Goal: Task Accomplishment & Management: Manage account settings

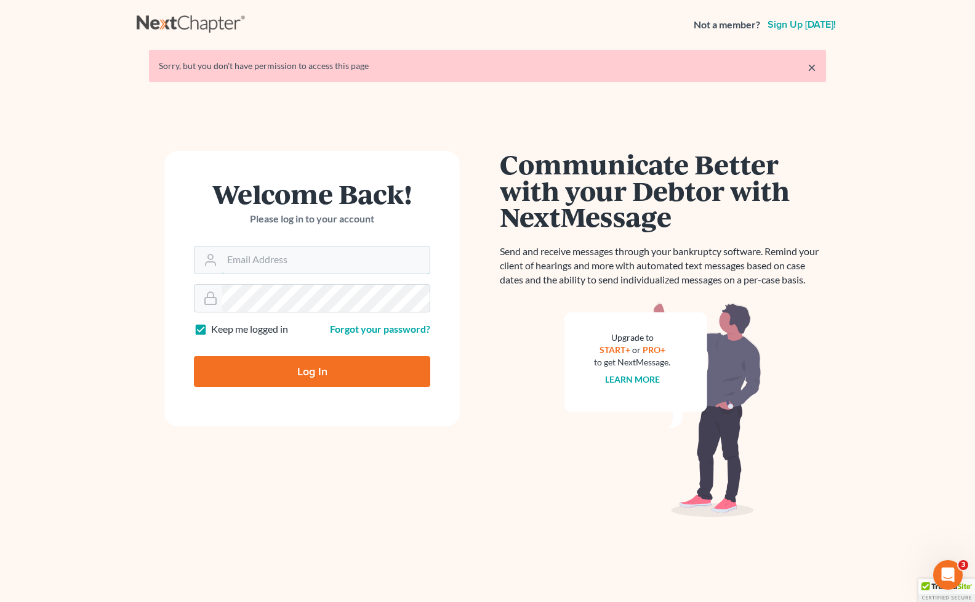
type input "[EMAIL_ADDRESS][DOMAIN_NAME]"
click at [374, 369] on input "Log In" at bounding box center [312, 371] width 236 height 31
type input "Thinking..."
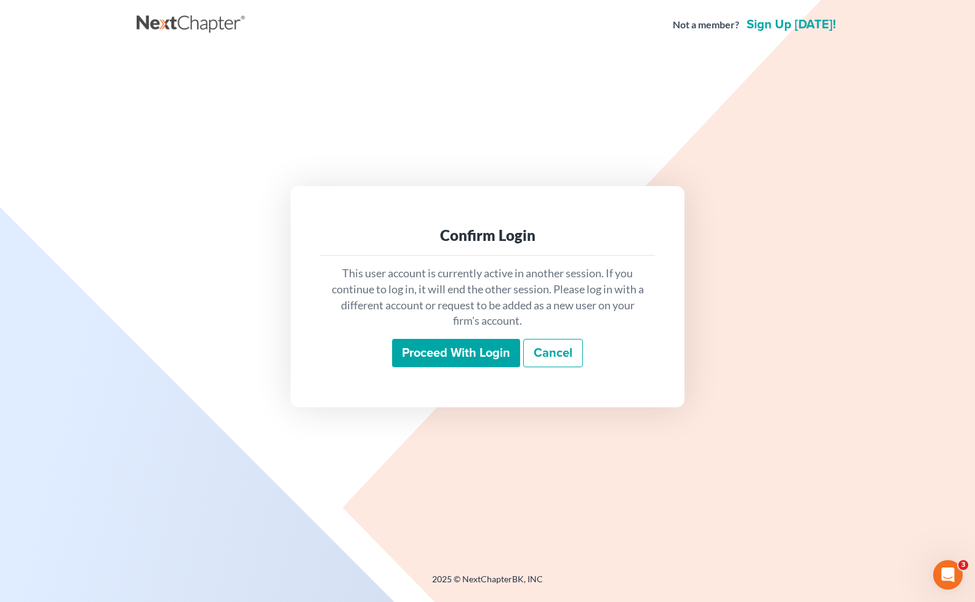
click at [465, 368] on div "This user account is currently active in another session. If you continue to lo…" at bounding box center [487, 316] width 335 height 121
click at [467, 360] on input "Proceed with login" at bounding box center [456, 353] width 128 height 28
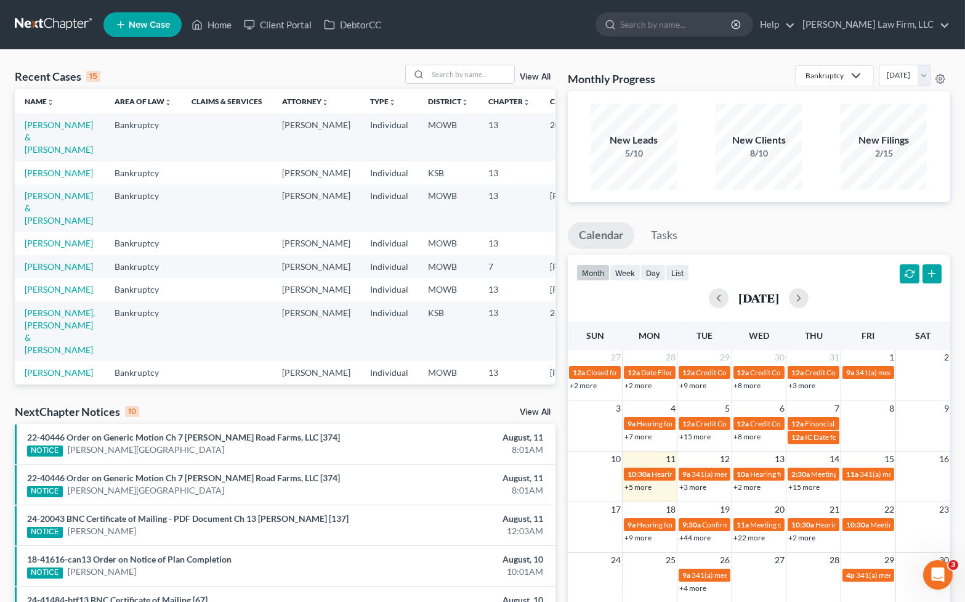
scroll to position [68, 0]
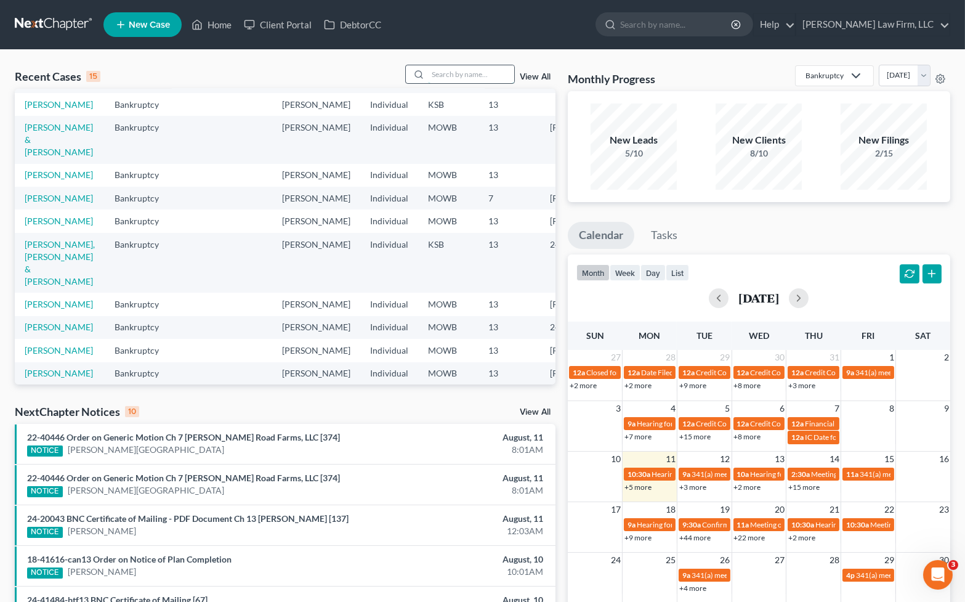
click at [455, 83] on input "search" at bounding box center [471, 74] width 86 height 18
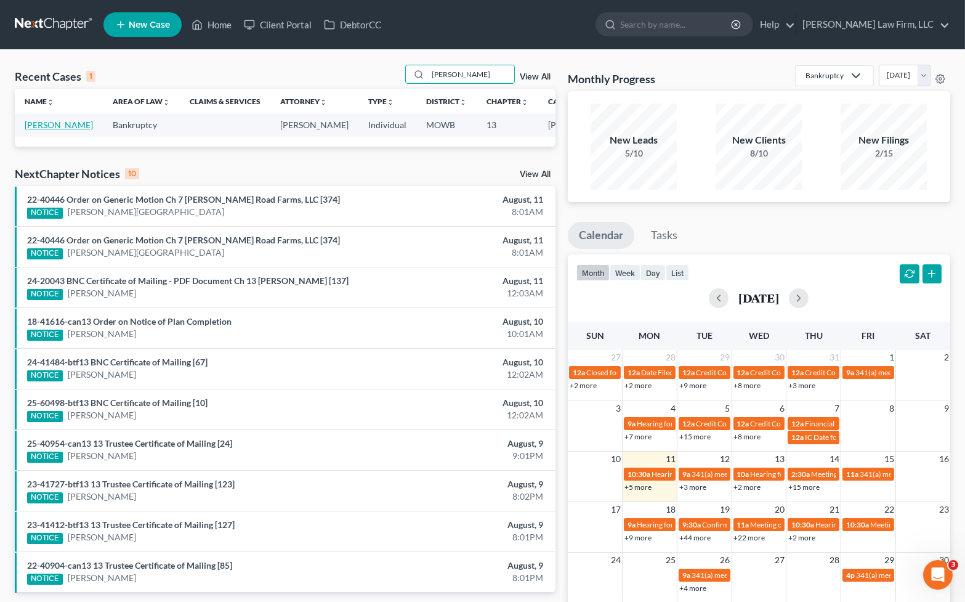
type input "simpson"
click at [49, 130] on link "[PERSON_NAME]" at bounding box center [59, 124] width 68 height 10
select select "6"
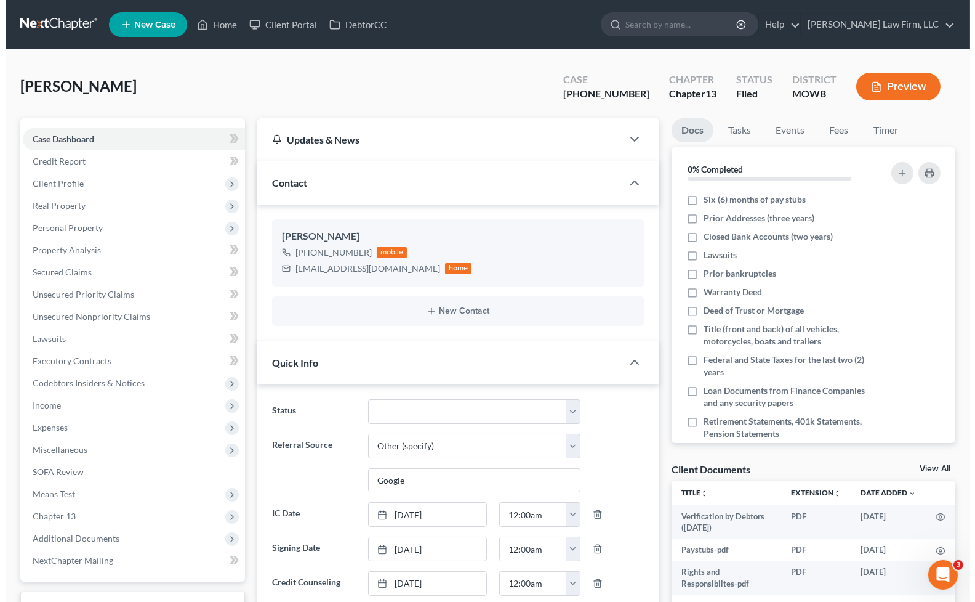
scroll to position [1656, 0]
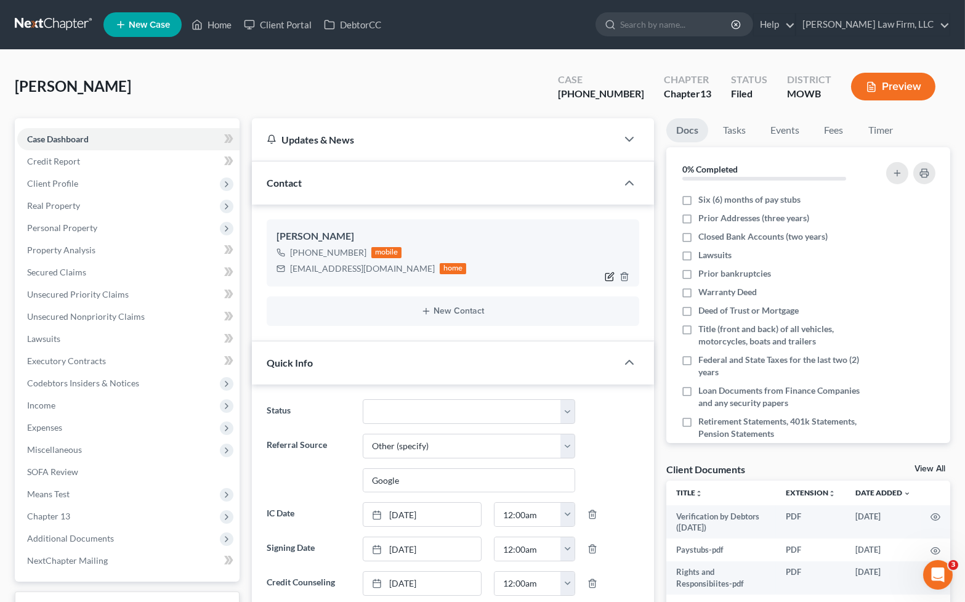
click at [611, 276] on icon "button" at bounding box center [610, 277] width 10 height 10
select select "0"
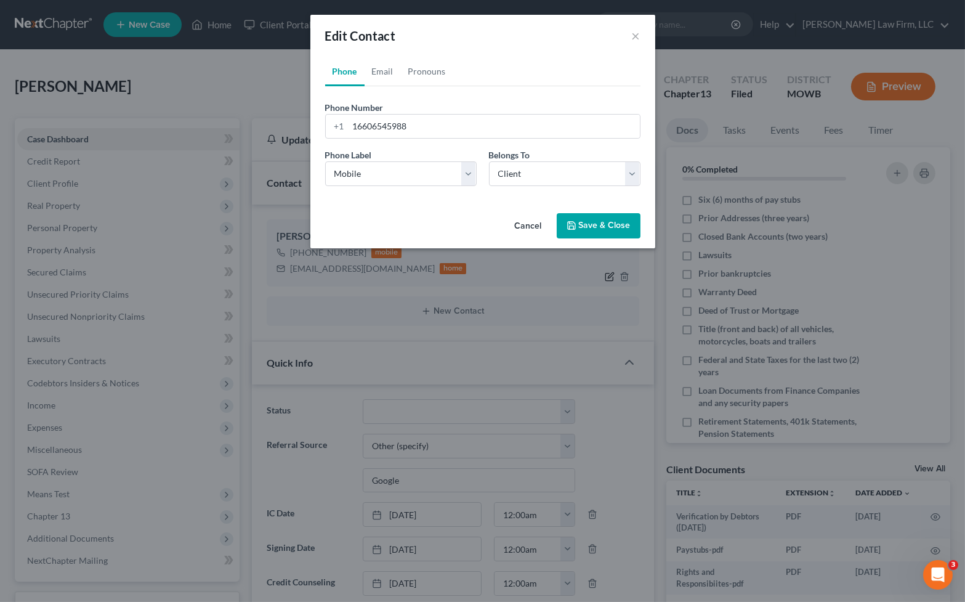
scroll to position [1644, 0]
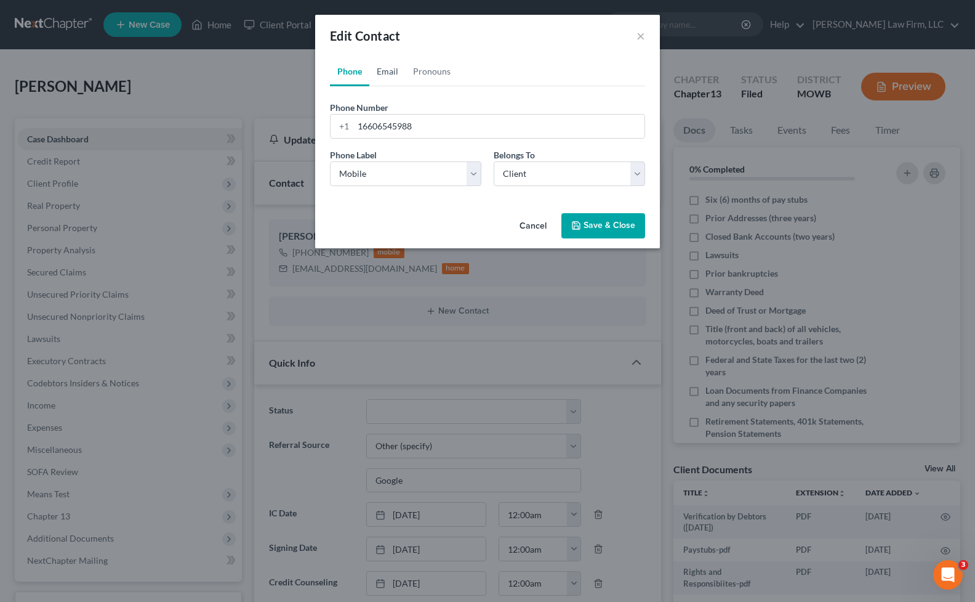
click at [379, 63] on link "Email" at bounding box center [387, 72] width 36 height 30
click at [573, 115] on input "[EMAIL_ADDRESS][DOMAIN_NAME]" at bounding box center [498, 126] width 291 height 23
paste input "NSimpson@yahoo.com"
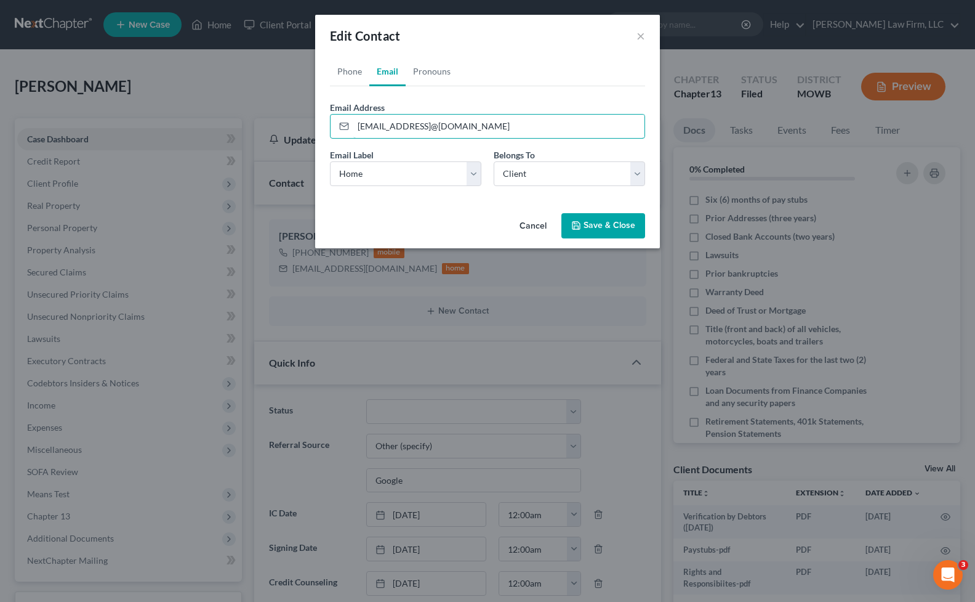
drag, startPoint x: 435, startPoint y: 127, endPoint x: 291, endPoint y: 129, distance: 144.1
click at [291, 129] on div "Edit Contact × Phone Email Pronouns Phone Number * +1 16606545988 Ext. Phone La…" at bounding box center [487, 301] width 975 height 602
type input "NSimpson@yahoo.com"
click at [634, 223] on button "Save & Close" at bounding box center [604, 226] width 84 height 26
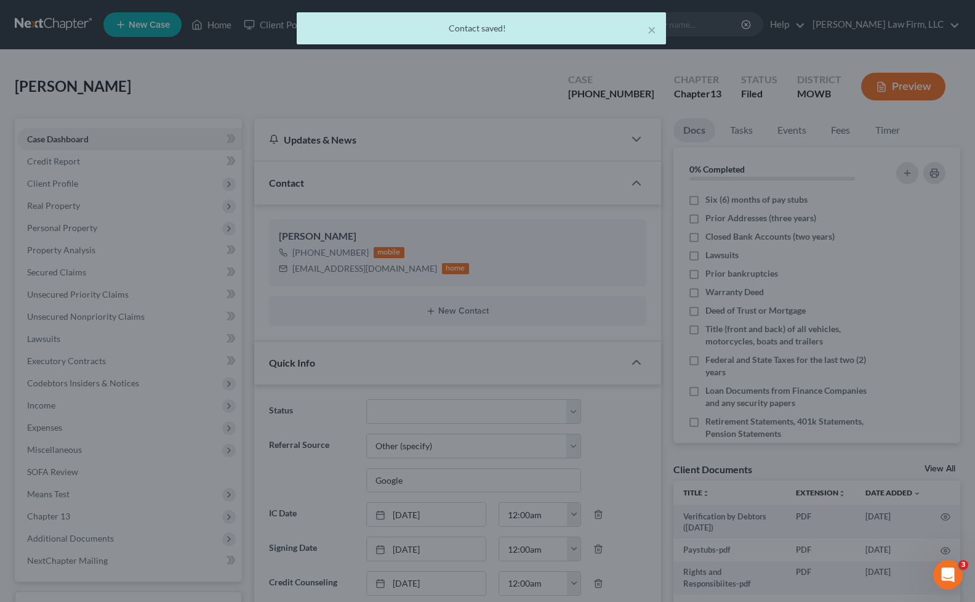
scroll to position [1656, 0]
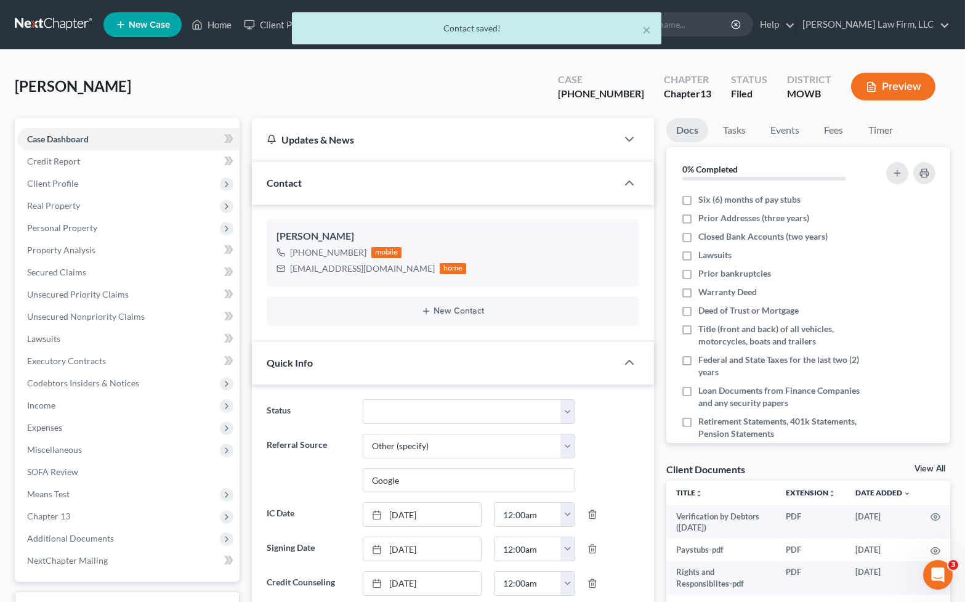
click at [438, 318] on div "New Contact" at bounding box center [453, 311] width 372 height 30
click at [438, 308] on button "New Contact" at bounding box center [452, 311] width 353 height 10
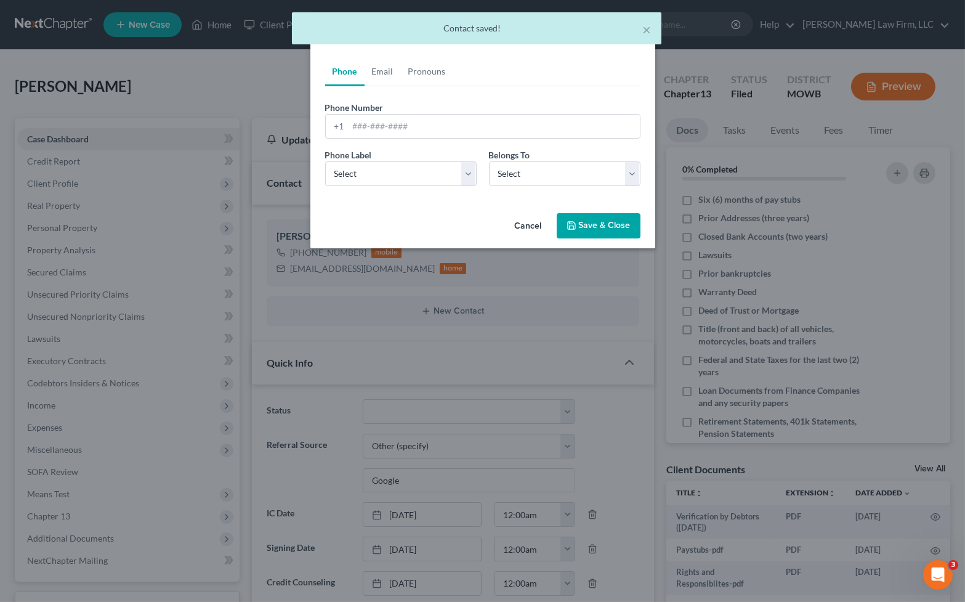
scroll to position [1644, 0]
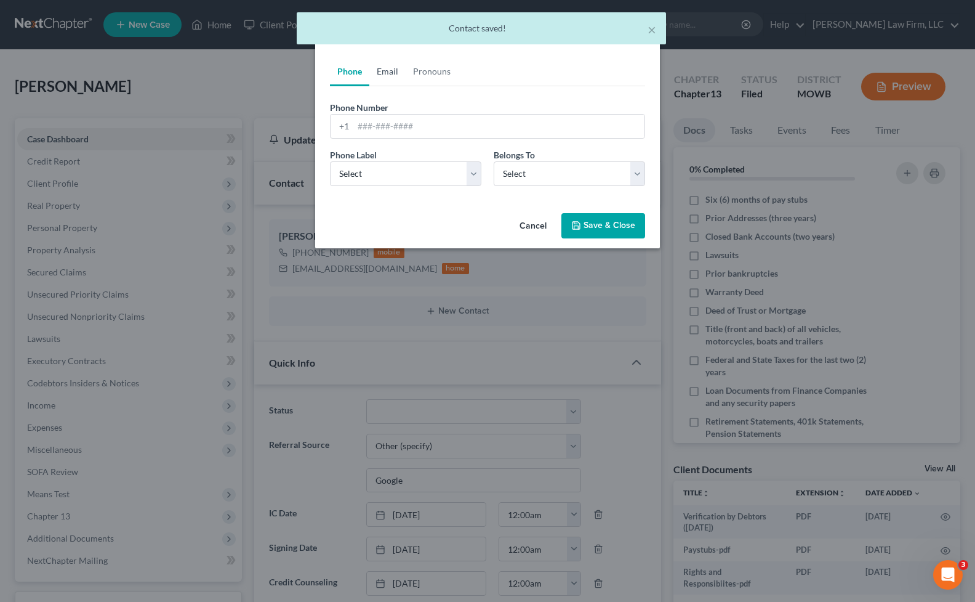
drag, startPoint x: 395, startPoint y: 68, endPoint x: 412, endPoint y: 91, distance: 27.7
click at [394, 68] on link "Email" at bounding box center [387, 72] width 36 height 30
click at [432, 116] on input "email" at bounding box center [498, 126] width 291 height 23
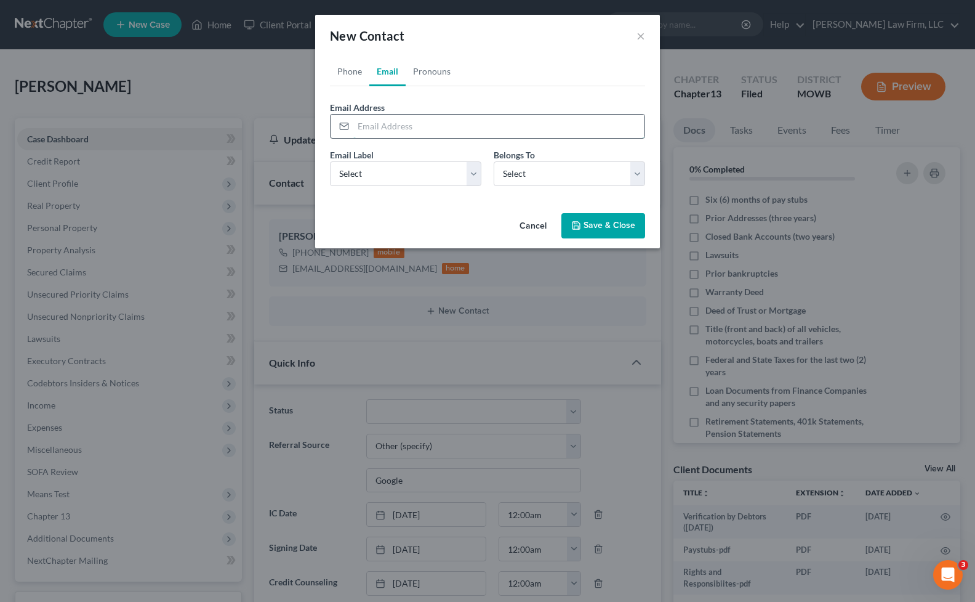
paste input "[EMAIL_ADDRESS][DOMAIN_NAME]"
type input "[EMAIL_ADDRESS][DOMAIN_NAME]"
click at [410, 175] on select "Select Home Work Other" at bounding box center [405, 173] width 151 height 25
select select "2"
click at [330, 161] on select "Select Home Work Other" at bounding box center [405, 173] width 151 height 25
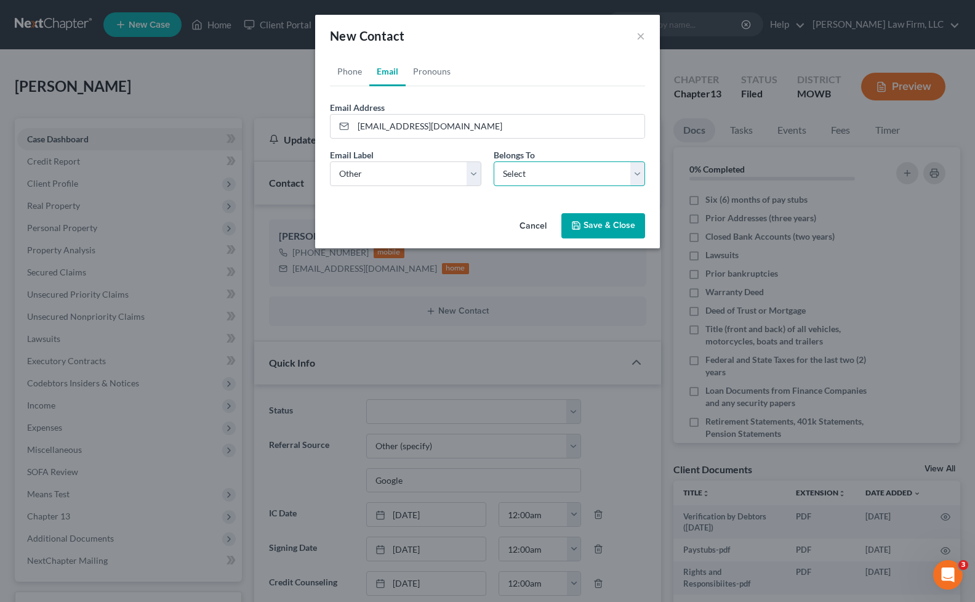
click at [571, 161] on select "Select Client Other" at bounding box center [569, 173] width 151 height 25
select select "0"
click at [494, 161] on select "Select Client Other" at bounding box center [569, 173] width 151 height 25
click at [601, 225] on button "Save & Close" at bounding box center [604, 226] width 84 height 26
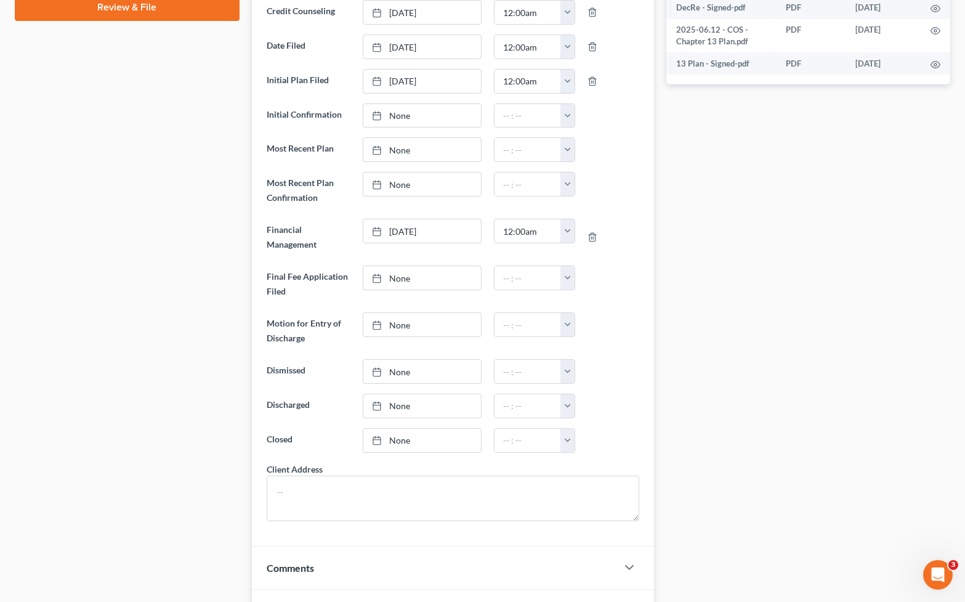
scroll to position [359, 0]
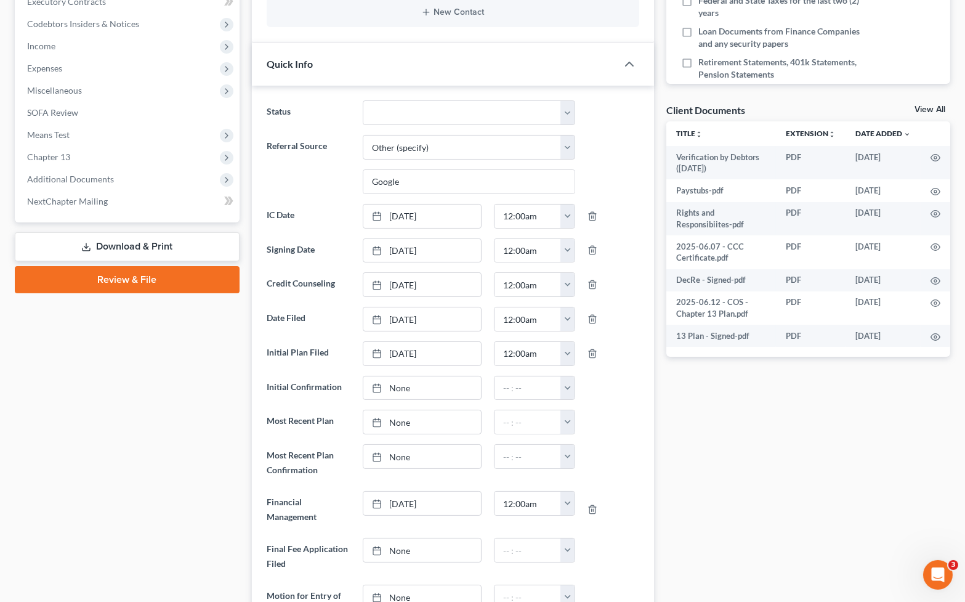
click at [618, 59] on div at bounding box center [635, 64] width 37 height 25
click at [634, 60] on icon "button" at bounding box center [629, 64] width 15 height 15
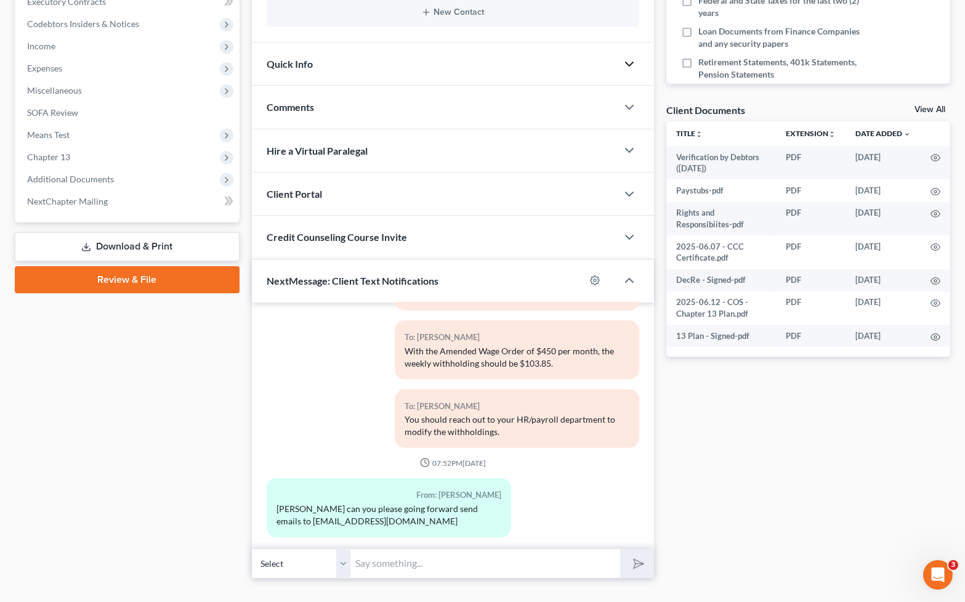
scroll to position [381, 0]
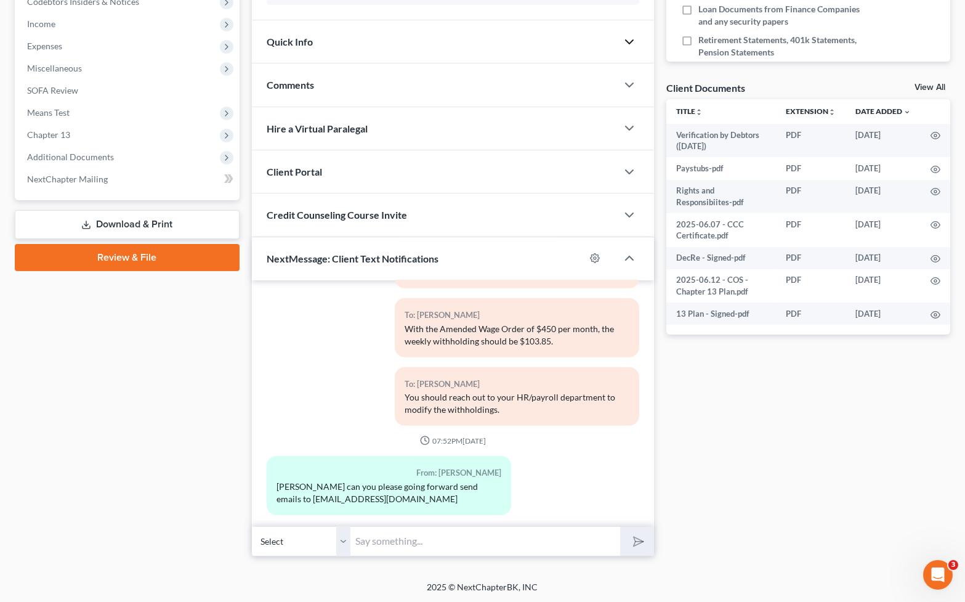
click at [493, 544] on input "text" at bounding box center [485, 541] width 270 height 30
type input "Good morning, [PERSON_NAME]. I will change your main email address to [EMAIL_AD…"
click at [620, 526] on button "submit" at bounding box center [637, 540] width 34 height 29
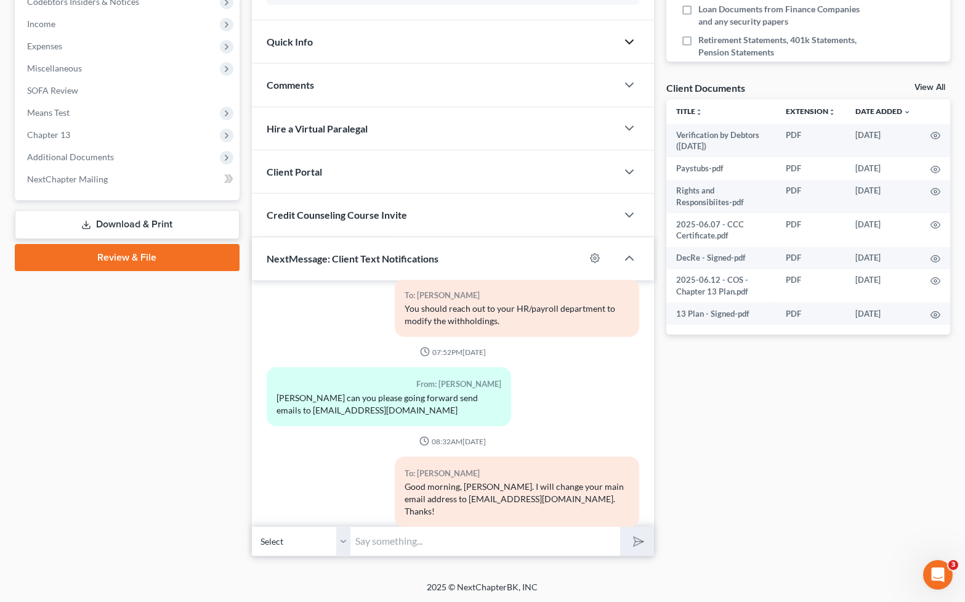
click at [101, 404] on div "Case Dashboard Payments Invoices Payments Payments Credit Report Client Profile" at bounding box center [127, 146] width 237 height 819
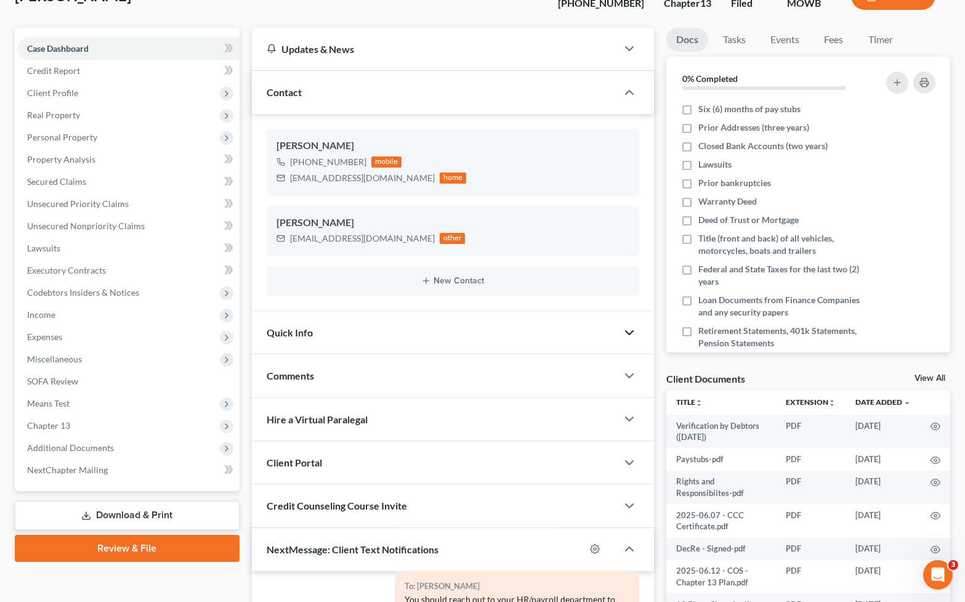
scroll to position [0, 0]
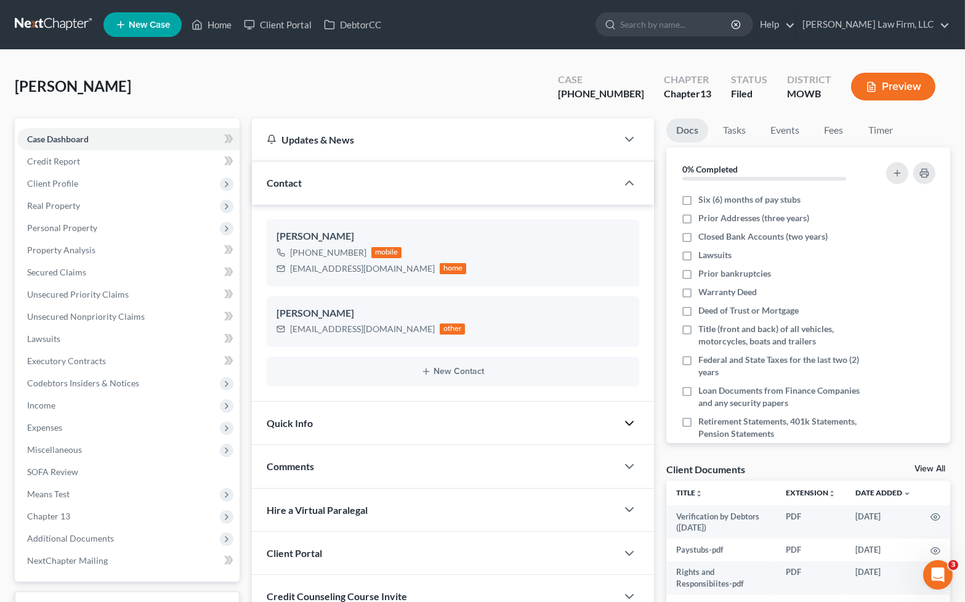
click at [44, 16] on link at bounding box center [54, 25] width 79 height 22
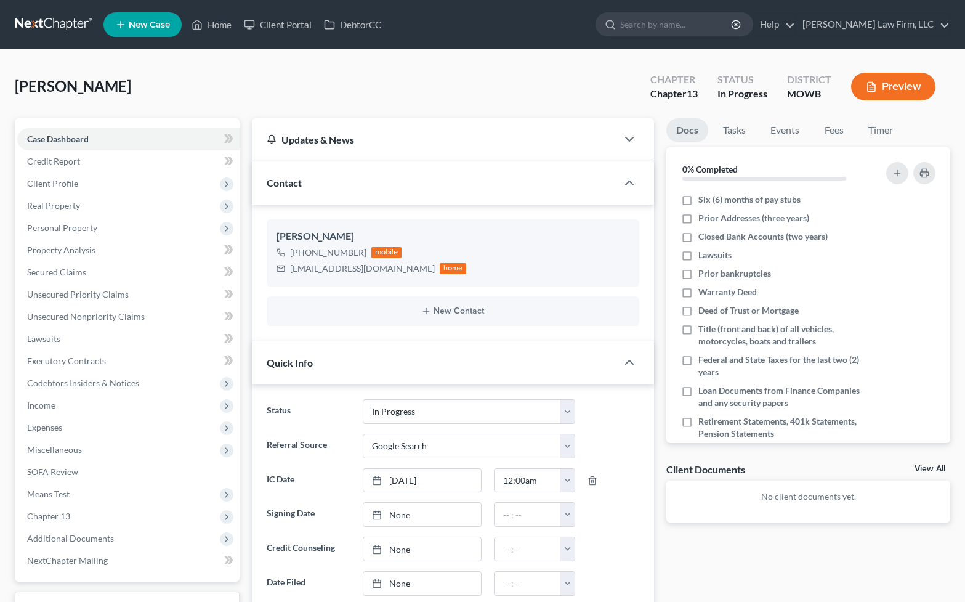
select select "4"
click at [138, 315] on span "Unsecured Nonpriority Claims" at bounding box center [86, 316] width 118 height 10
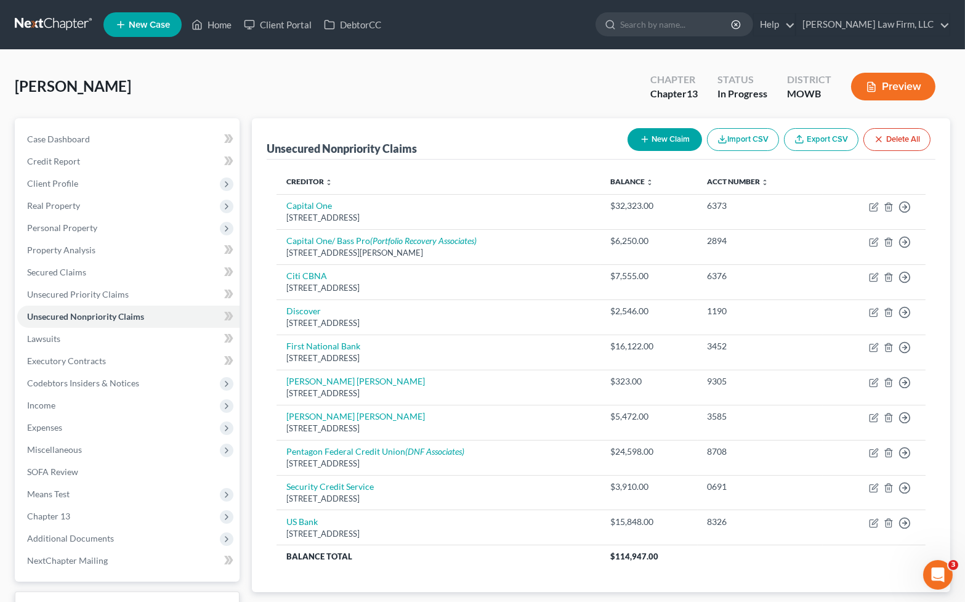
click at [488, 113] on div "Fontanilla, Keoni Upgraded Chapter Chapter 13 Status In Progress District MOWB …" at bounding box center [482, 92] width 935 height 54
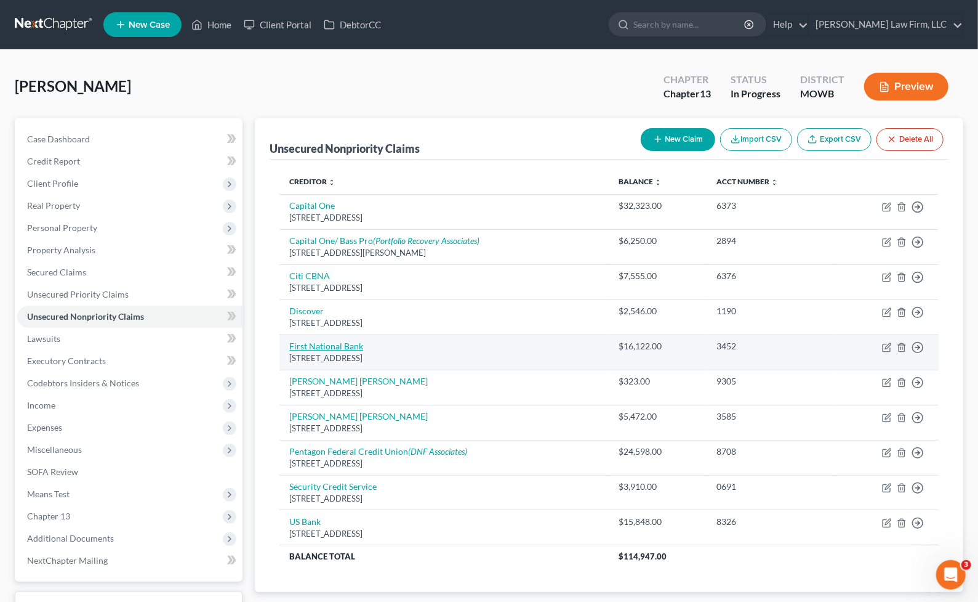
click at [343, 347] on link "First National Bank" at bounding box center [326, 345] width 74 height 10
select select "30"
select select "2"
select select "0"
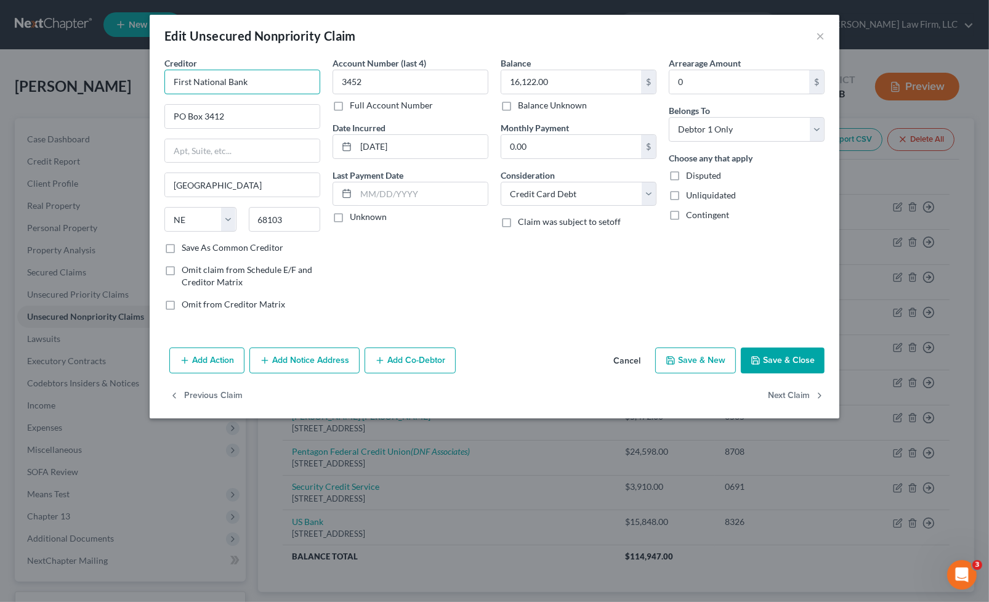
click at [299, 79] on input "First National Bank" at bounding box center [242, 82] width 156 height 25
type input "First National Bank of Omaha"
click at [795, 360] on button "Save & Close" at bounding box center [783, 360] width 84 height 26
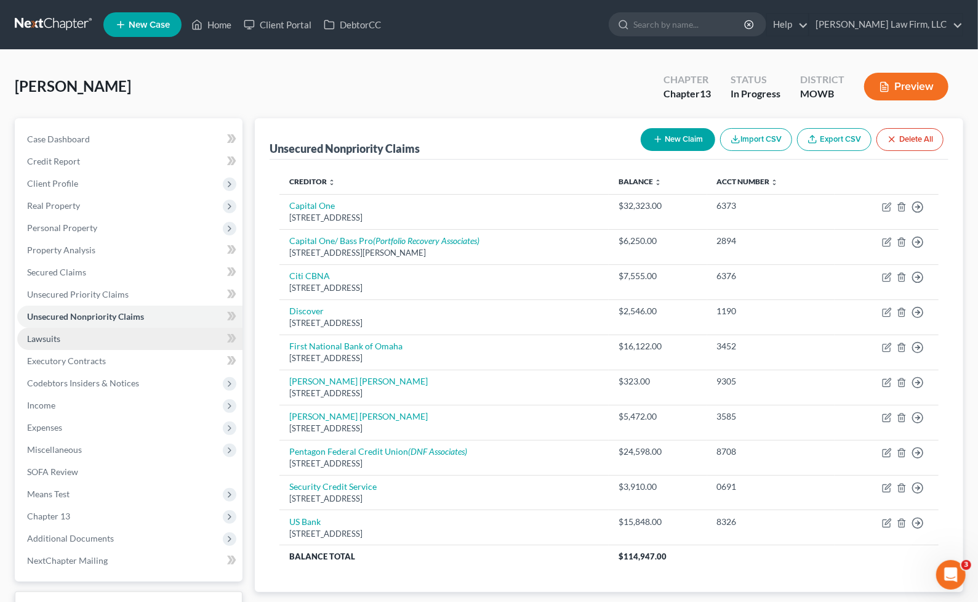
click at [68, 333] on link "Lawsuits" at bounding box center [129, 339] width 225 height 22
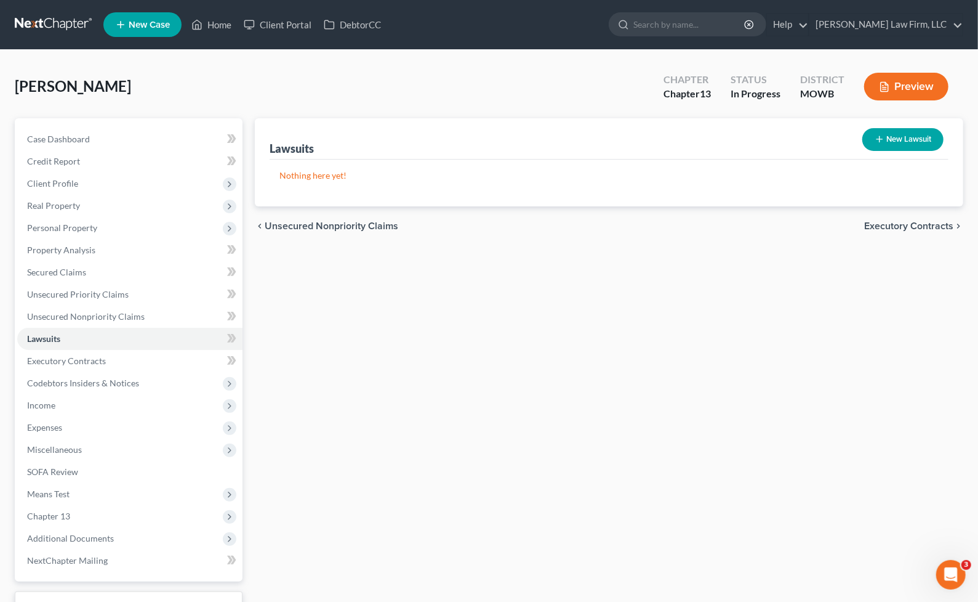
click at [878, 144] on button "New Lawsuit" at bounding box center [903, 139] width 81 height 23
select select "0"
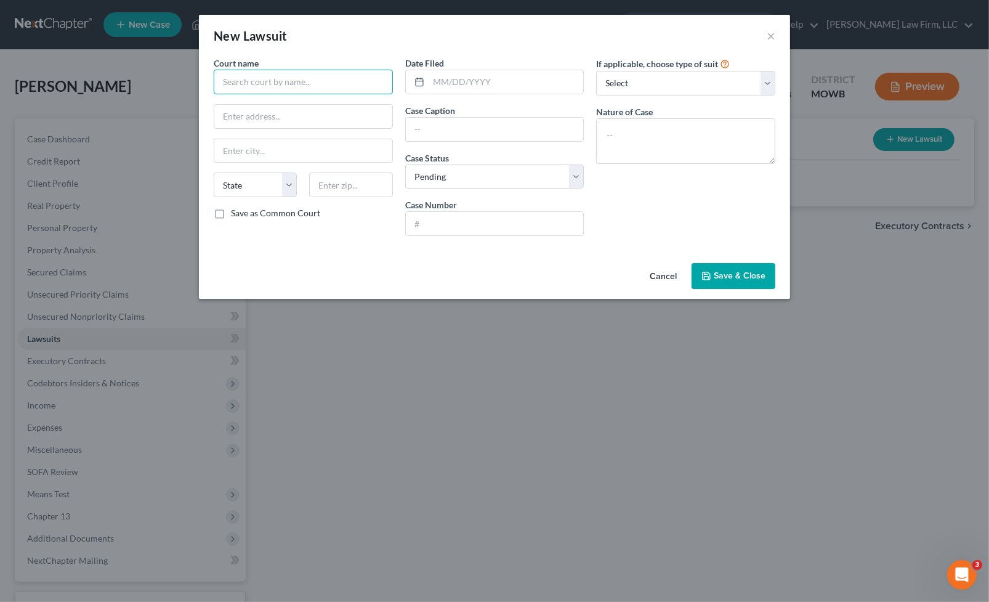
click at [348, 73] on input "text" at bounding box center [303, 82] width 179 height 25
click at [222, 83] on input "Circuit Court of Morgan County, Missouri" at bounding box center [303, 82] width 179 height 25
type input "Circuit Court of Morgan County, Missouri"
click at [300, 119] on input "text" at bounding box center [303, 116] width 178 height 23
paste input "211 East Newton Street Suite 5"
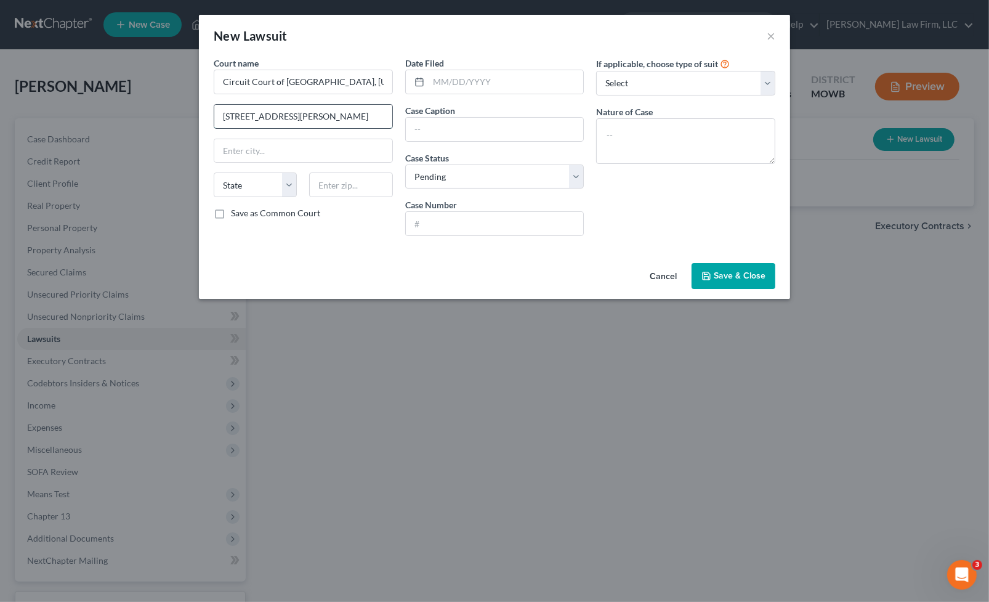
click at [312, 117] on input "211 East Newton Street Suite 5" at bounding box center [303, 116] width 178 height 23
type input "211 East Newton Street, Suite 5"
click at [292, 141] on input "text" at bounding box center [303, 150] width 178 height 23
type input "64084"
type input "Rayville"
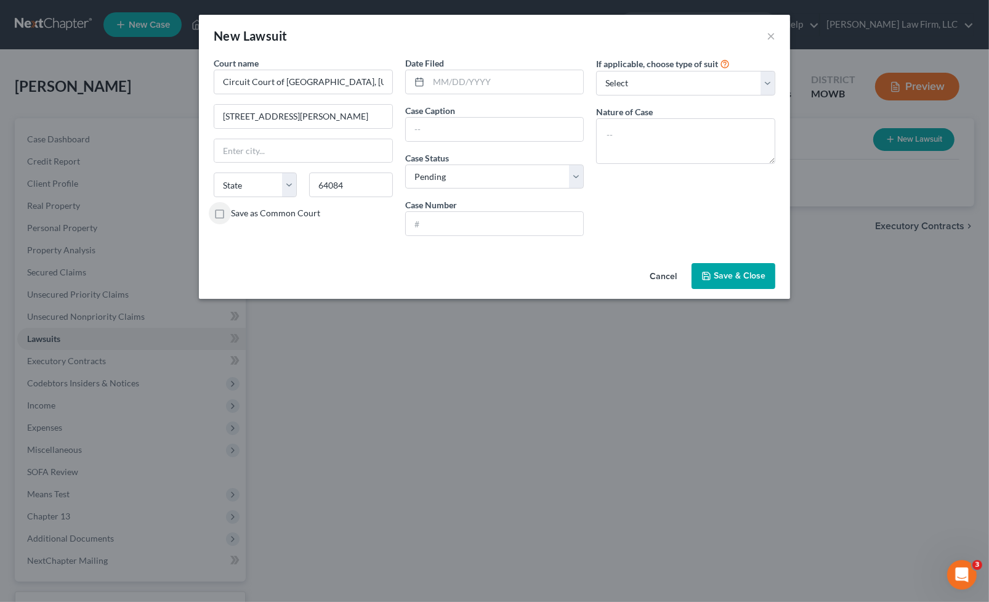
select select "26"
drag, startPoint x: 369, startPoint y: 174, endPoint x: 248, endPoint y: 177, distance: 121.9
click at [248, 177] on div "State AL AK AR AZ CA CO CT DE DC FL GA GU HI ID IL IN IA KS KY LA ME MD MA MI M…" at bounding box center [302, 189] width 191 height 34
type input "65084"
type input "Versailles"
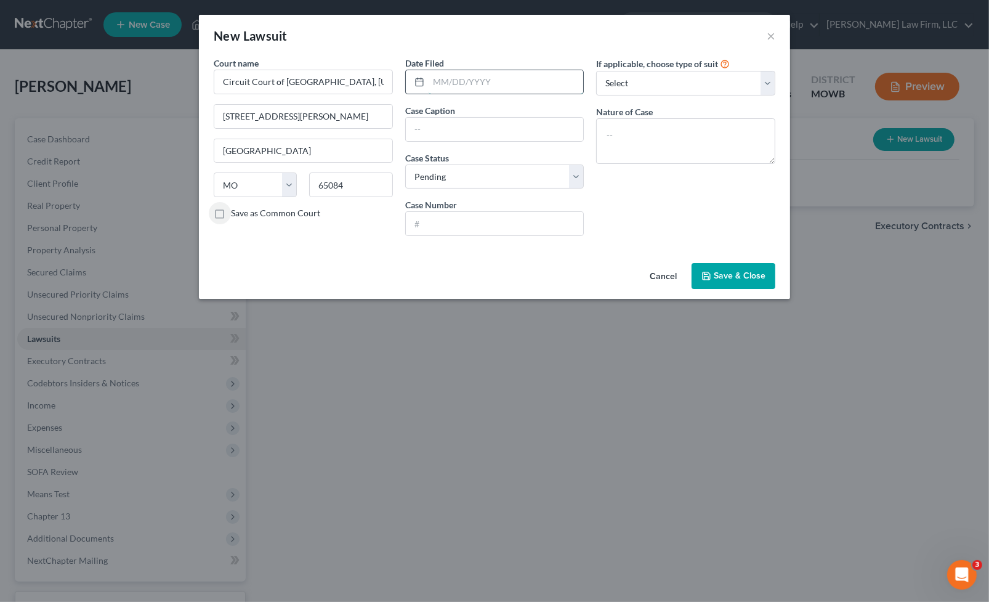
click at [557, 73] on input "text" at bounding box center [506, 81] width 155 height 23
click at [481, 97] on div "Date Filed Case Caption Case Status * Select Pending On Appeal Concluded Case N…" at bounding box center [494, 151] width 191 height 189
click at [484, 87] on input "text" at bounding box center [506, 81] width 155 height 23
type input "06/08/2025"
type input "FNBO v. Fontanilla, Keoni"
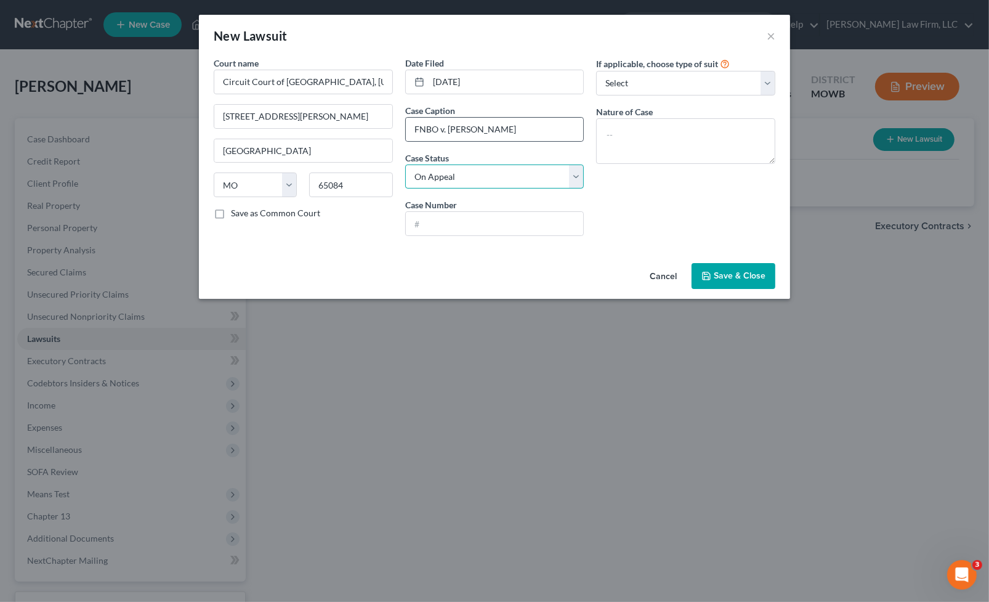
select select "2"
click at [521, 221] on input "text" at bounding box center [495, 223] width 178 height 23
paste input "25MG-AC00238"
type input "25MG-AC00238"
click at [715, 86] on select "Select Repossession Garnishment Foreclosure Attached, Seized, Or Levied Other" at bounding box center [685, 83] width 179 height 25
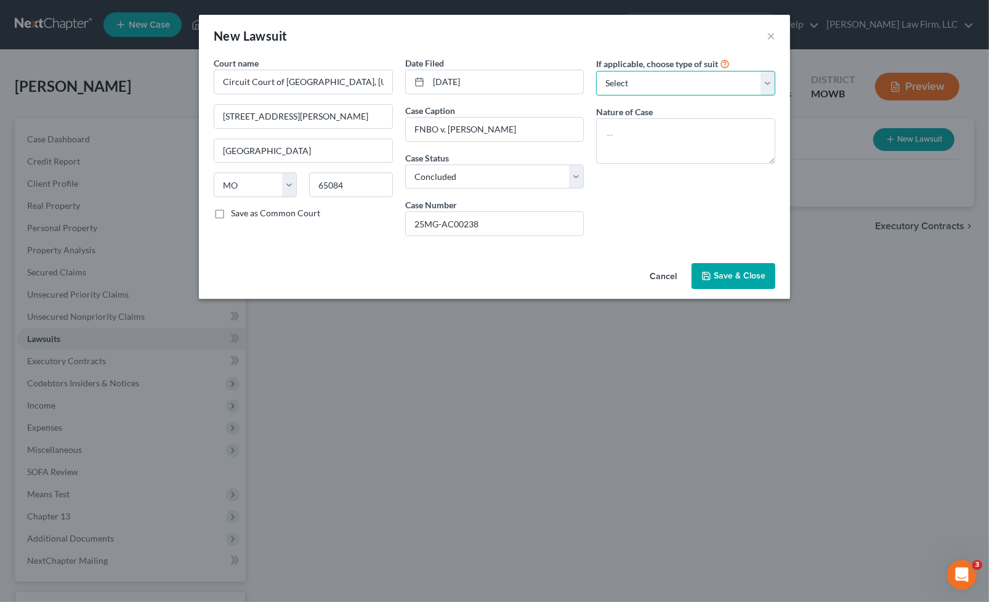
click at [702, 87] on select "Select Repossession Garnishment Foreclosure Attached, Seized, Or Levied Other" at bounding box center [685, 83] width 179 height 25
click at [696, 137] on textarea at bounding box center [685, 141] width 179 height 46
type textarea "Collection action; judgment entered on 08/04/2025"
click at [725, 273] on span "Save & Close" at bounding box center [740, 275] width 52 height 10
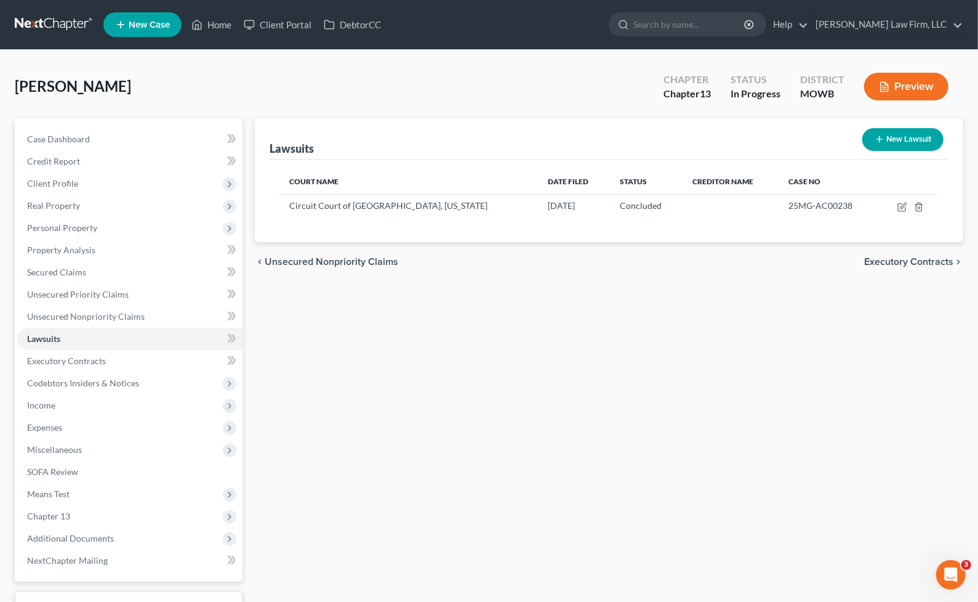
click at [888, 137] on button "New Lawsuit" at bounding box center [903, 139] width 81 height 23
select select "0"
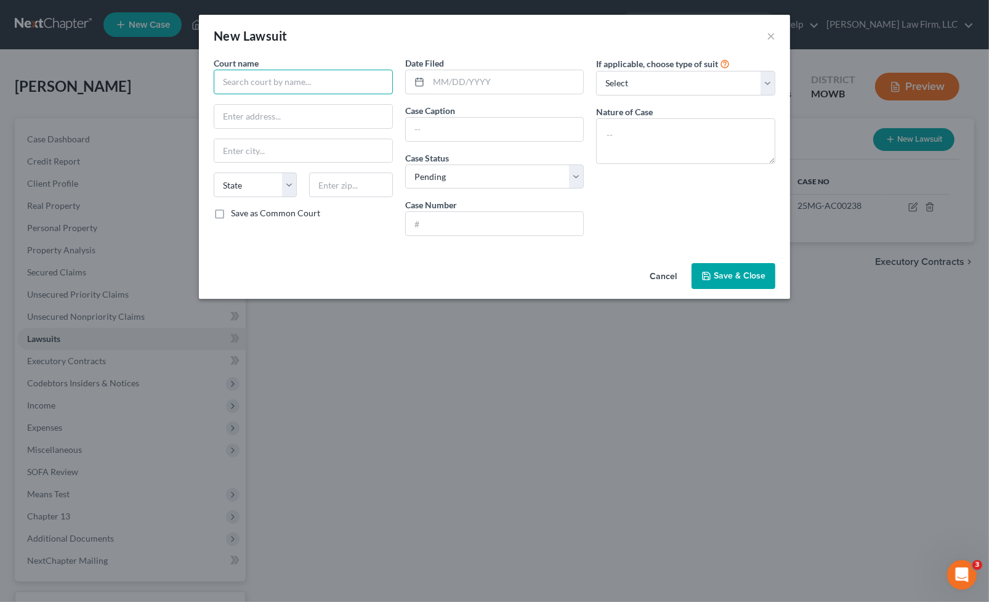
click at [349, 84] on input "text" at bounding box center [303, 82] width 179 height 25
type input "Circuit Court of Morgan County, Missouri"
paste input "211 East Newton Street Suite 5"
click at [314, 118] on input "211 East Newton Street Suite 5" at bounding box center [303, 116] width 178 height 23
type input "211 East Newton Street, Suite 5"
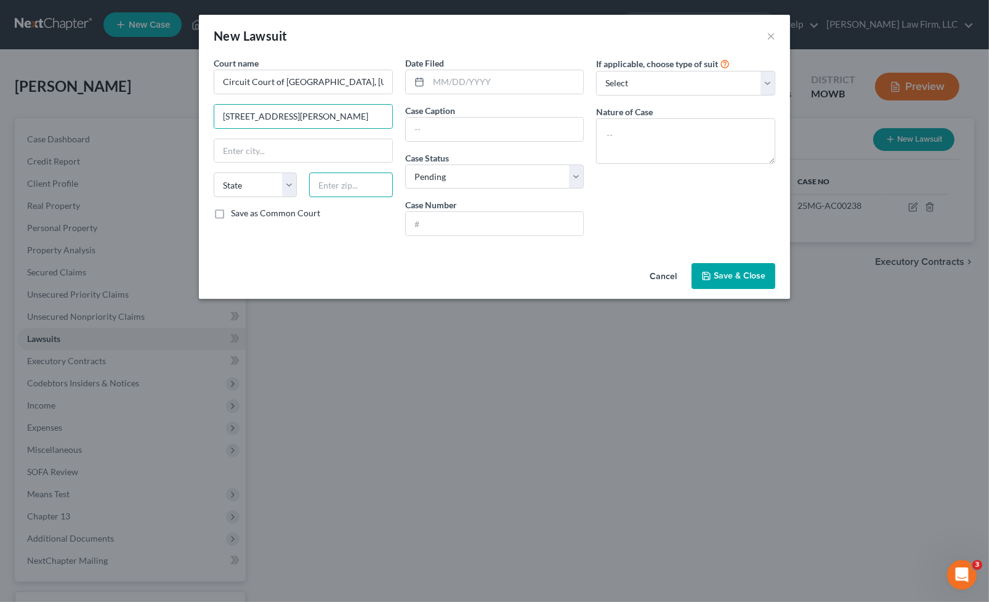
click at [364, 187] on input "text" at bounding box center [350, 184] width 83 height 25
type input "65084"
type input "Versailles"
select select "26"
click at [515, 78] on input "text" at bounding box center [506, 81] width 155 height 23
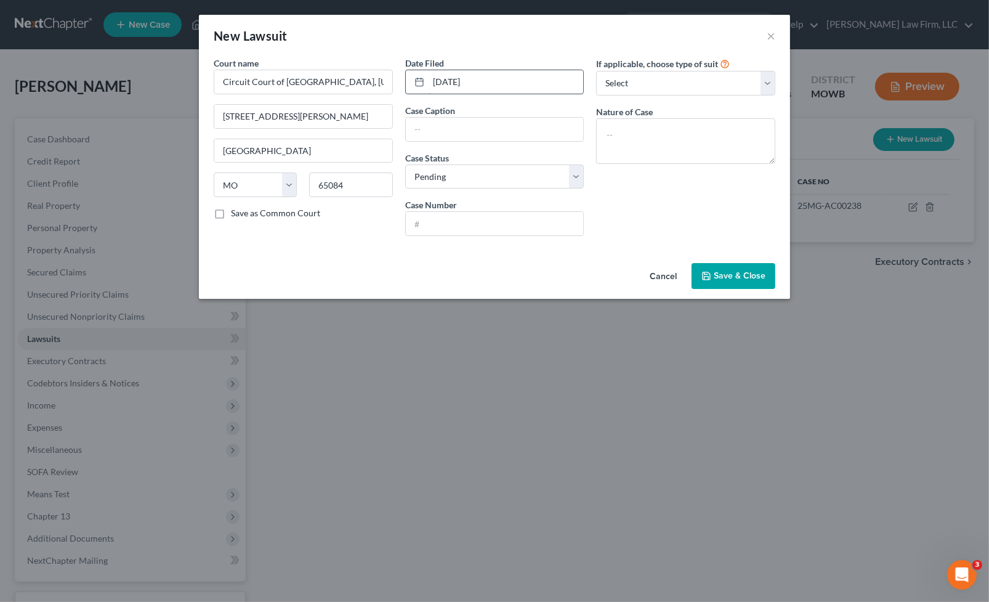
type input "06/27/2025"
type input "US Bank N.A. v. Fontanilla, Keoni"
click at [509, 226] on input "text" at bounding box center [495, 223] width 178 height 23
paste input "25MG-AC00261"
type input "25MG-AC00261"
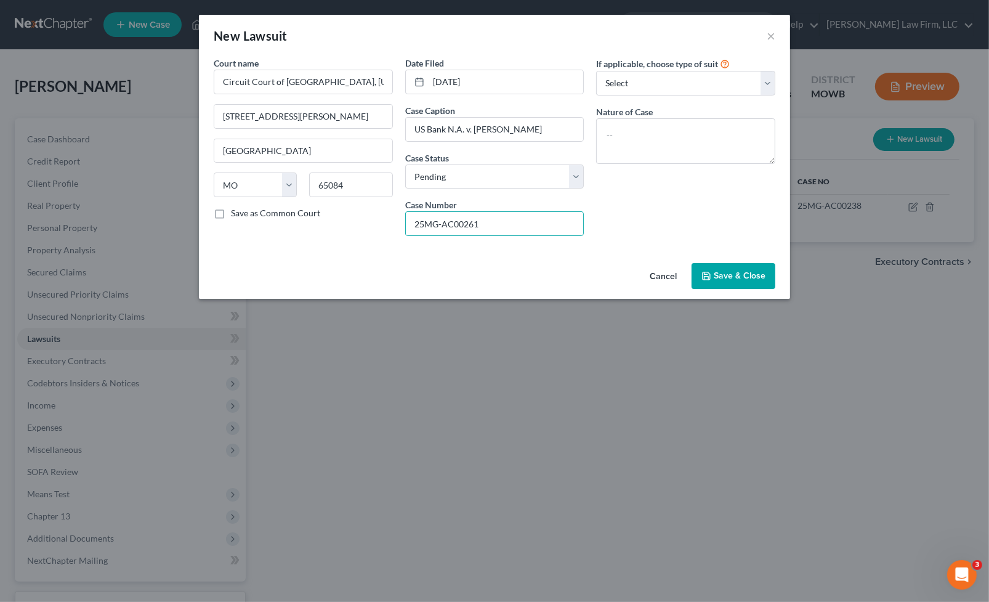
click at [746, 107] on div "Nature of Case" at bounding box center [685, 134] width 179 height 58
click at [690, 123] on textarea at bounding box center [685, 141] width 179 height 46
type textarea "Collection action"
click at [745, 267] on button "Save & Close" at bounding box center [733, 276] width 84 height 26
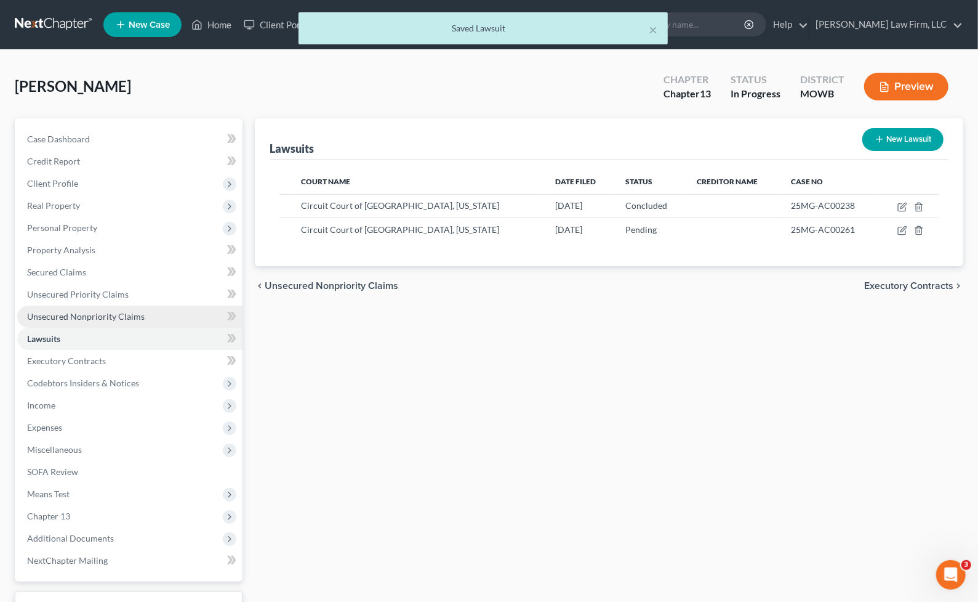
click at [174, 308] on link "Unsecured Nonpriority Claims" at bounding box center [129, 316] width 225 height 22
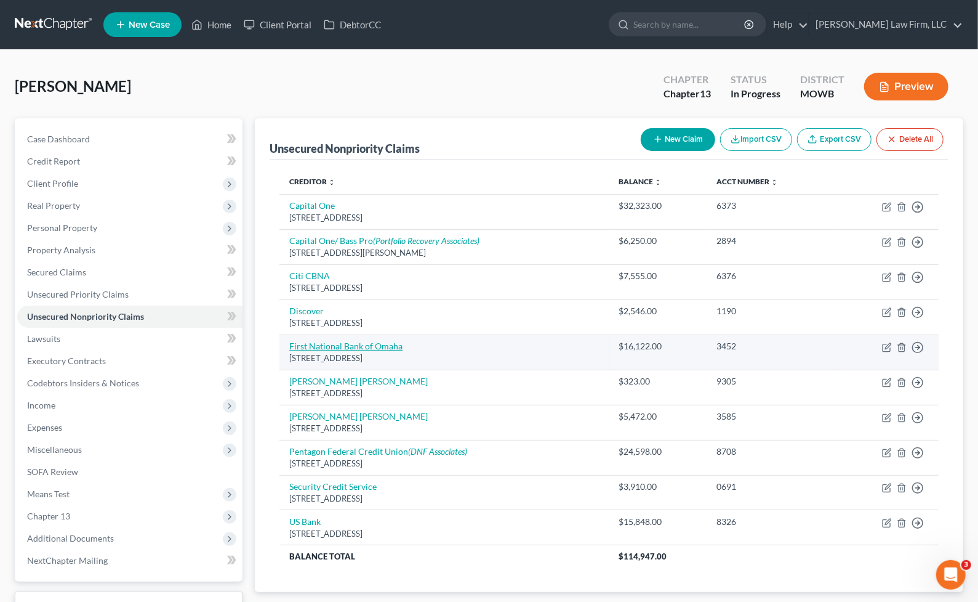
click at [315, 344] on link "First National Bank of Omaha" at bounding box center [345, 345] width 113 height 10
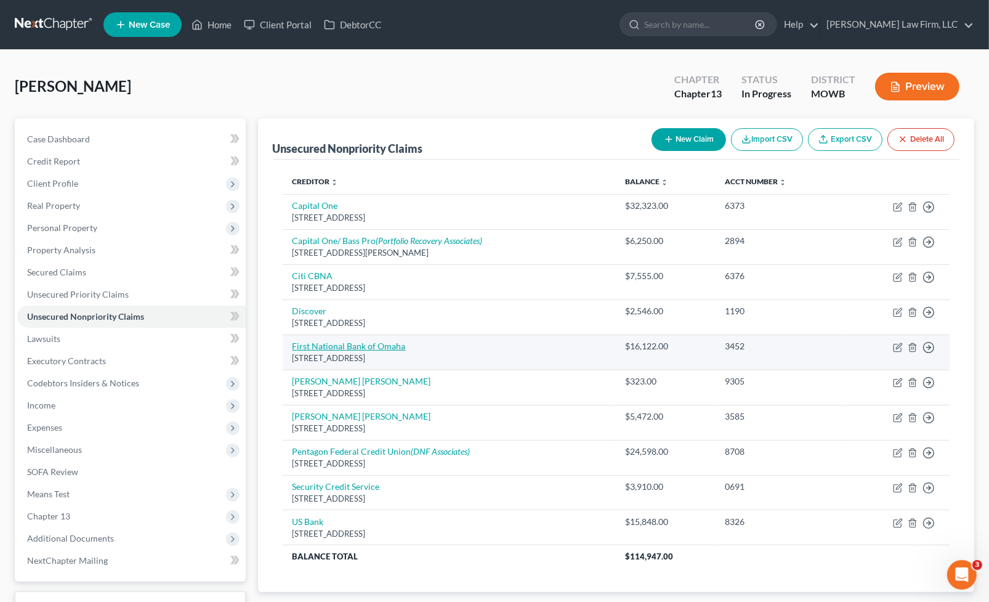
select select "30"
select select "2"
select select "0"
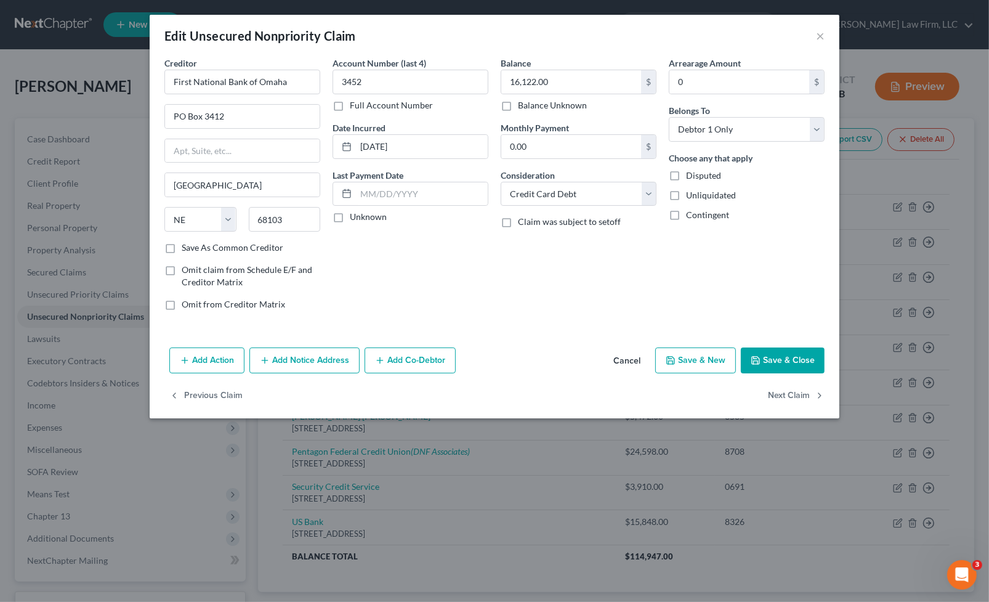
click at [320, 363] on button "Add Notice Address" at bounding box center [304, 360] width 110 height 26
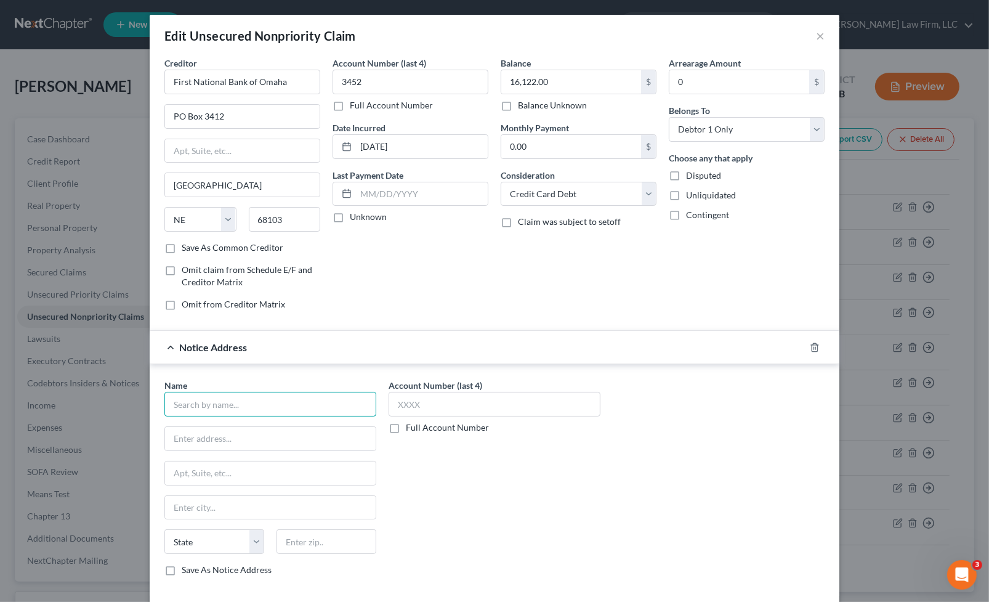
click at [257, 411] on input "text" at bounding box center [270, 404] width 212 height 25
click at [217, 414] on input "text" at bounding box center [270, 404] width 212 height 25
type input "BQ & Associates, P.C., L.L.O."
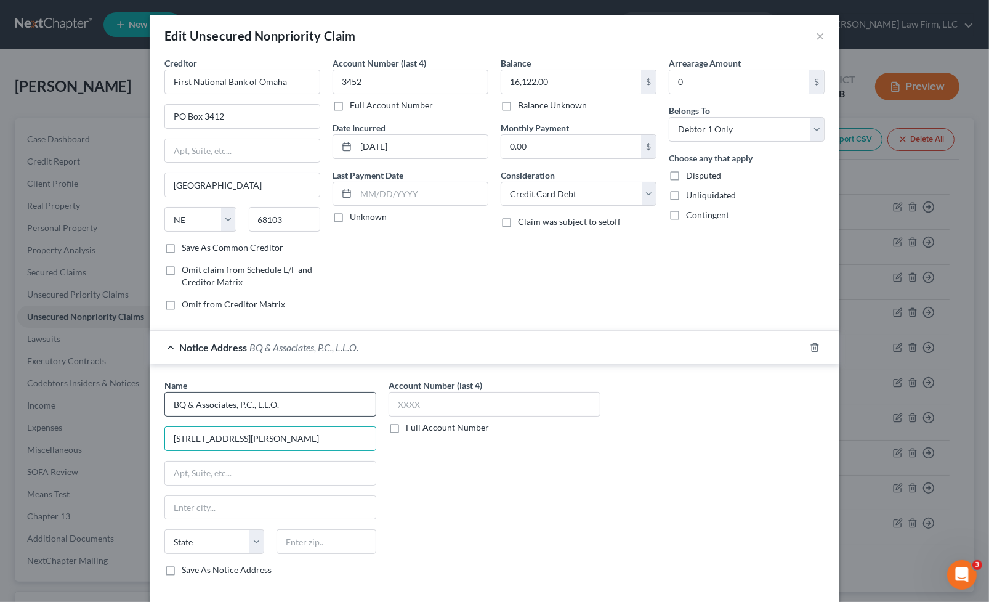
type input "9140 Ward Parkway, Ste. 200"
type input "64114"
type input "Kansas City"
select select "26"
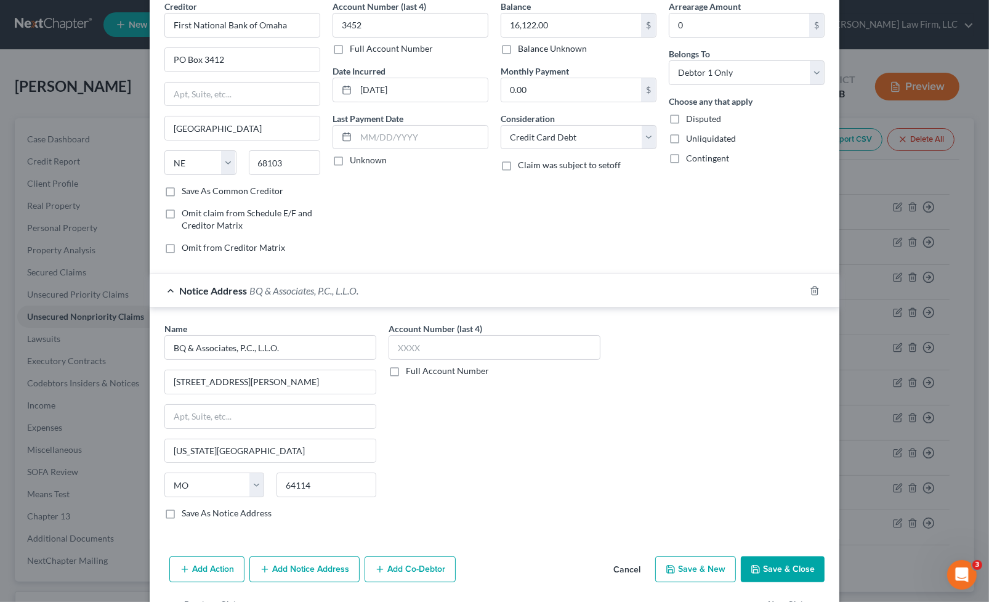
scroll to position [95, 0]
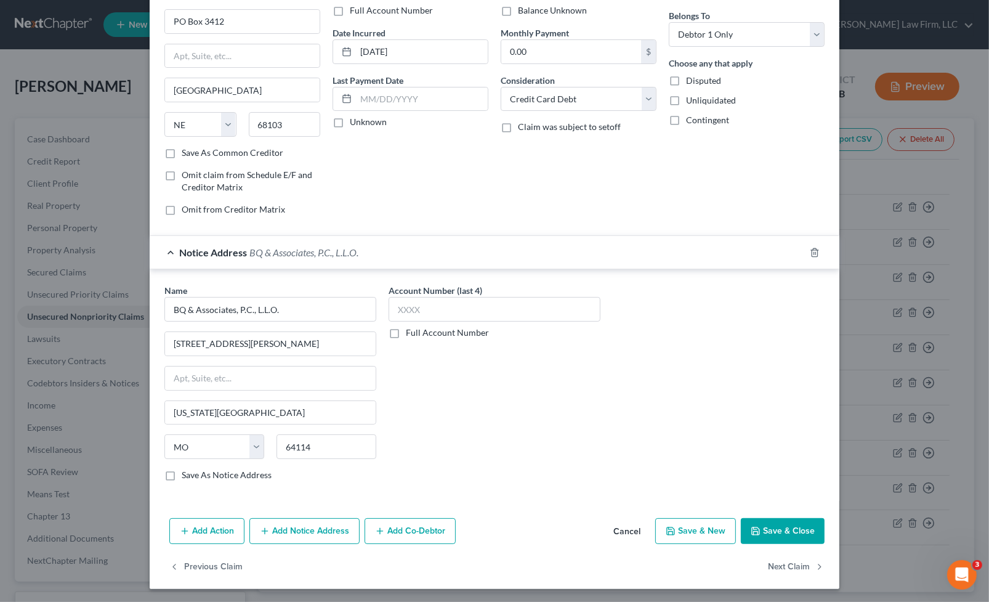
click at [443, 334] on label "Full Account Number" at bounding box center [447, 332] width 83 height 12
click at [419, 334] on input "Full Account Number" at bounding box center [415, 330] width 8 height 8
click at [520, 319] on input "text" at bounding box center [495, 309] width 212 height 25
paste input "25MG-AC00238"
type input "25MG-AC00238"
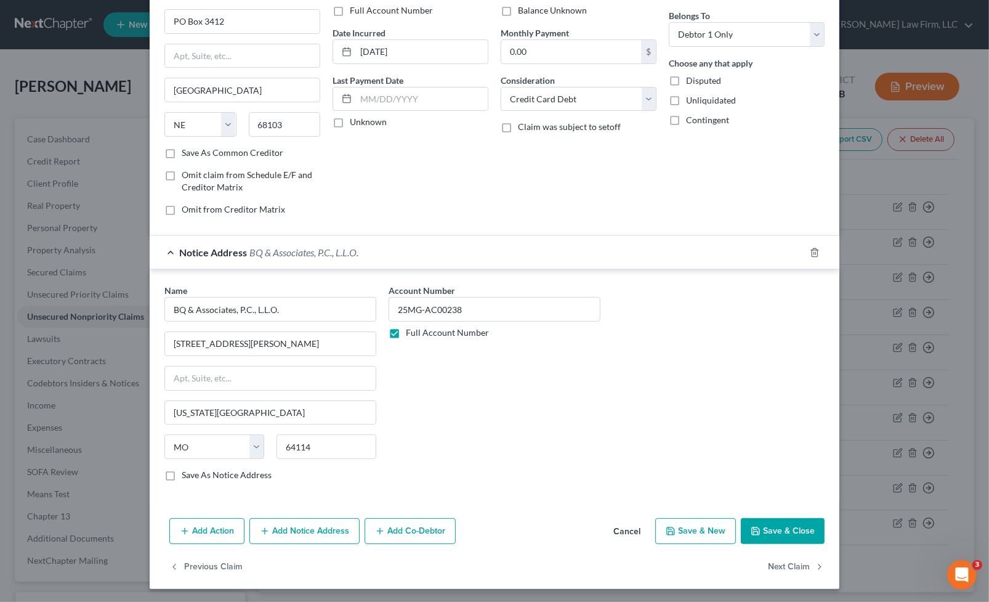
click at [760, 528] on button "Save & Close" at bounding box center [783, 531] width 84 height 26
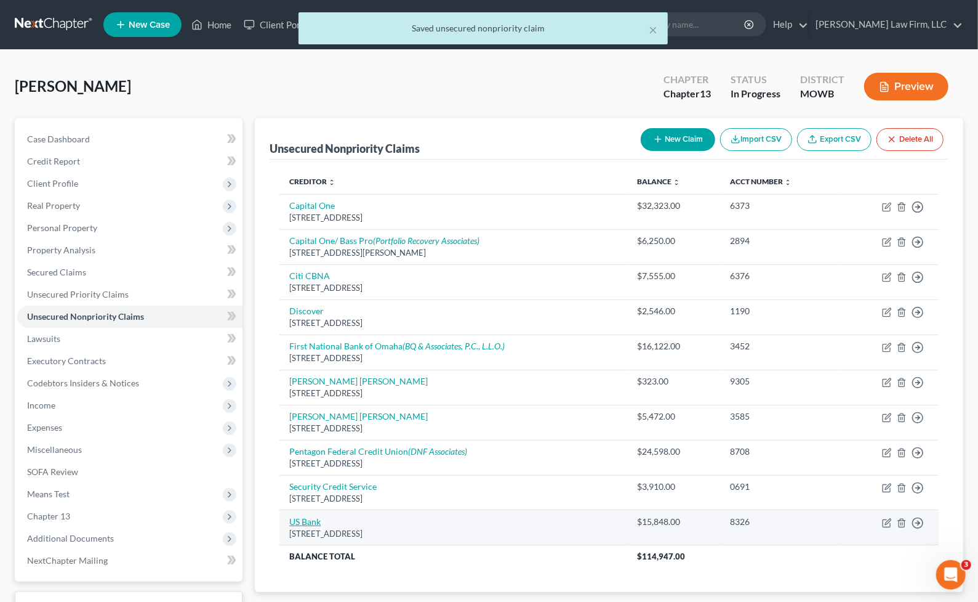
click at [305, 525] on link "US Bank" at bounding box center [304, 521] width 31 height 10
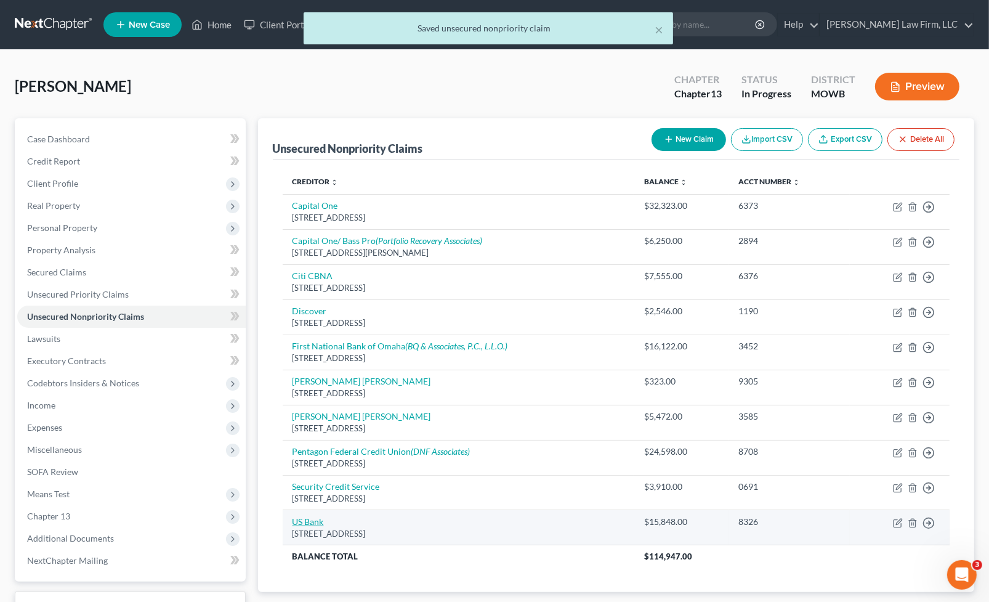
select select "26"
select select "2"
select select "0"
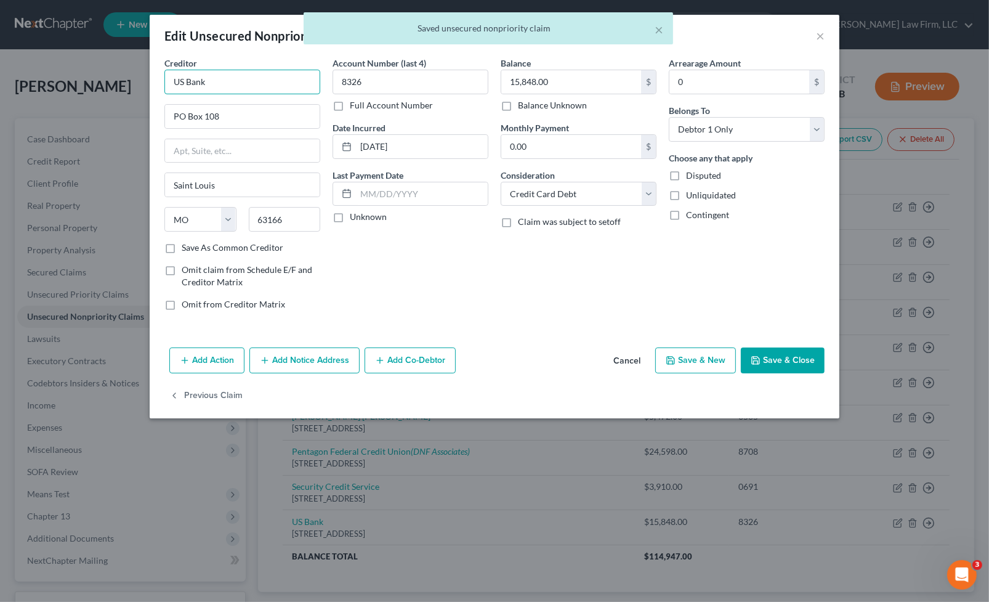
click at [285, 92] on input "US Bank" at bounding box center [242, 82] width 156 height 25
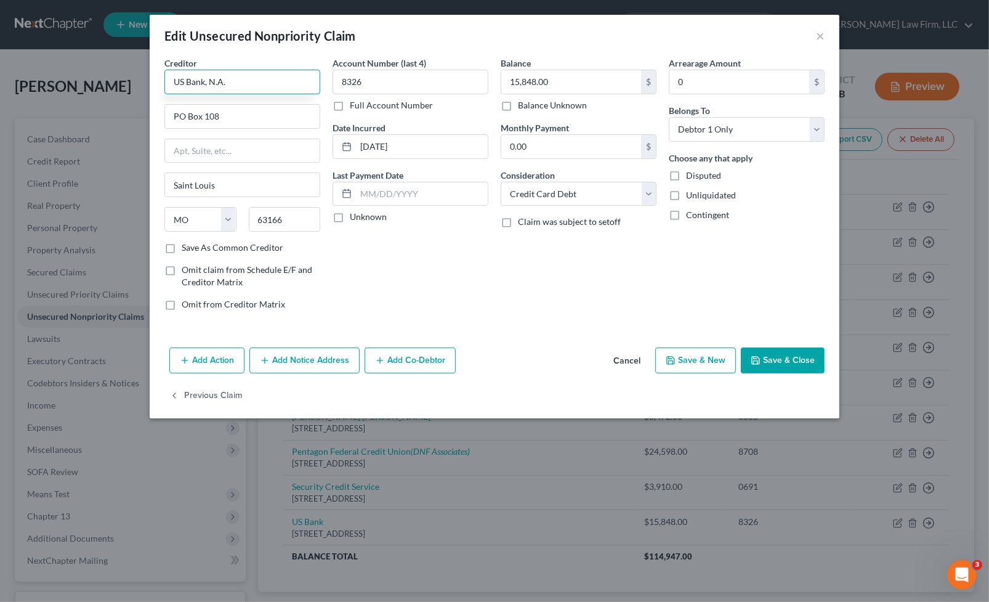
type input "US Bank, N.A."
click at [635, 277] on div "Balance 15,848.00 $ Balance Unknown Balance Undetermined 15,848.00 $ Balance Un…" at bounding box center [578, 189] width 168 height 264
click at [399, 354] on button "Add Co-Debtor" at bounding box center [409, 360] width 91 height 26
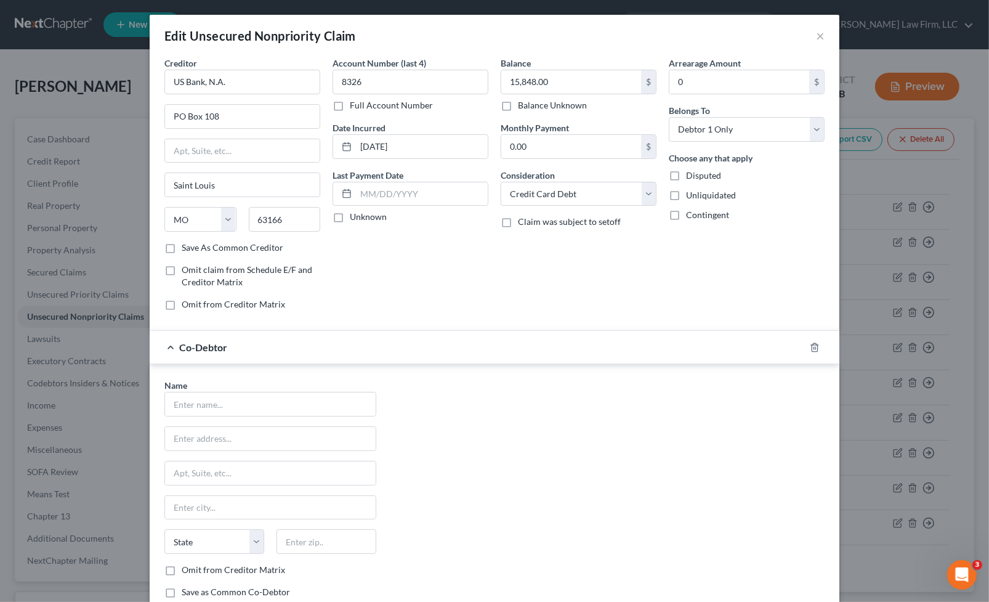
scroll to position [118, 0]
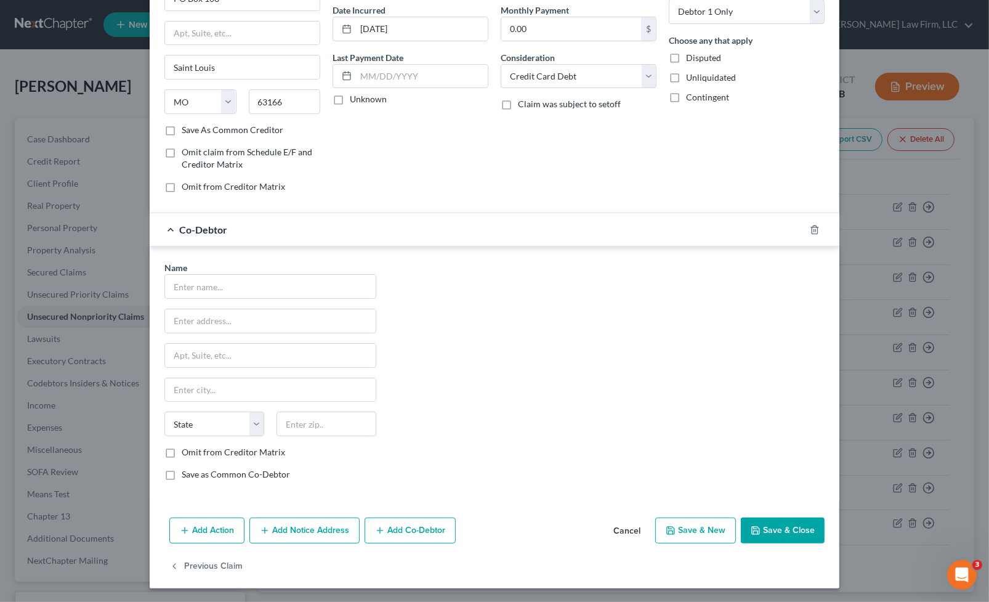
click at [808, 222] on div at bounding box center [822, 230] width 34 height 20
click at [811, 227] on polyline "button" at bounding box center [814, 227] width 7 height 0
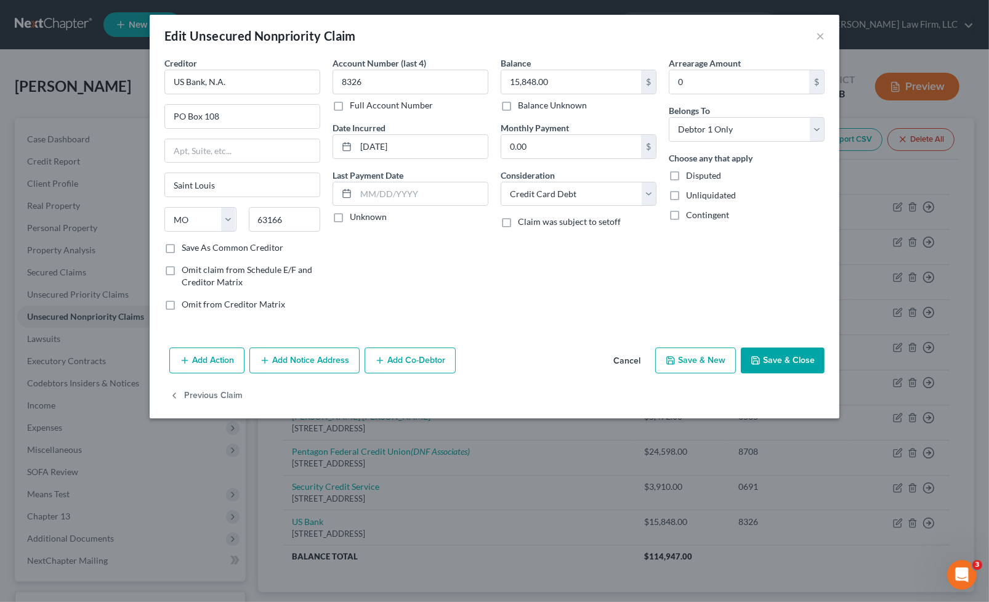
scroll to position [0, 0]
click at [331, 348] on button "Add Notice Address" at bounding box center [304, 360] width 110 height 26
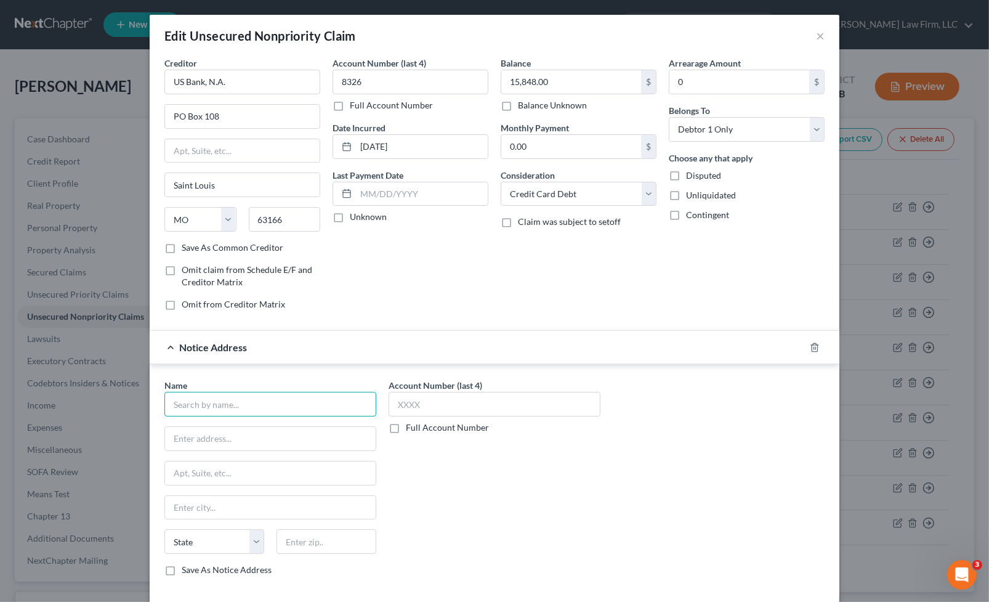
click at [235, 392] on input "text" at bounding box center [270, 404] width 212 height 25
click at [401, 283] on div "Account Number (last 4) 8326 Full Account Number Date Incurred 07-26-2021 Last …" at bounding box center [410, 189] width 168 height 264
click at [256, 400] on input "text" at bounding box center [270, 404] width 212 height 25
click at [276, 401] on input "text" at bounding box center [270, 404] width 212 height 25
click at [230, 392] on input "text" at bounding box center [270, 404] width 212 height 25
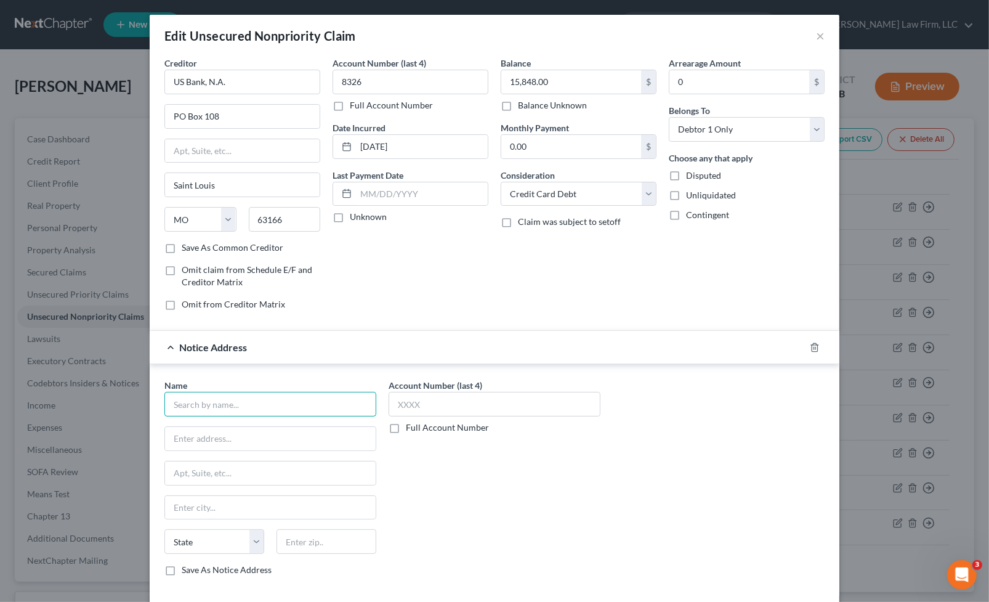
paste input "Zwicker & Associates, P.C."
type input "Zwicker & Associates, P.C."
click at [289, 429] on input "text" at bounding box center [270, 438] width 211 height 23
type input "P.O. Box 12570"
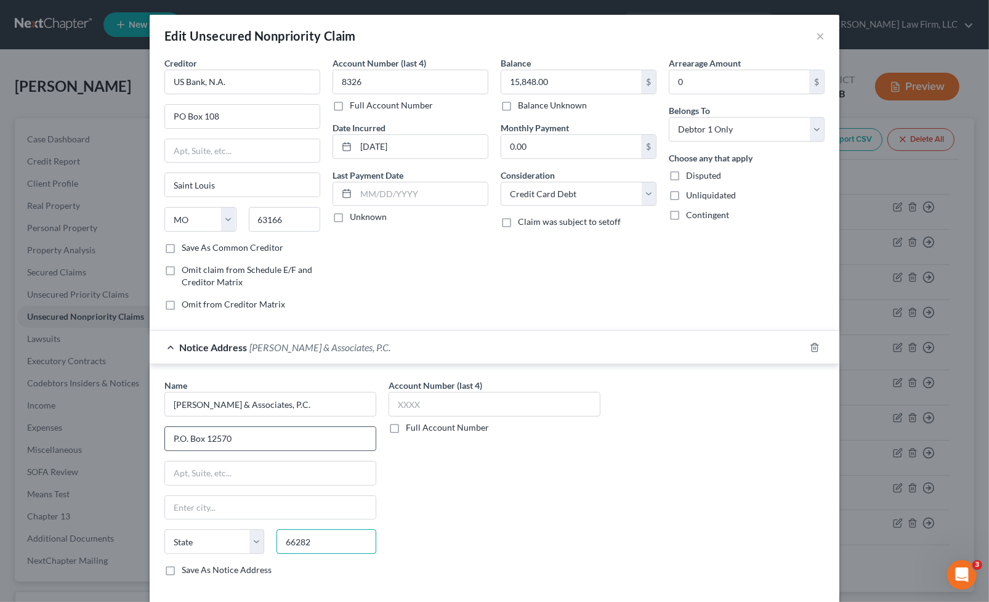
type input "66282"
type input "Shawnee Mission"
select select "17"
drag, startPoint x: 266, startPoint y: 512, endPoint x: -28, endPoint y: 477, distance: 295.8
click at [0, 477] on html "Home New Case Client Portal DebtorCC Sader Law Firm, LLC jlee@saderlawfirm.com …" at bounding box center [494, 349] width 989 height 699
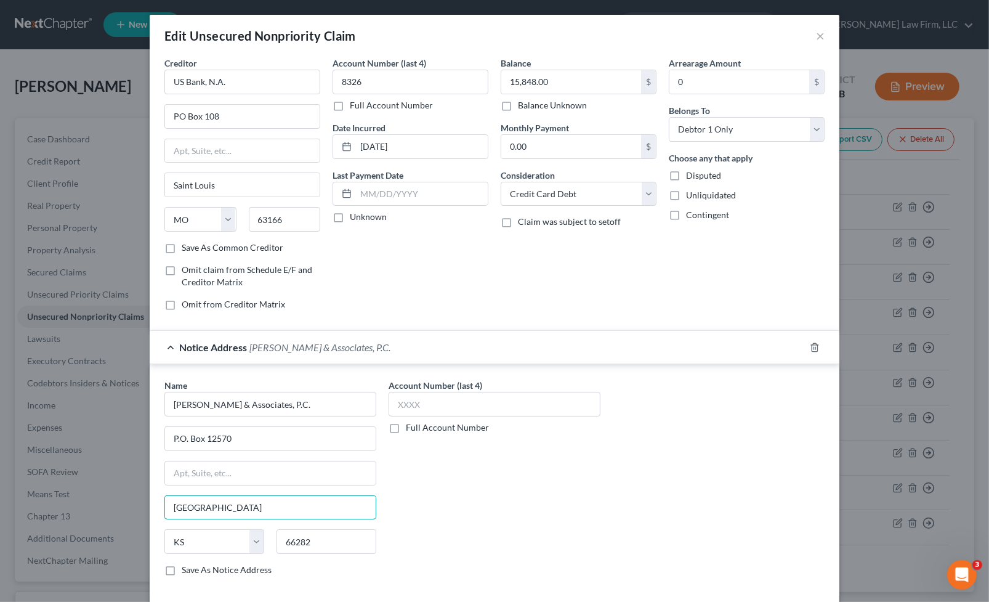
type input "Overland Park"
click at [435, 393] on input "text" at bounding box center [495, 404] width 212 height 25
paste input "25MG"
type input "2"
click at [438, 433] on div "Account Number (last 4) Full Account Number" at bounding box center [494, 482] width 224 height 207
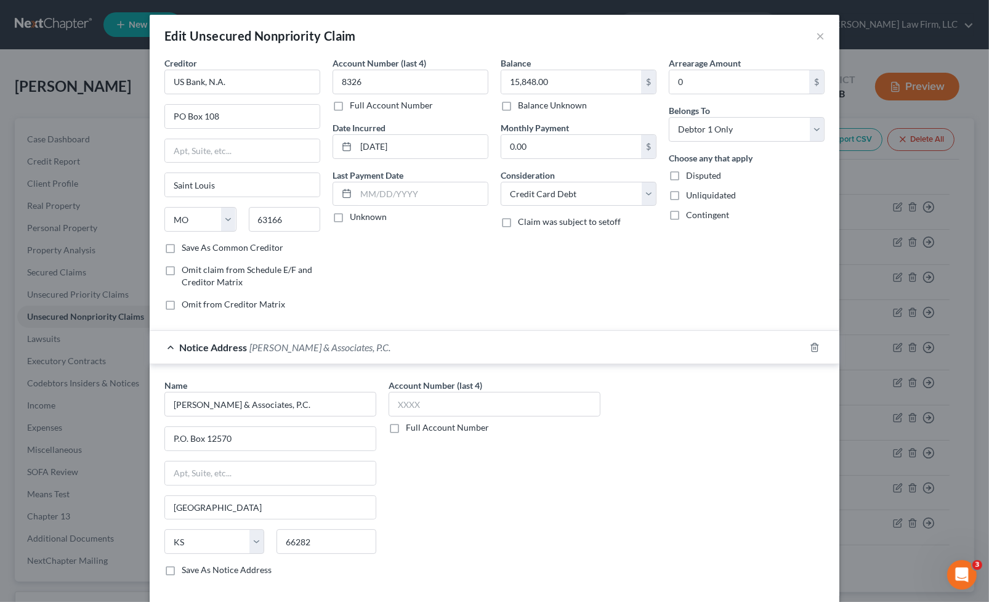
click at [440, 429] on label "Full Account Number" at bounding box center [447, 427] width 83 height 12
click at [419, 429] on input "Full Account Number" at bounding box center [415, 425] width 8 height 8
click at [450, 399] on input "text" at bounding box center [495, 404] width 212 height 25
type input "2"
paste input "25MG-AC00261"
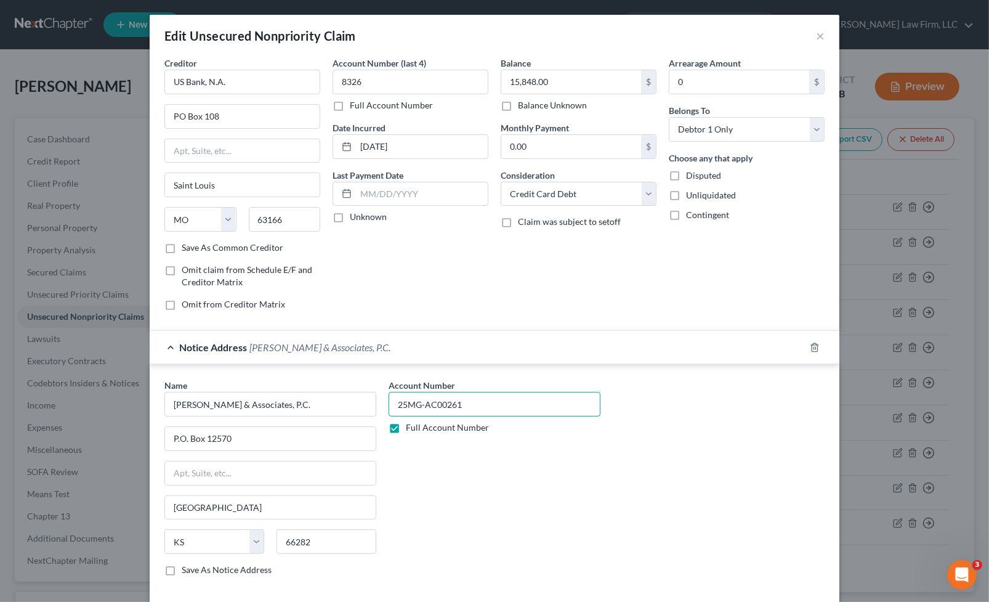
scroll to position [95, 0]
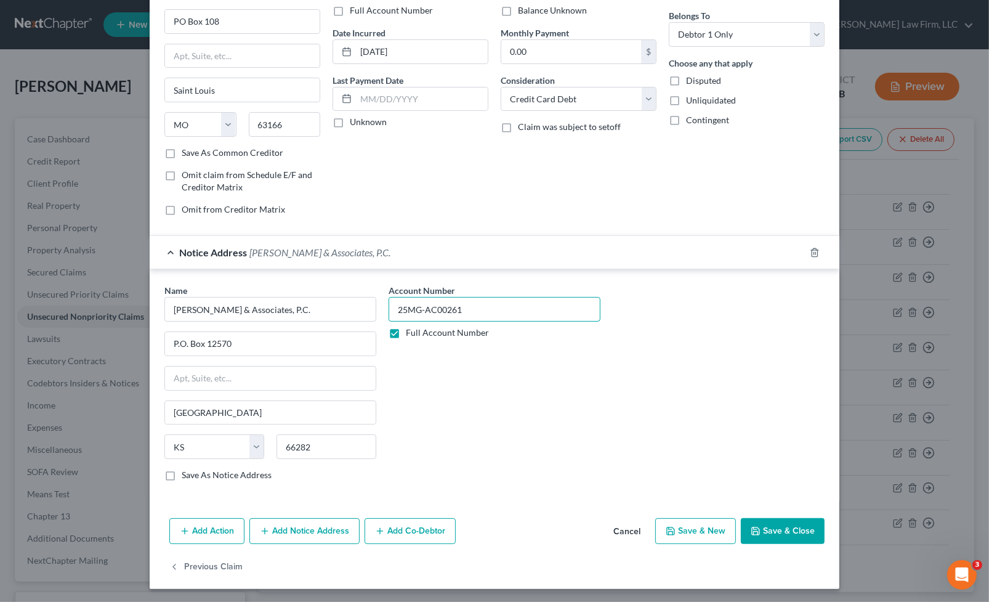
type input "25MG-AC00261"
click at [325, 524] on button "Add Notice Address" at bounding box center [304, 531] width 110 height 26
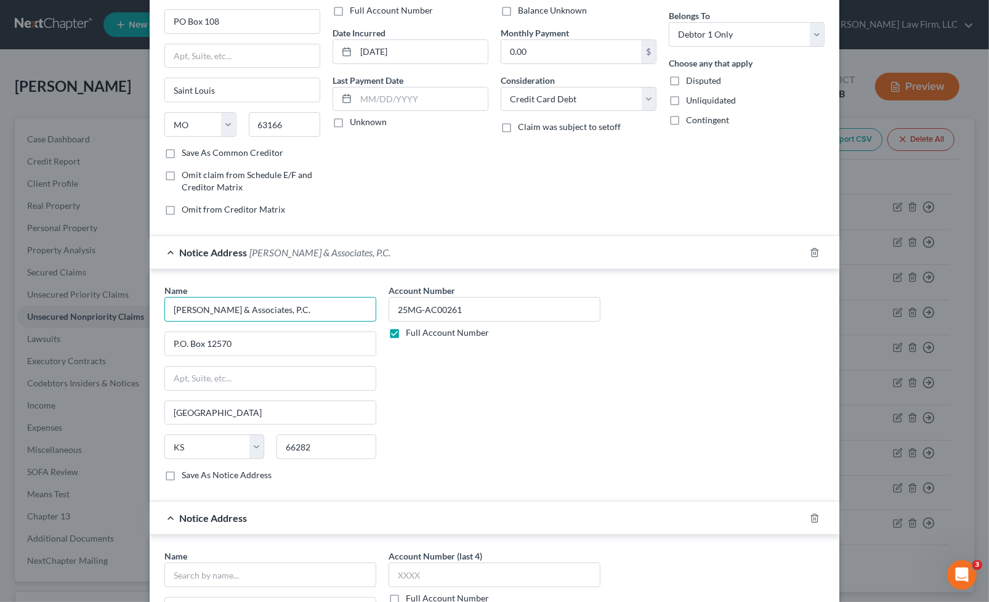
drag, startPoint x: 285, startPoint y: 313, endPoint x: 118, endPoint y: 322, distance: 167.7
click at [118, 322] on div "Edit Unsecured Nonpriority Claim × Creditor * US Bank, N.A. PO Box 108 Saint Lo…" at bounding box center [494, 301] width 989 height 602
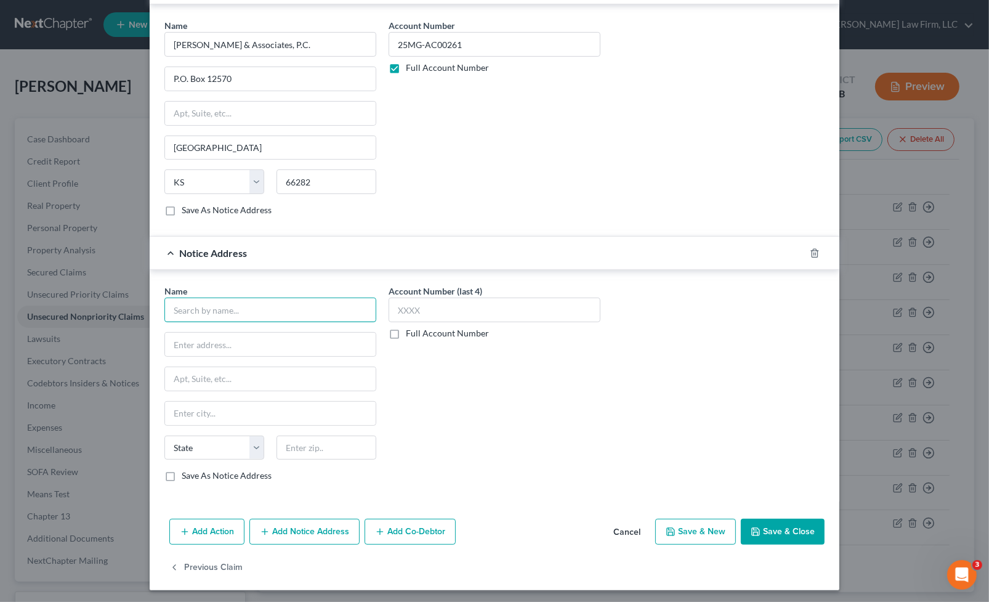
click at [240, 302] on input "text" at bounding box center [270, 309] width 212 height 25
paste input "Zwicker & Associates, P.C."
type input "Zwicker & Associates, P.C."
click at [267, 338] on input "text" at bounding box center [270, 343] width 211 height 23
paste input "80 Minuteman Rd."
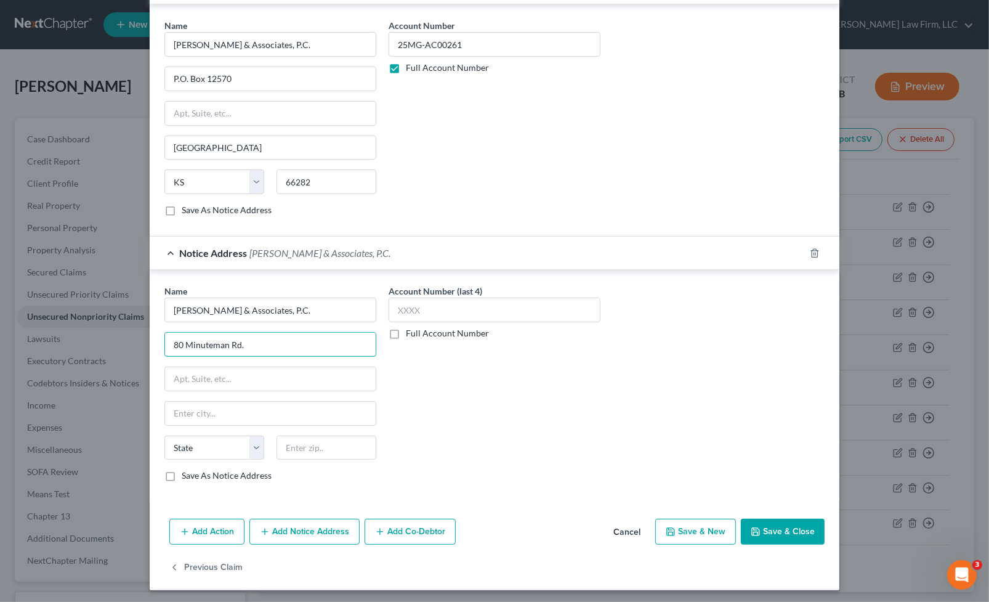
type input "80 Minuteman Rd."
click at [337, 428] on div "Name * Zwicker & Associates, P.C. 80 Minuteman Rd. State AL AK AR AZ CA CO CT D…" at bounding box center [270, 382] width 212 height 197
click at [340, 435] on input "text" at bounding box center [326, 447] width 100 height 25
type input "01810"
type input "Andover"
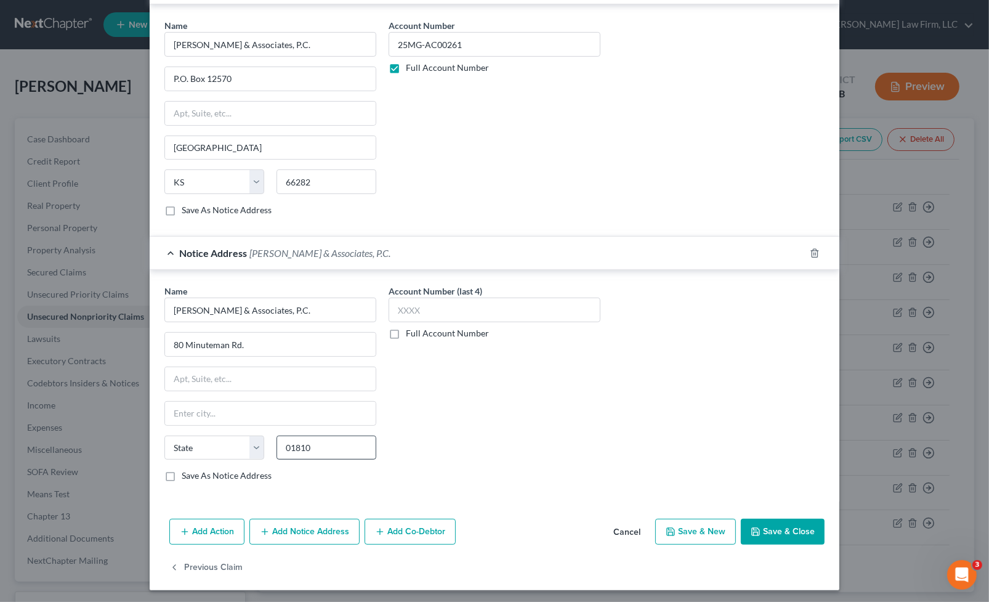
select select "22"
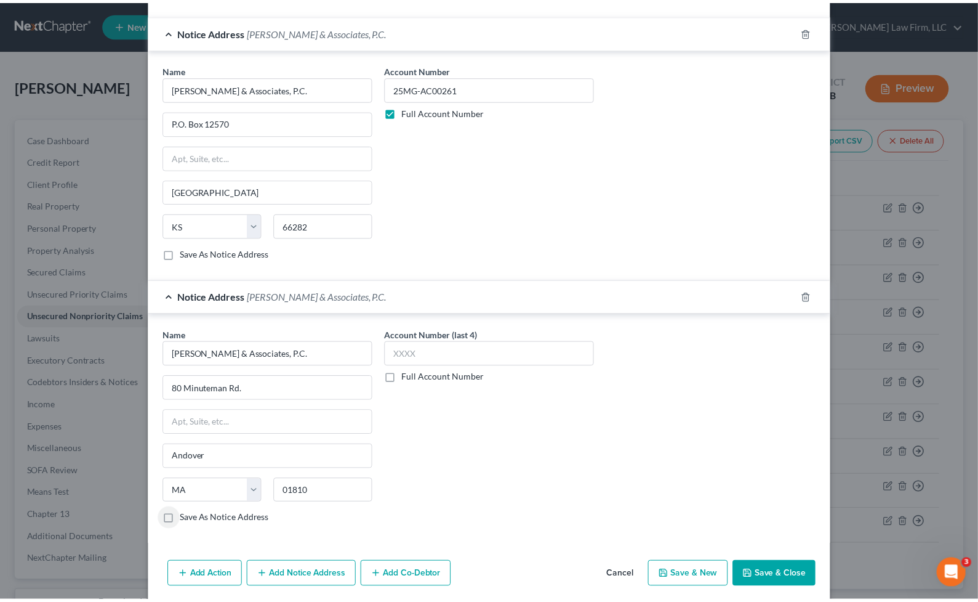
scroll to position [291, 0]
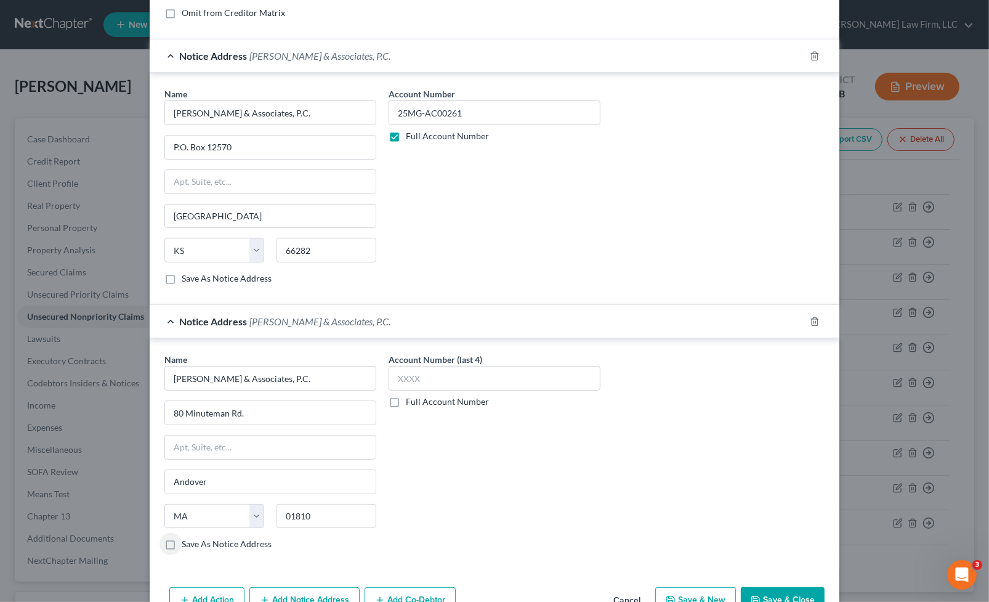
click at [787, 591] on button "Save & Close" at bounding box center [783, 600] width 84 height 26
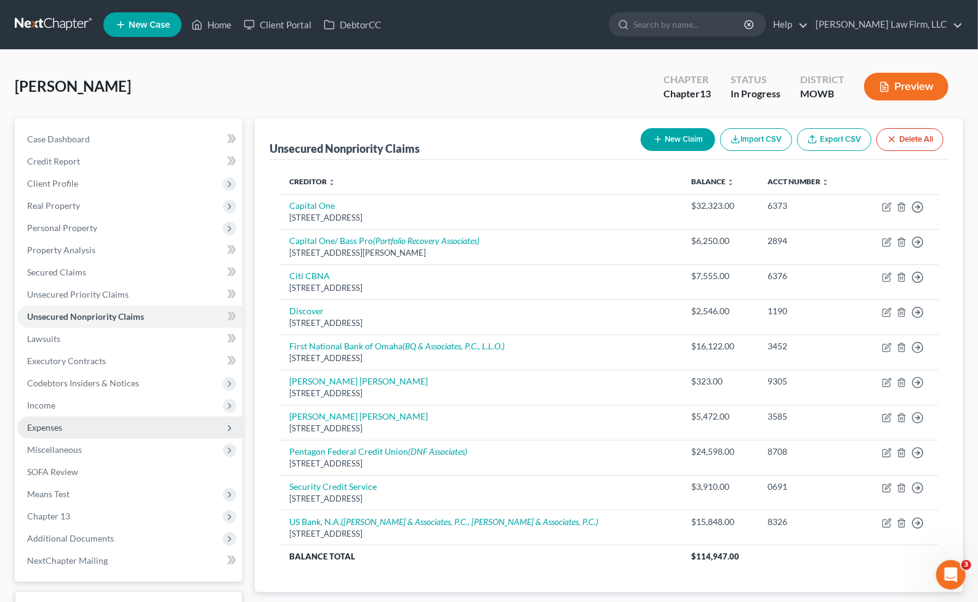
click at [103, 424] on span "Expenses" at bounding box center [129, 427] width 225 height 22
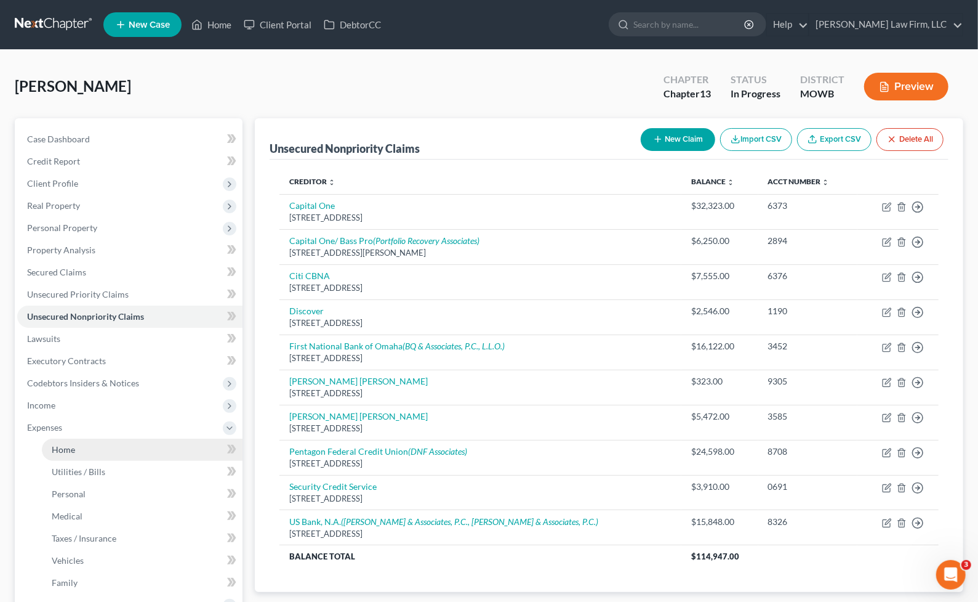
click at [112, 450] on link "Home" at bounding box center [142, 449] width 201 height 22
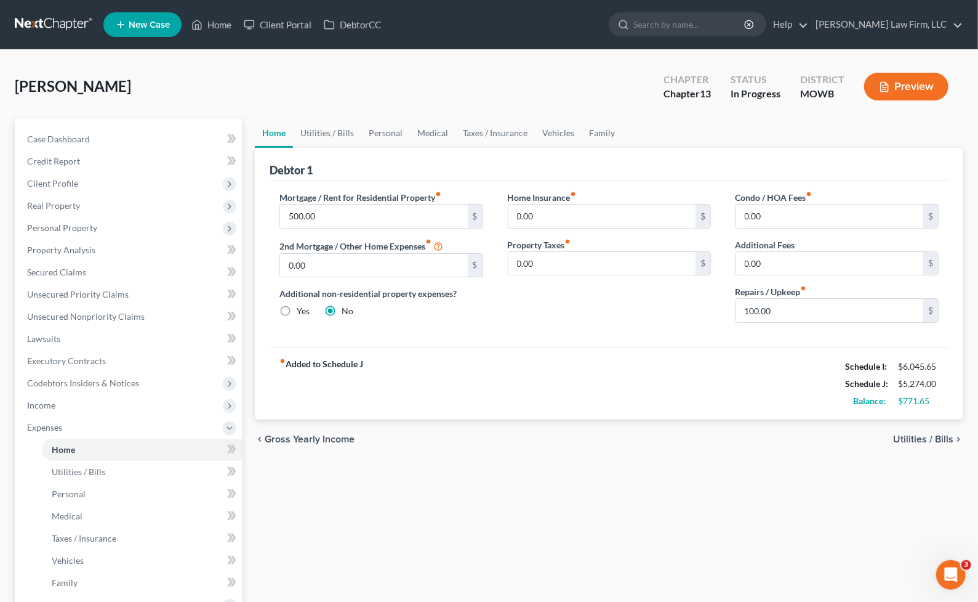
click at [535, 358] on div "fiber_manual_record Added to Schedule J Schedule I: $6,045.65 Schedule J: $5,27…" at bounding box center [609, 383] width 679 height 72
click at [823, 313] on input "100.00" at bounding box center [829, 310] width 187 height 23
type input "50.00"
click at [348, 132] on link "Utilities / Bills" at bounding box center [327, 133] width 68 height 30
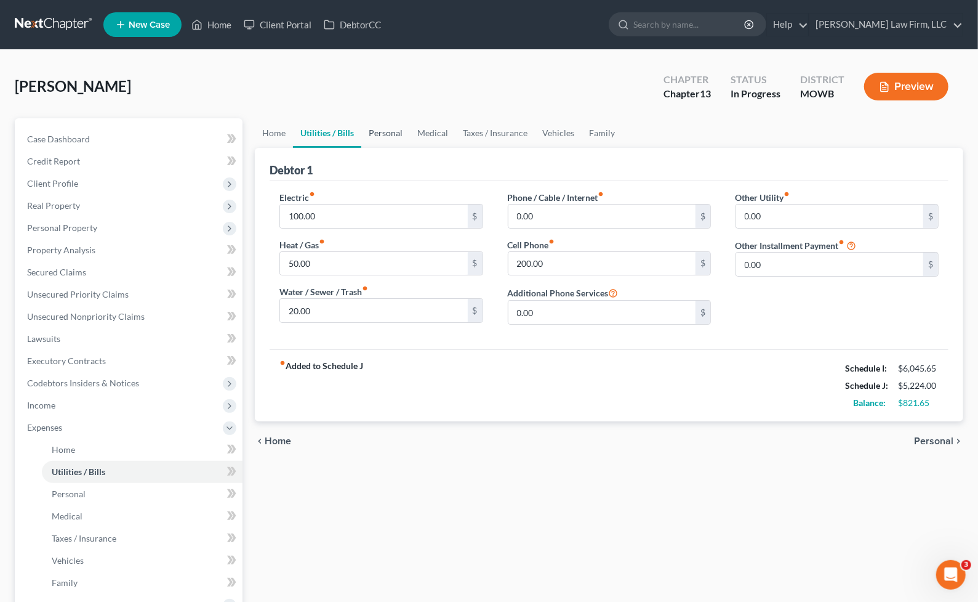
click at [398, 121] on link "Personal" at bounding box center [385, 133] width 49 height 30
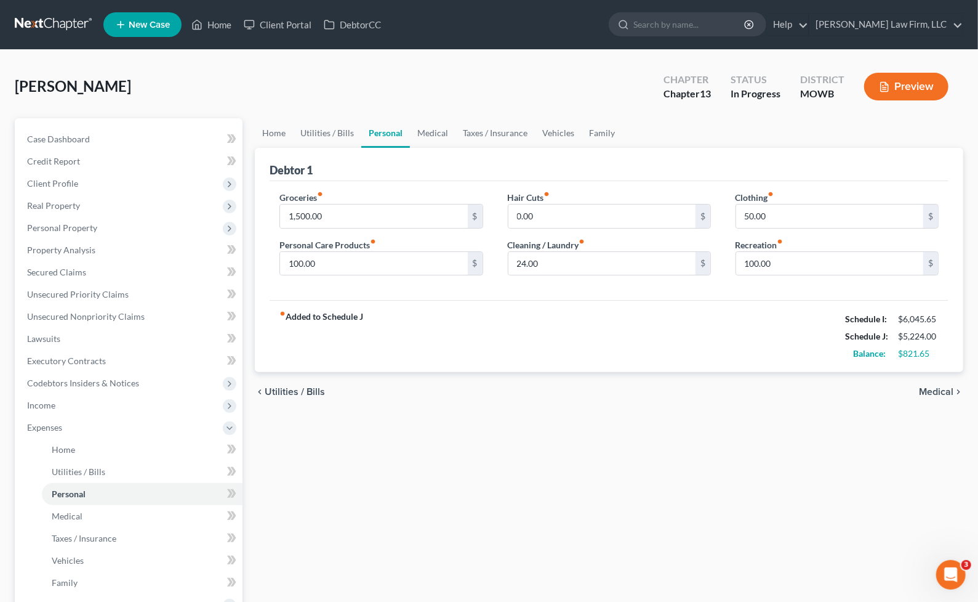
click at [800, 284] on div "Clothing fiber_manual_record 50.00 $ Recreation fiber_manual_record 100.00 $" at bounding box center [837, 238] width 228 height 95
click at [793, 257] on input "100.00" at bounding box center [829, 263] width 187 height 23
type input "50.00"
click at [803, 225] on input "50.00" at bounding box center [829, 215] width 187 height 23
type input "100"
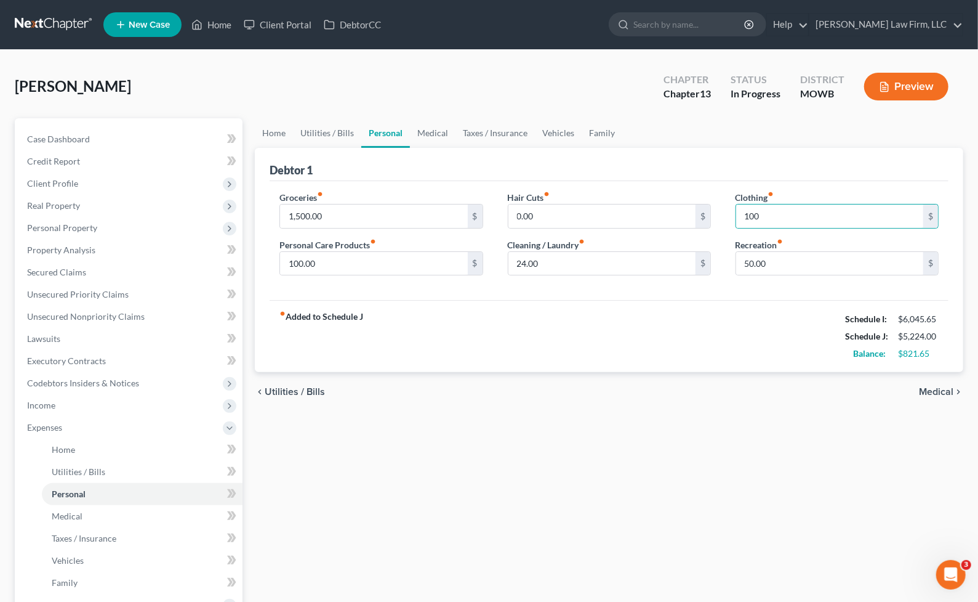
click at [650, 343] on div "fiber_manual_record Added to Schedule J Schedule I: $6,045.65 Schedule J: $5,22…" at bounding box center [609, 336] width 679 height 72
click at [431, 130] on link "Medical" at bounding box center [433, 133] width 46 height 30
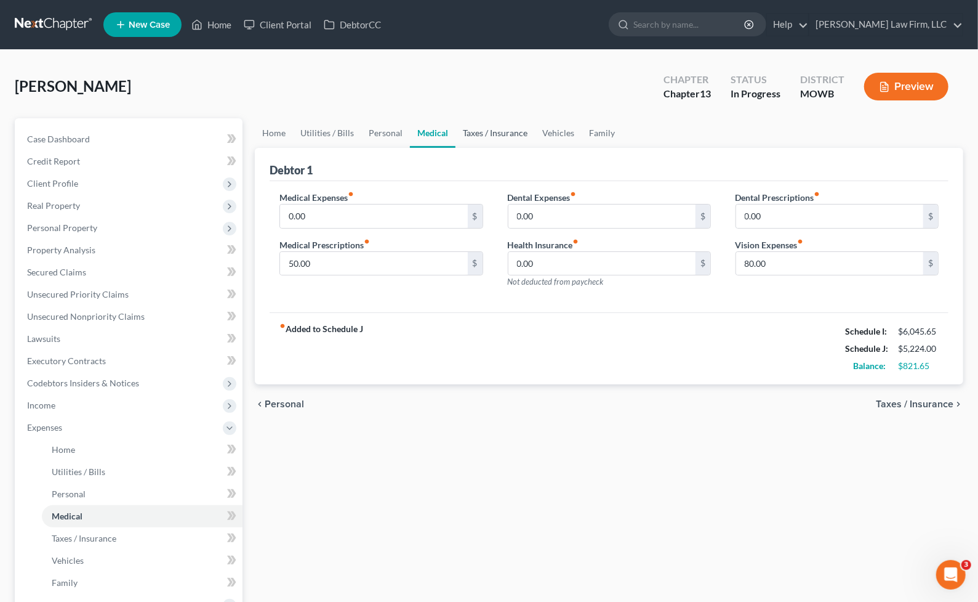
click at [514, 132] on link "Taxes / Insurance" at bounding box center [495, 133] width 79 height 30
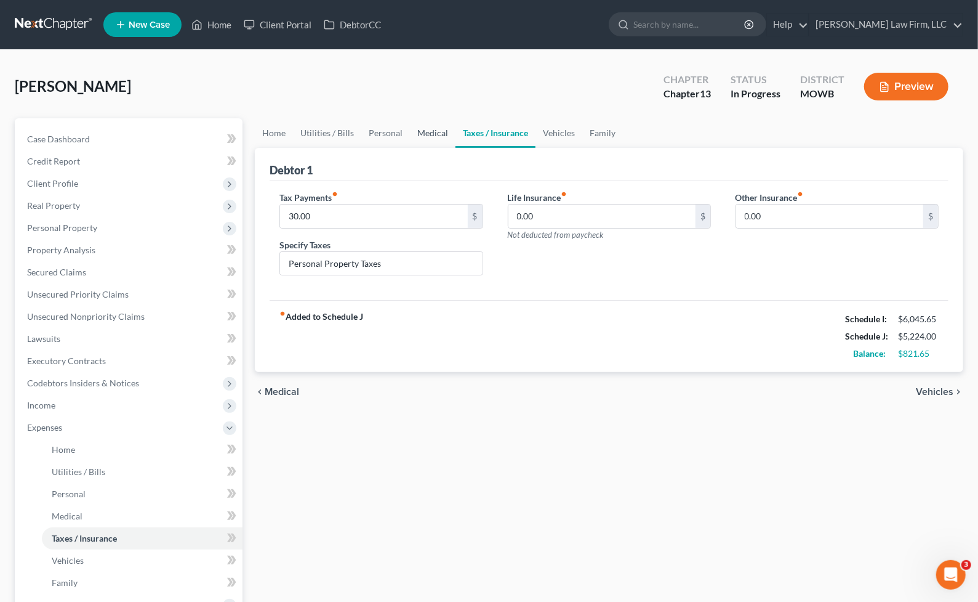
click at [438, 132] on link "Medical" at bounding box center [433, 133] width 46 height 30
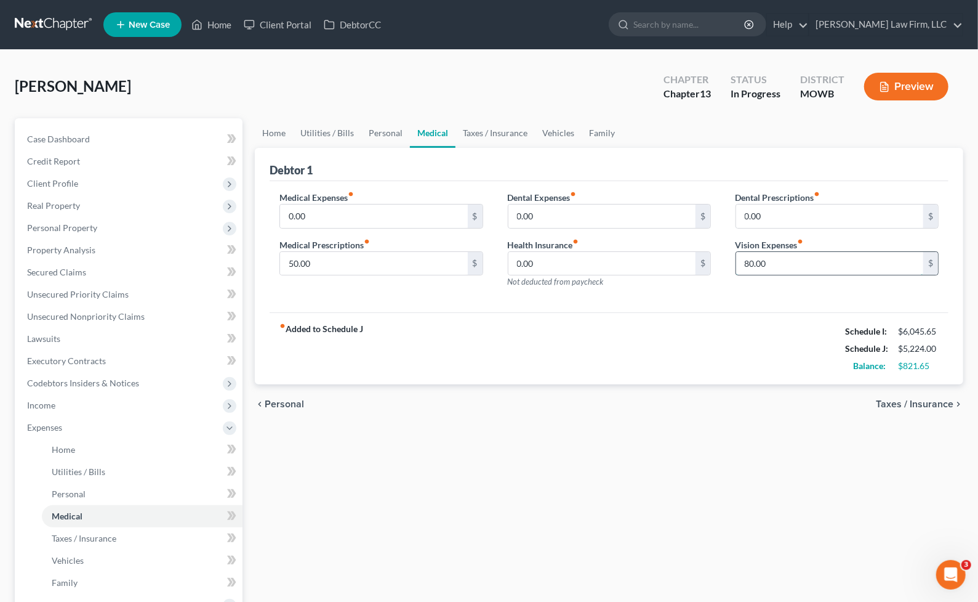
click at [817, 266] on input "80.00" at bounding box center [829, 263] width 187 height 23
click at [481, 129] on link "Taxes / Insurance" at bounding box center [495, 133] width 79 height 30
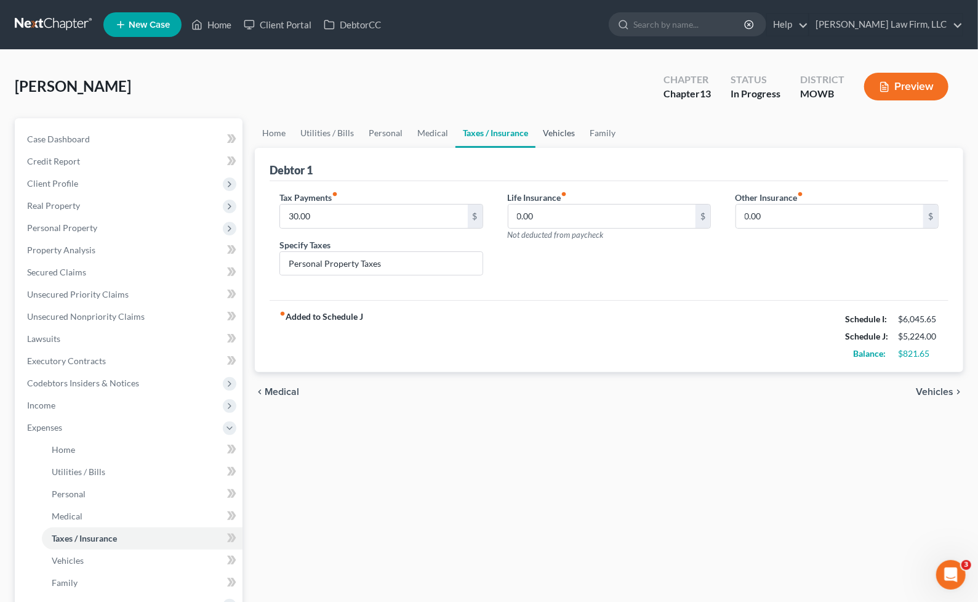
click at [562, 131] on link "Vehicles" at bounding box center [559, 133] width 47 height 30
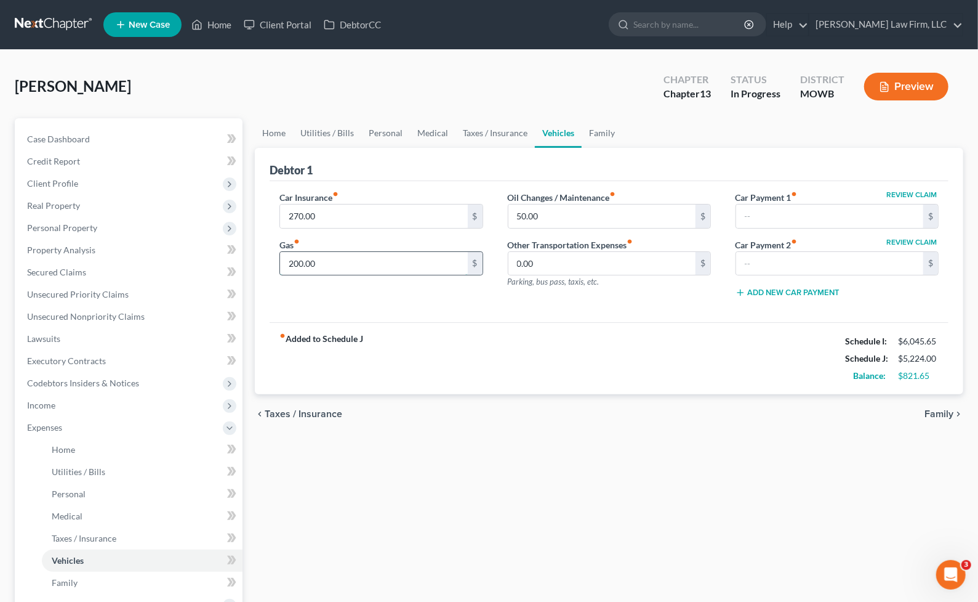
click at [337, 267] on input "200.00" at bounding box center [373, 263] width 187 height 23
type input "150.00"
click at [618, 330] on div "fiber_manual_record Added to Schedule J Schedule I: $6,045.65 Schedule J: $5,17…" at bounding box center [609, 358] width 679 height 72
click at [604, 135] on link "Family" at bounding box center [602, 133] width 41 height 30
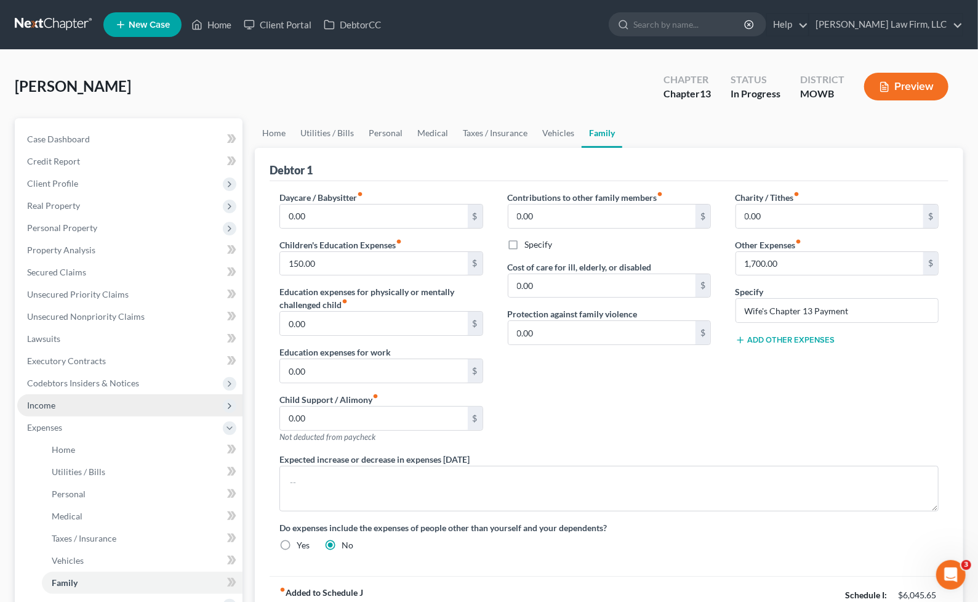
click at [82, 414] on span "Income" at bounding box center [129, 405] width 225 height 22
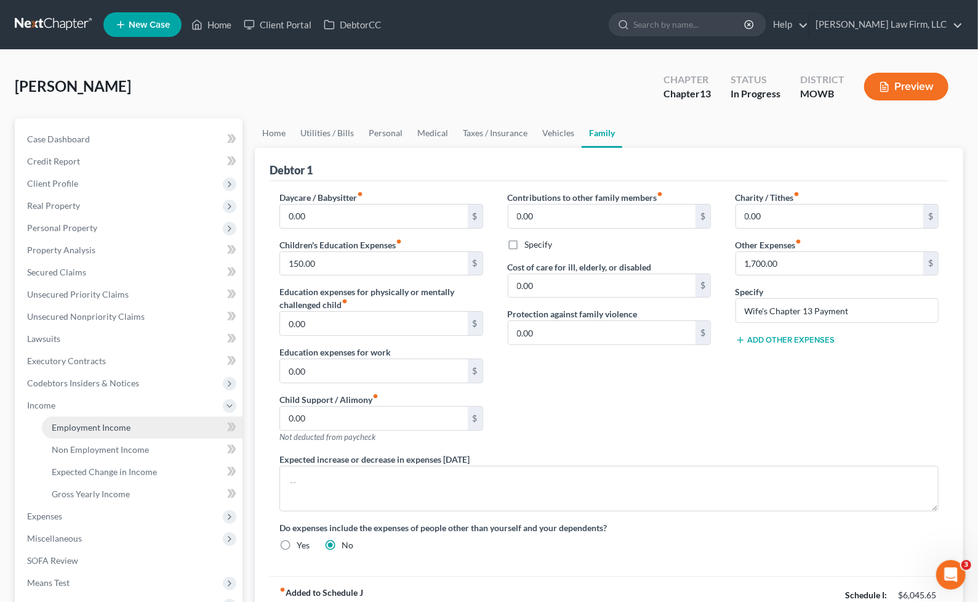
click at [98, 434] on link "Employment Income" at bounding box center [142, 427] width 201 height 22
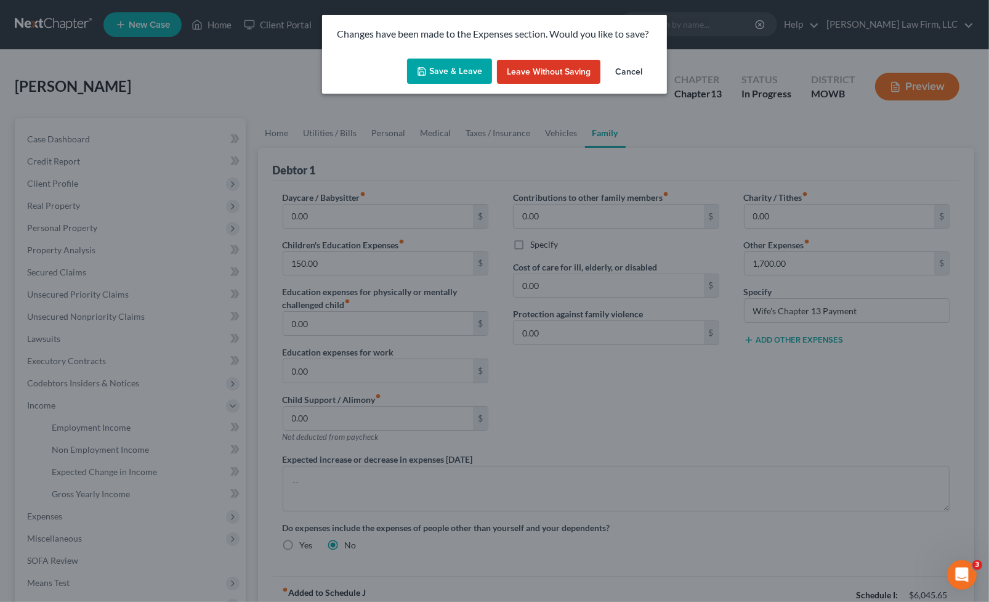
click at [430, 75] on button "Save & Leave" at bounding box center [449, 71] width 85 height 26
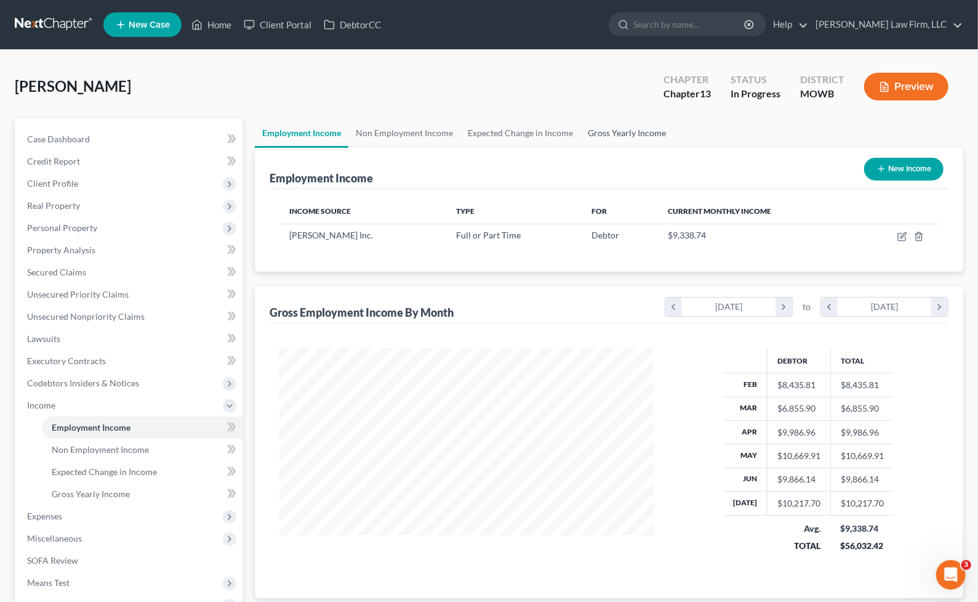
scroll to position [220, 399]
click at [944, 309] on icon "chevron_right" at bounding box center [940, 306] width 17 height 18
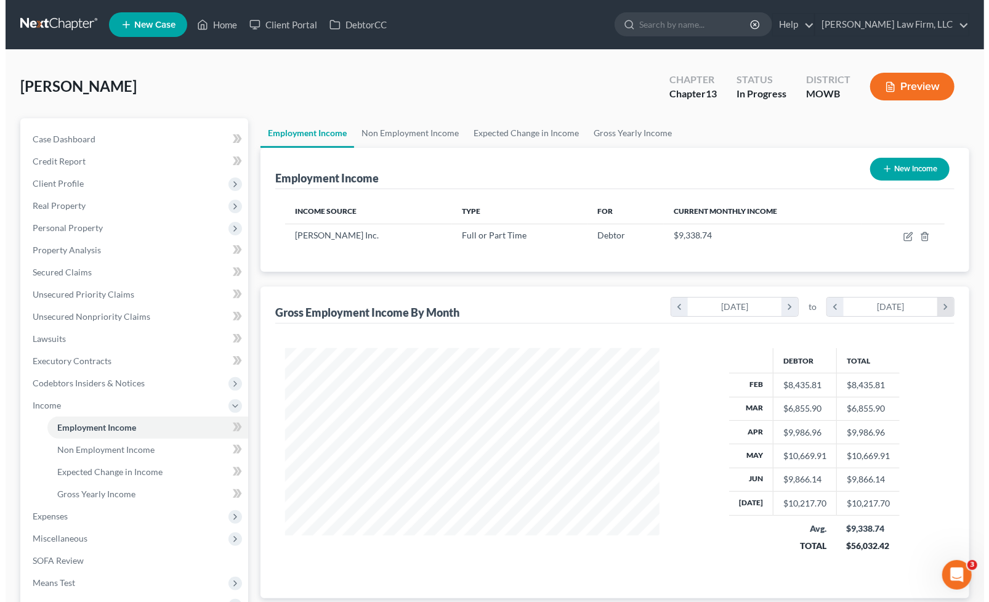
scroll to position [244, 399]
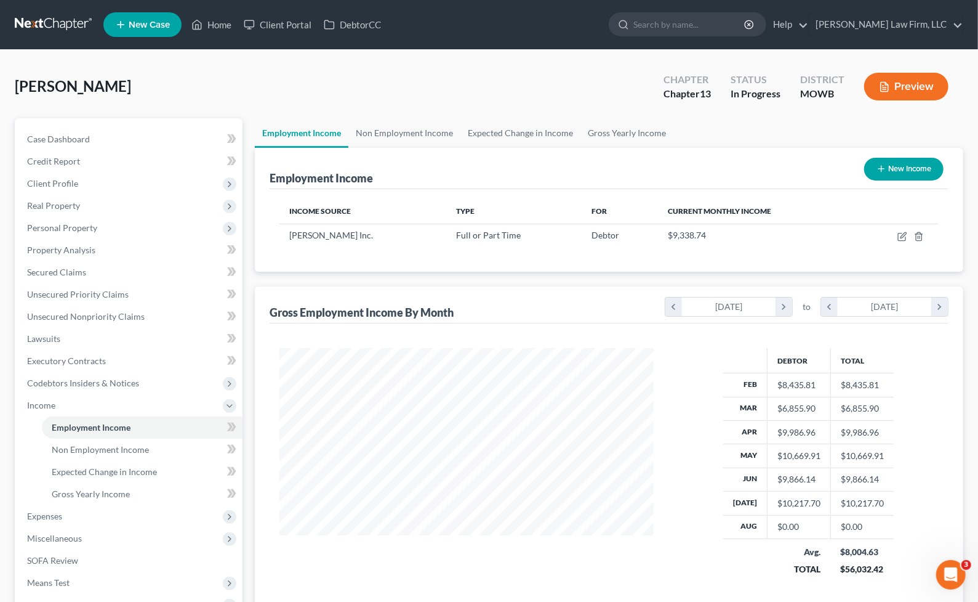
click at [912, 84] on button "Preview" at bounding box center [906, 87] width 84 height 28
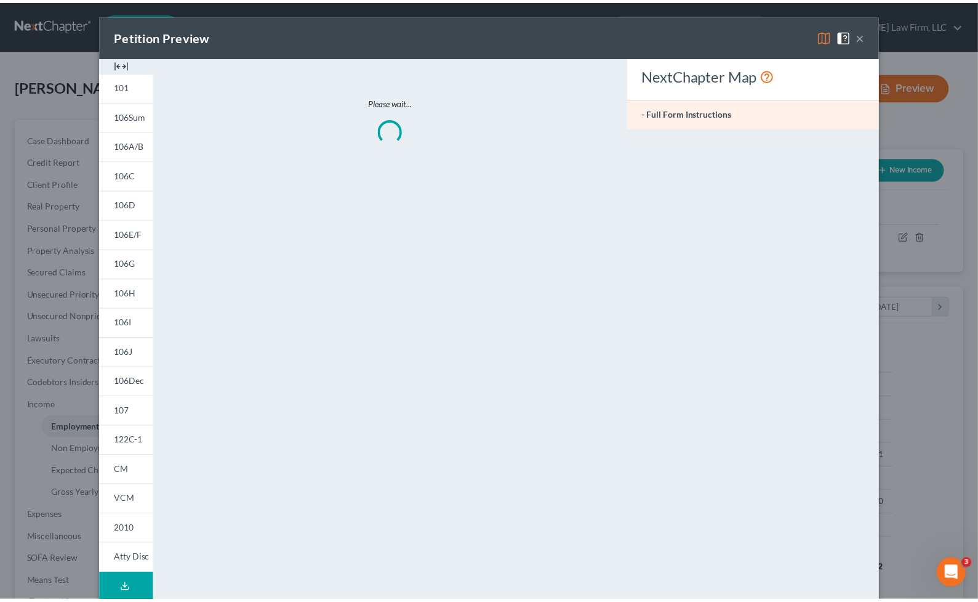
scroll to position [244, 404]
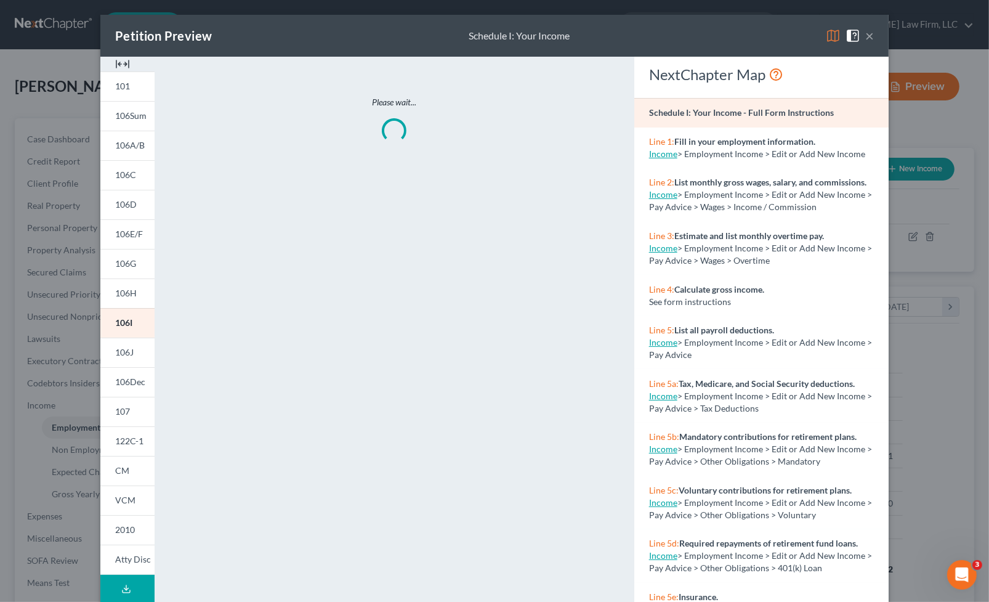
drag, startPoint x: 867, startPoint y: 34, endPoint x: 888, endPoint y: 40, distance: 21.7
click at [866, 34] on button "×" at bounding box center [869, 35] width 9 height 15
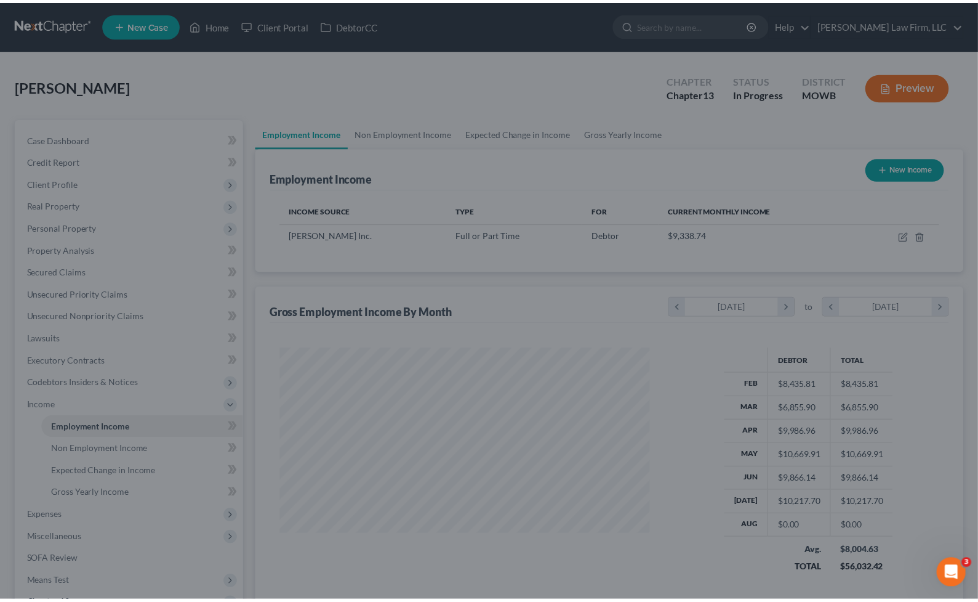
scroll to position [244, 399]
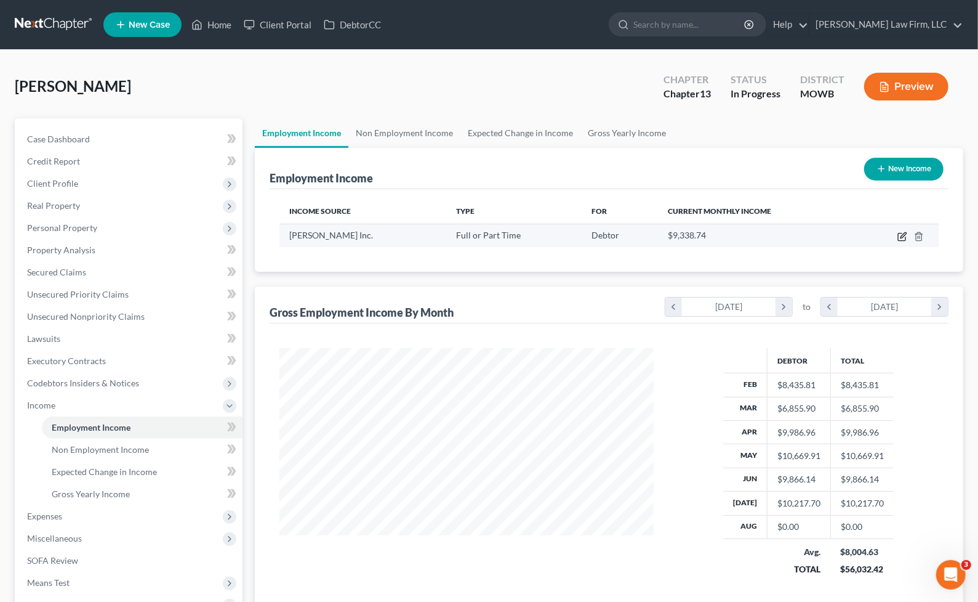
click at [901, 235] on icon "button" at bounding box center [904, 235] width 6 height 6
select select "0"
select select "39"
select select "3"
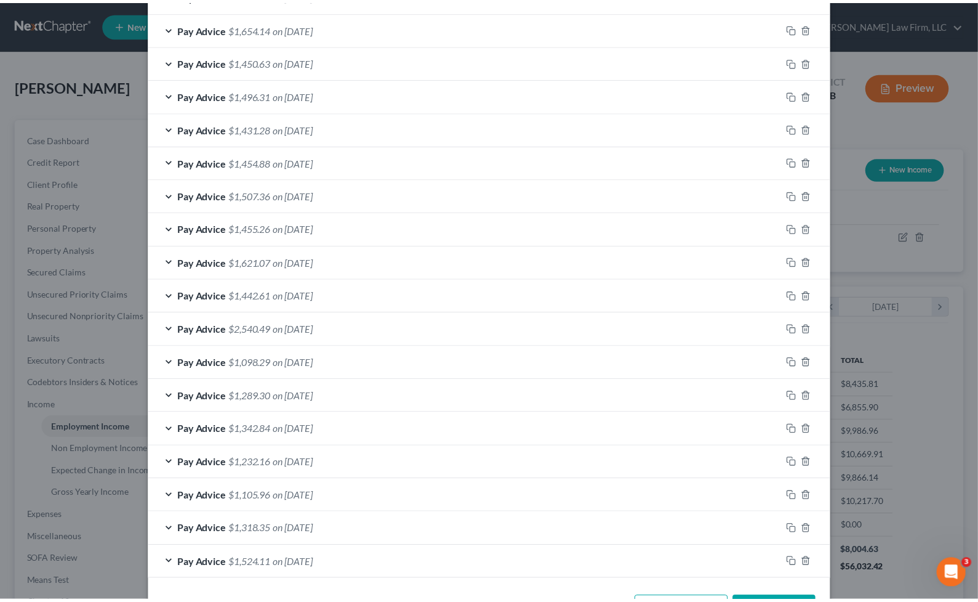
scroll to position [705, 0]
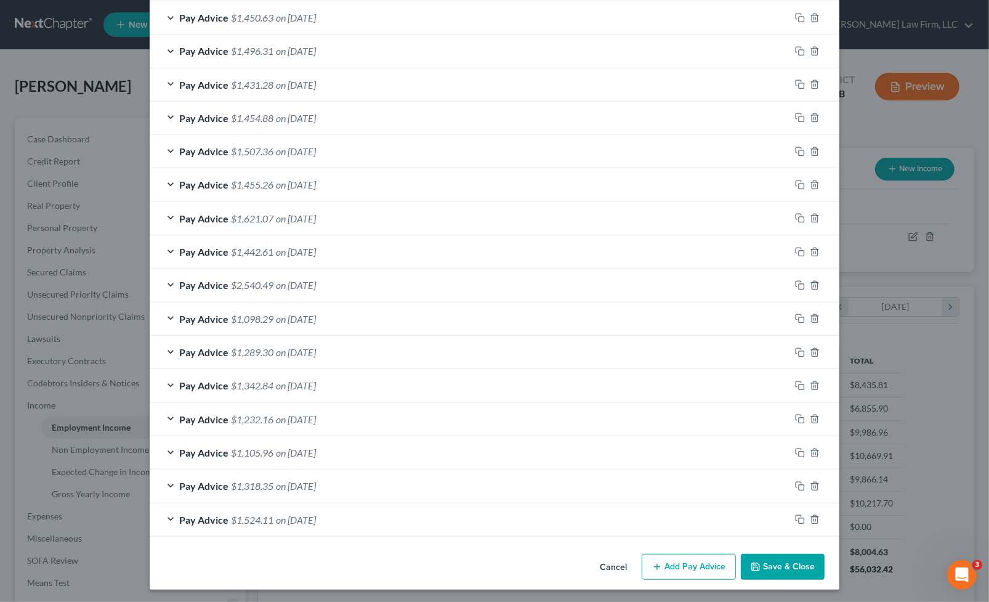
click at [774, 554] on button "Save & Close" at bounding box center [783, 567] width 84 height 26
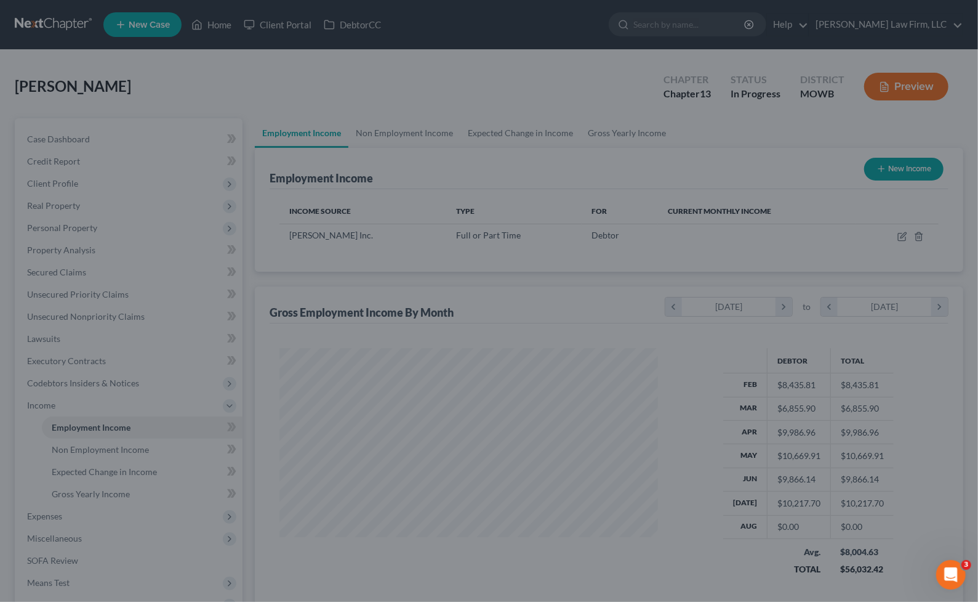
scroll to position [615457, 615302]
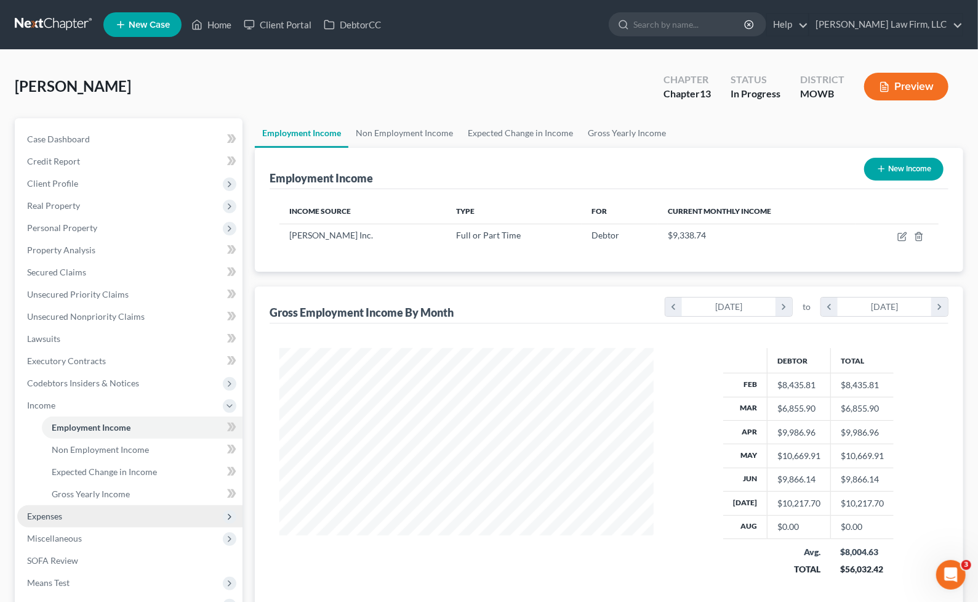
click at [119, 513] on span "Expenses" at bounding box center [129, 516] width 225 height 22
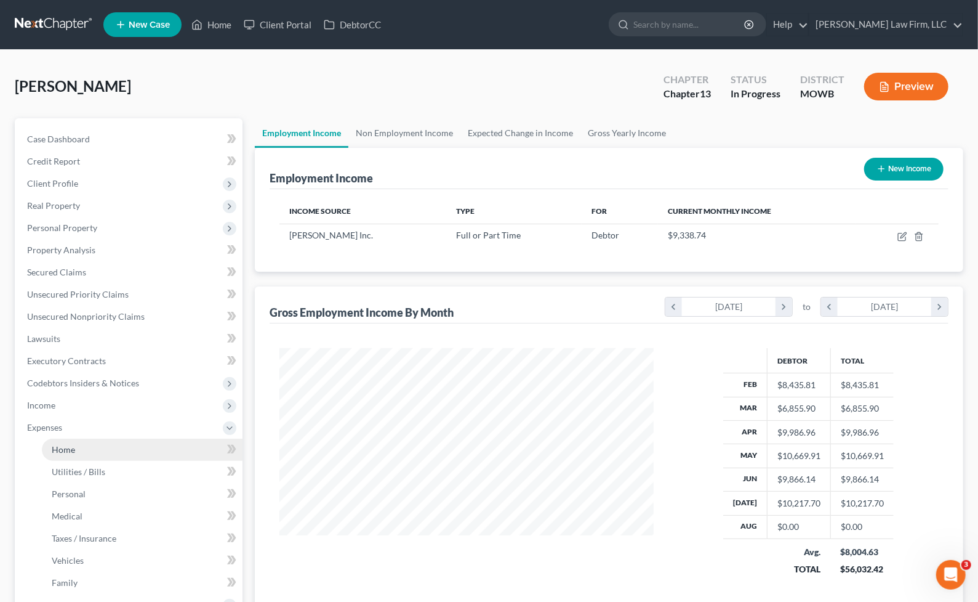
click at [99, 454] on link "Home" at bounding box center [142, 449] width 201 height 22
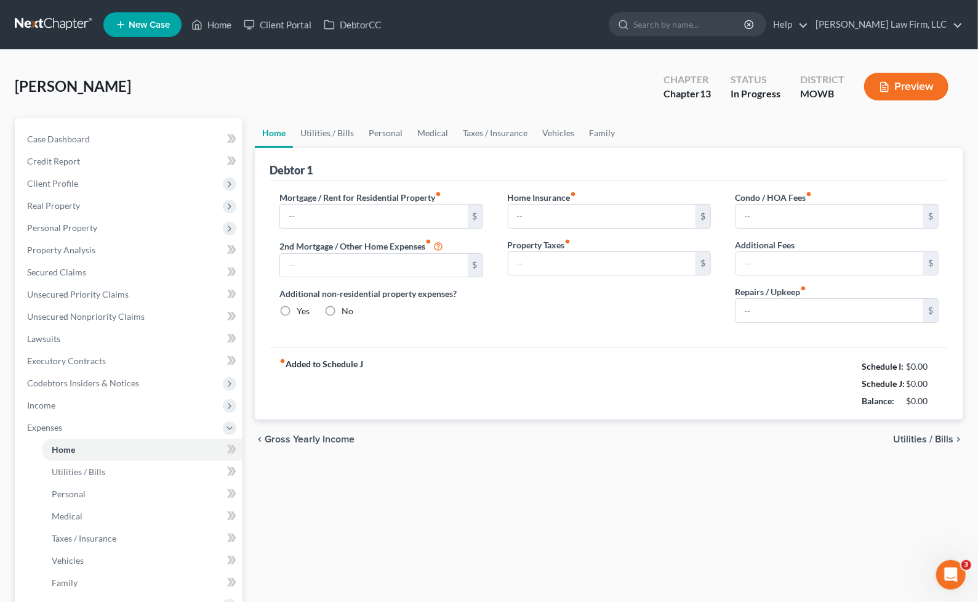
type input "500.00"
type input "0.00"
radio input "true"
type input "0.00"
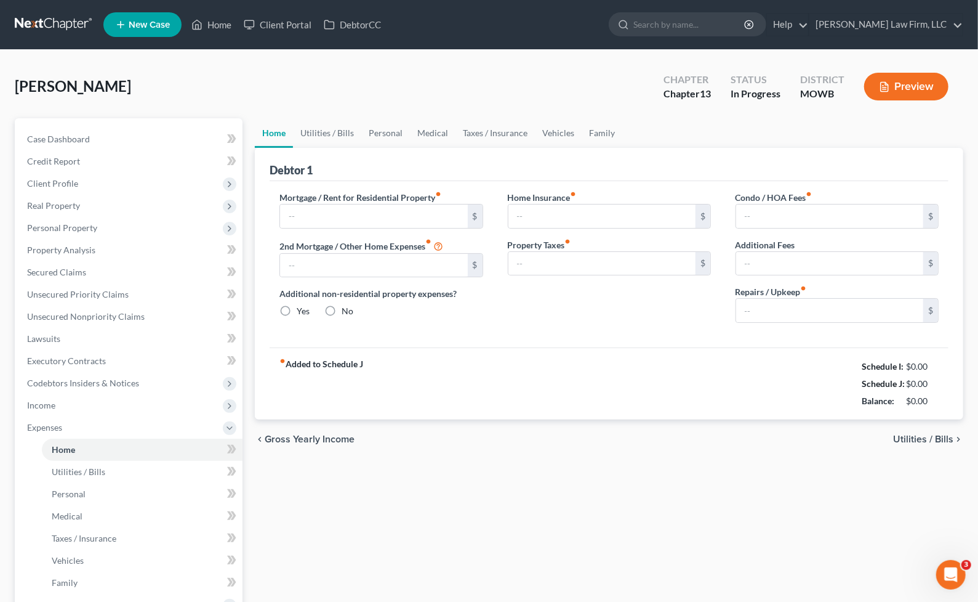
type input "0.00"
type input "50.00"
click at [321, 128] on link "Utilities / Bills" at bounding box center [327, 133] width 68 height 30
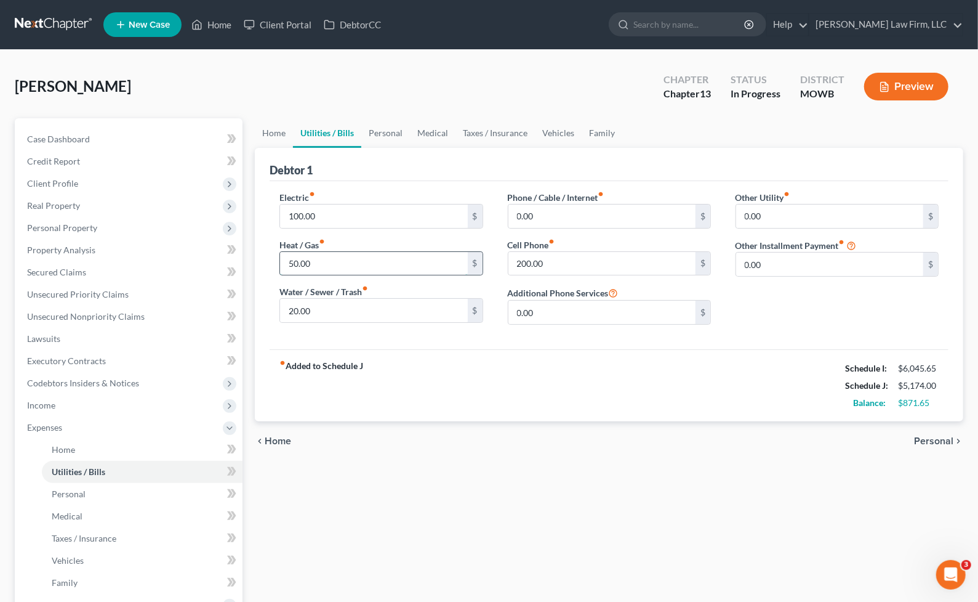
click at [346, 265] on input "50.00" at bounding box center [373, 263] width 187 height 23
click at [345, 319] on input "20.00" at bounding box center [373, 310] width 187 height 23
click at [379, 134] on link "Personal" at bounding box center [385, 133] width 49 height 30
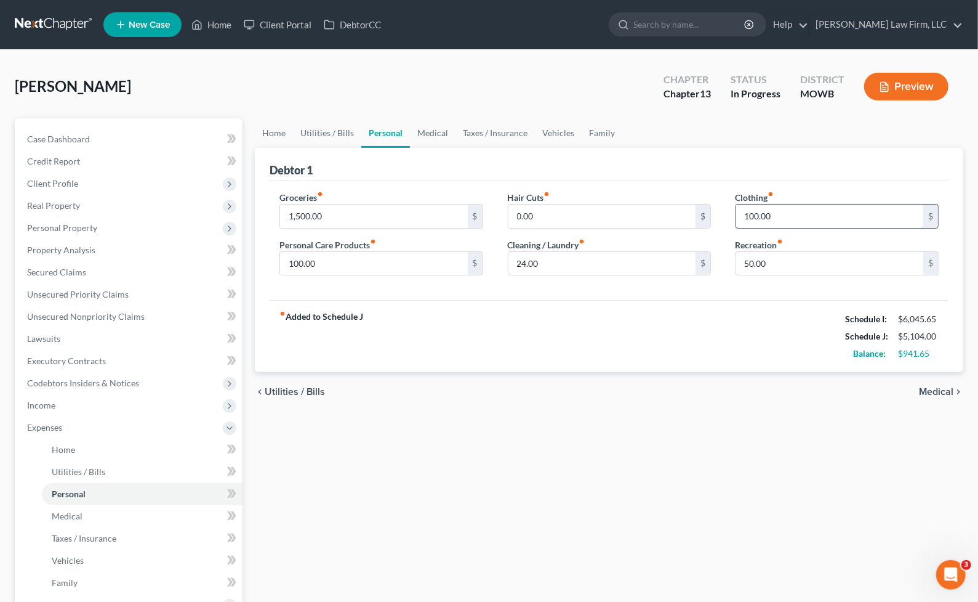
click at [789, 216] on input "100.00" at bounding box center [829, 215] width 187 height 23
click at [419, 126] on link "Medical" at bounding box center [433, 133] width 46 height 30
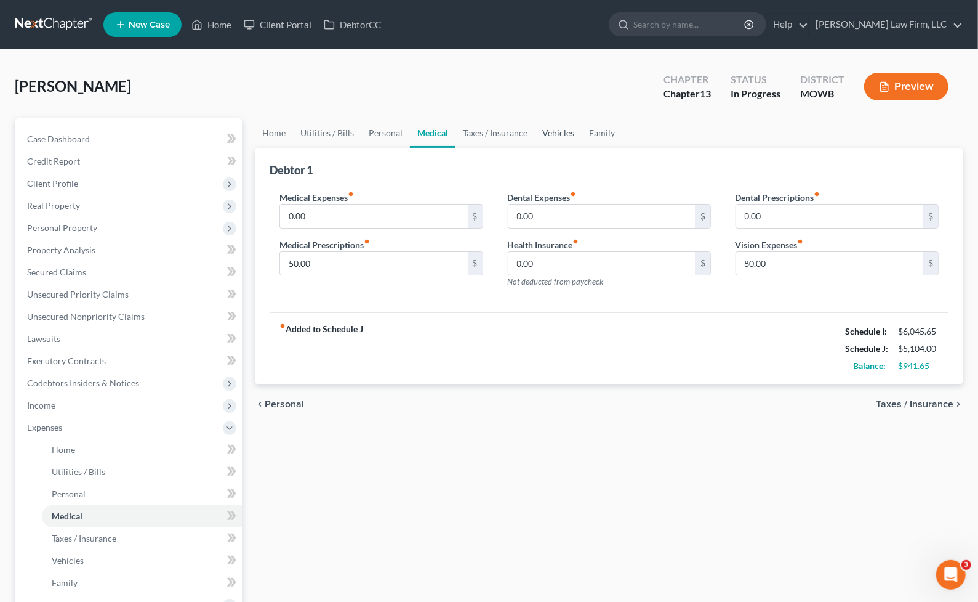
click at [555, 136] on link "Vehicles" at bounding box center [558, 133] width 47 height 30
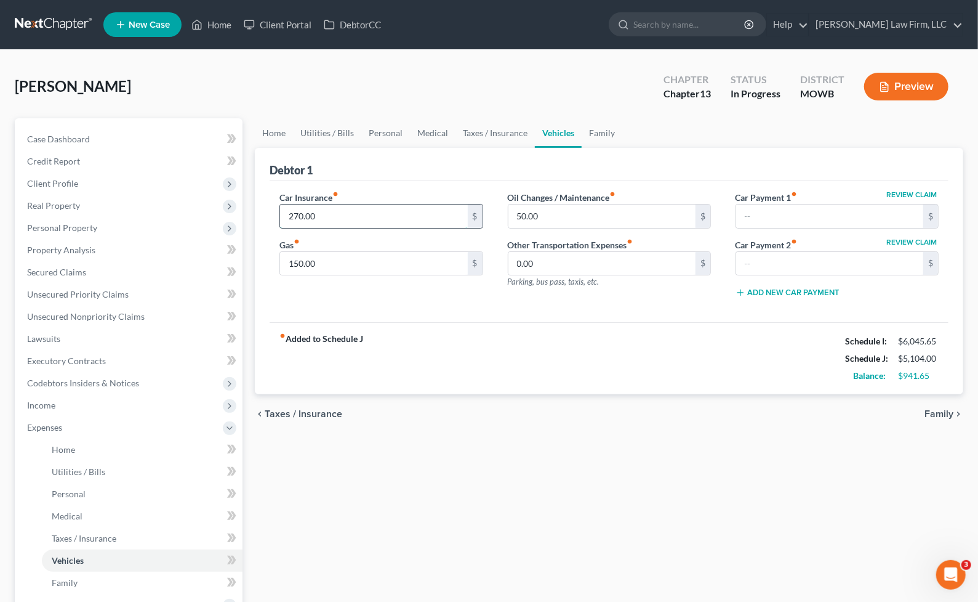
click at [335, 214] on input "270.00" at bounding box center [373, 215] width 187 height 23
type input "75.00"
type input "200.00"
click at [335, 214] on input "75.00" at bounding box center [373, 215] width 187 height 23
type input "7"
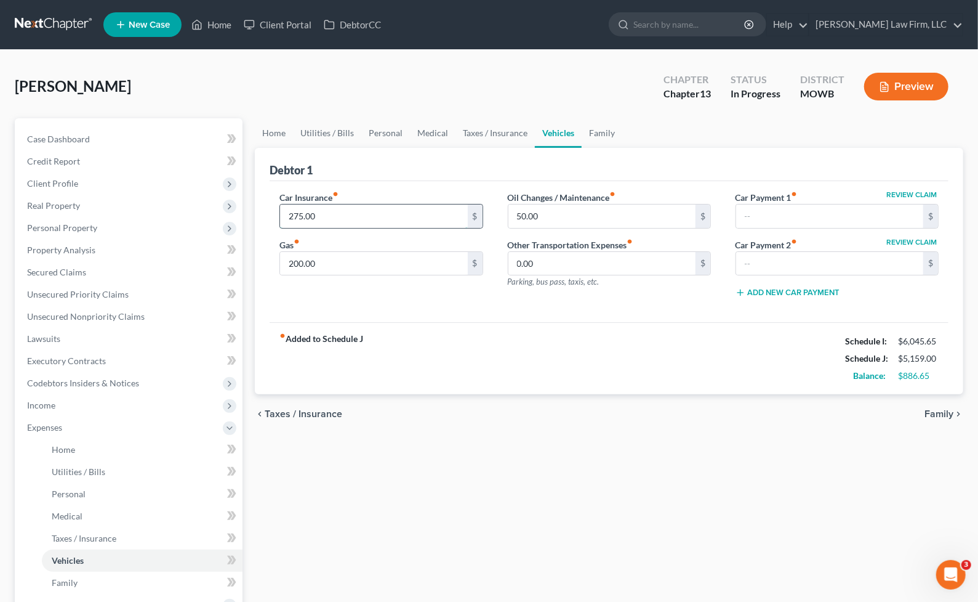
click at [340, 223] on input "275.00" at bounding box center [373, 215] width 187 height 23
drag, startPoint x: 340, startPoint y: 215, endPoint x: 240, endPoint y: 211, distance: 99.8
click at [240, 211] on div "Petition Navigation Case Dashboard Payments Invoices Payments Payments Credit R…" at bounding box center [489, 462] width 961 height 689
type input "250.00"
click at [574, 142] on link "Vehicles" at bounding box center [558, 133] width 47 height 30
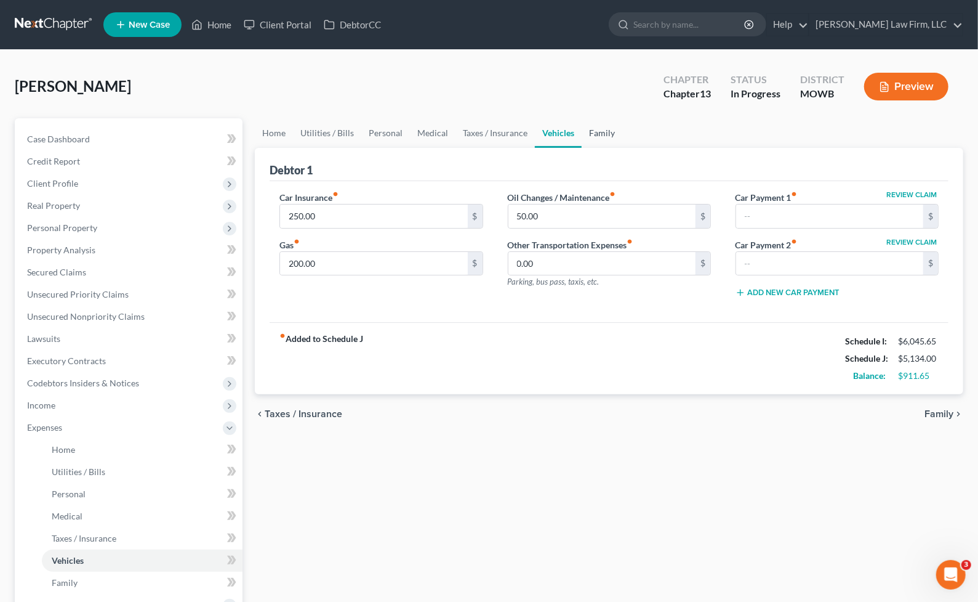
click at [601, 140] on link "Family" at bounding box center [602, 133] width 41 height 30
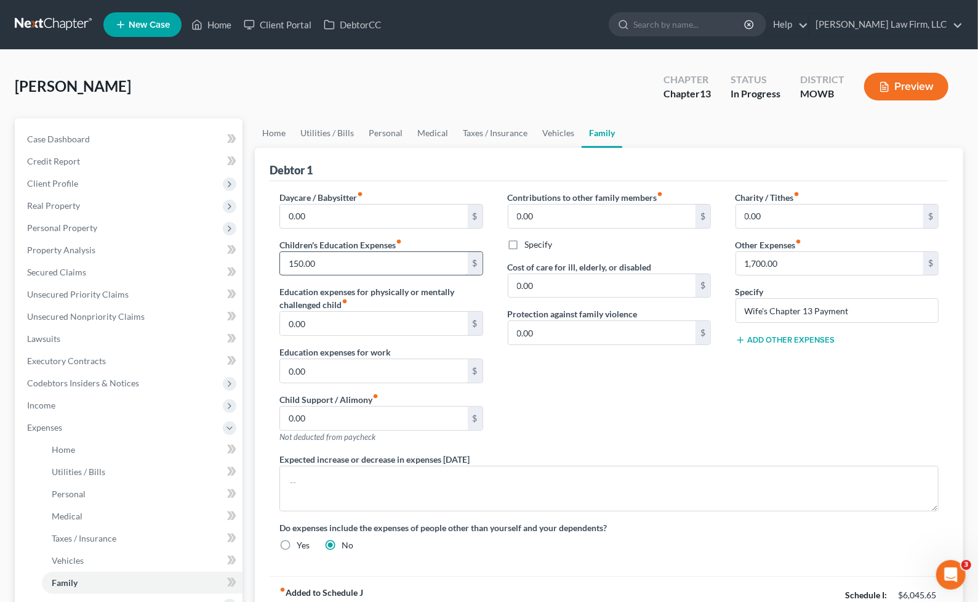
click at [325, 268] on input "150.00" at bounding box center [373, 263] width 187 height 23
click at [341, 272] on input "150.00" at bounding box center [373, 263] width 187 height 23
drag, startPoint x: 335, startPoint y: 260, endPoint x: 294, endPoint y: 262, distance: 41.3
click at [294, 262] on input "150.00" at bounding box center [373, 263] width 187 height 23
type input "110.00"
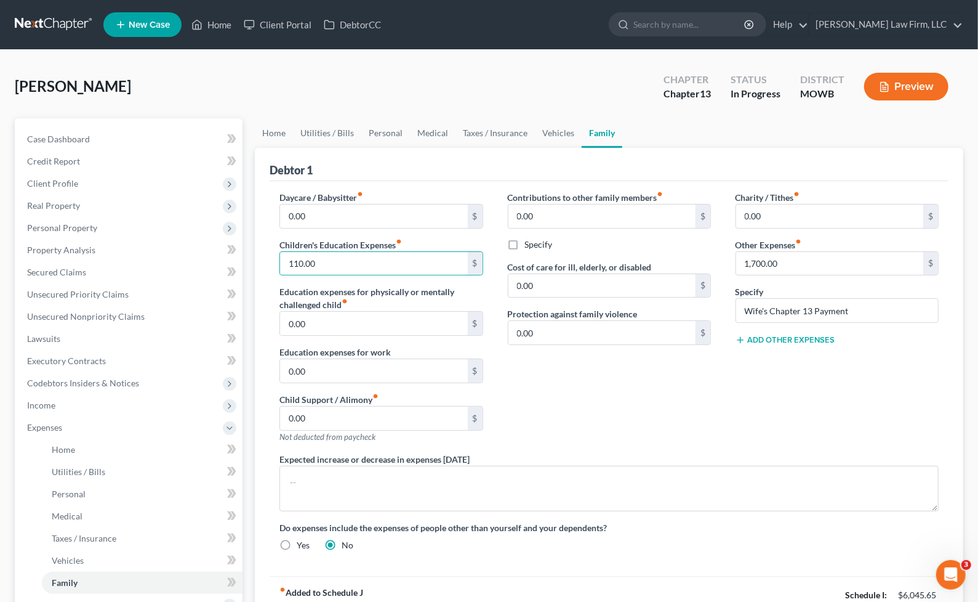
click at [961, 446] on div "Debtor 1 Daycare / Babysitter fiber_manual_record 0.00 $ Children's Education E…" at bounding box center [609, 398] width 709 height 500
drag, startPoint x: 960, startPoint y: 393, endPoint x: 1049, endPoint y: 371, distance: 90.8
click at [964, 371] on html "Home New Case Client Portal DebtorCC Sader Law Firm, LLC jlee@saderlawfirm.com …" at bounding box center [489, 427] width 978 height 854
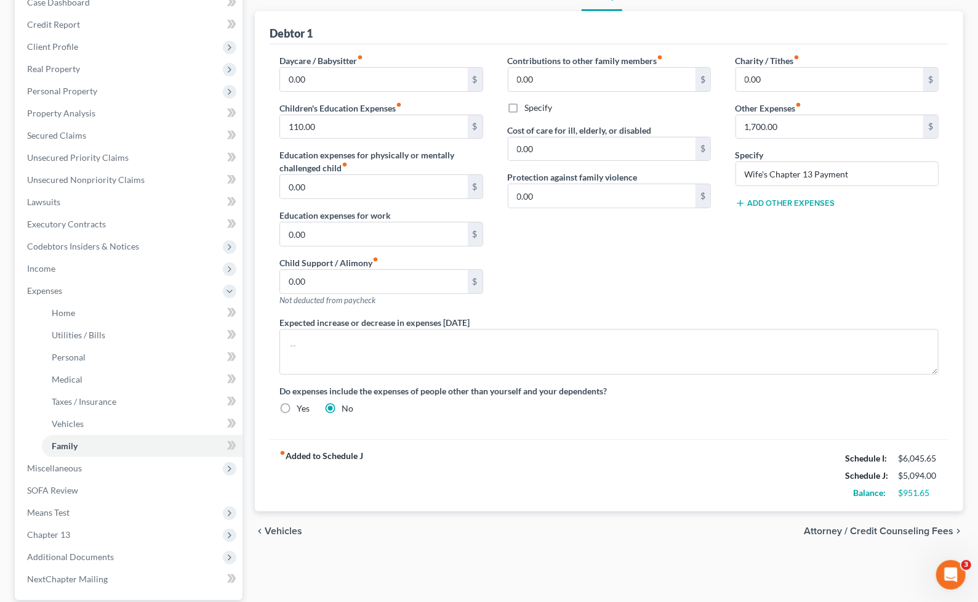
scroll to position [205, 0]
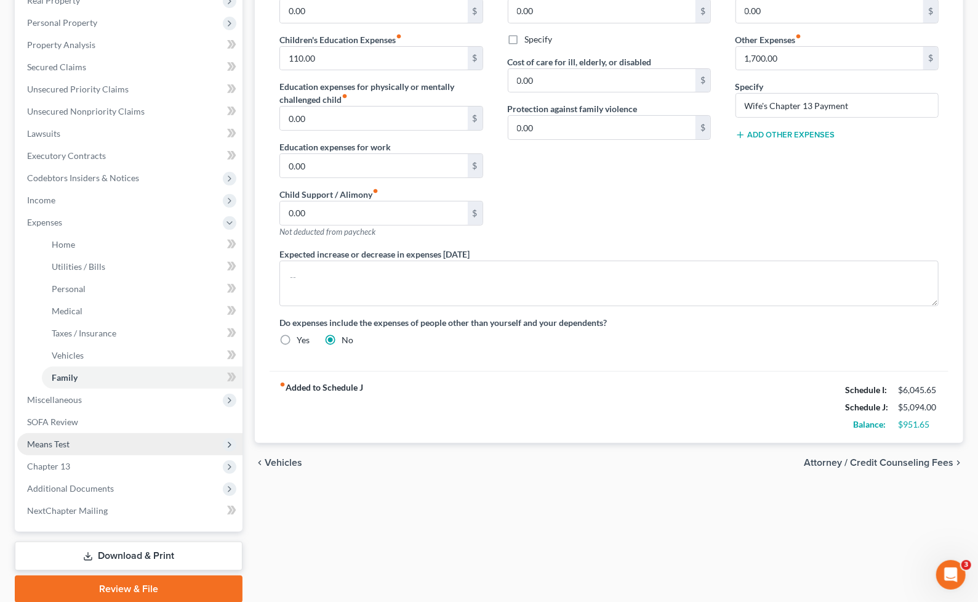
click at [108, 435] on span "Means Test" at bounding box center [129, 444] width 225 height 22
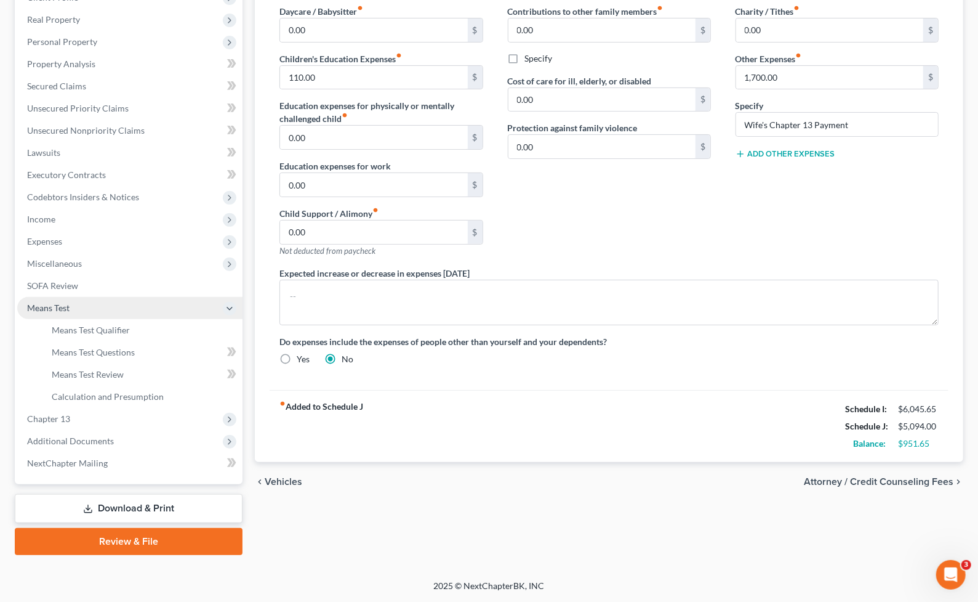
scroll to position [185, 0]
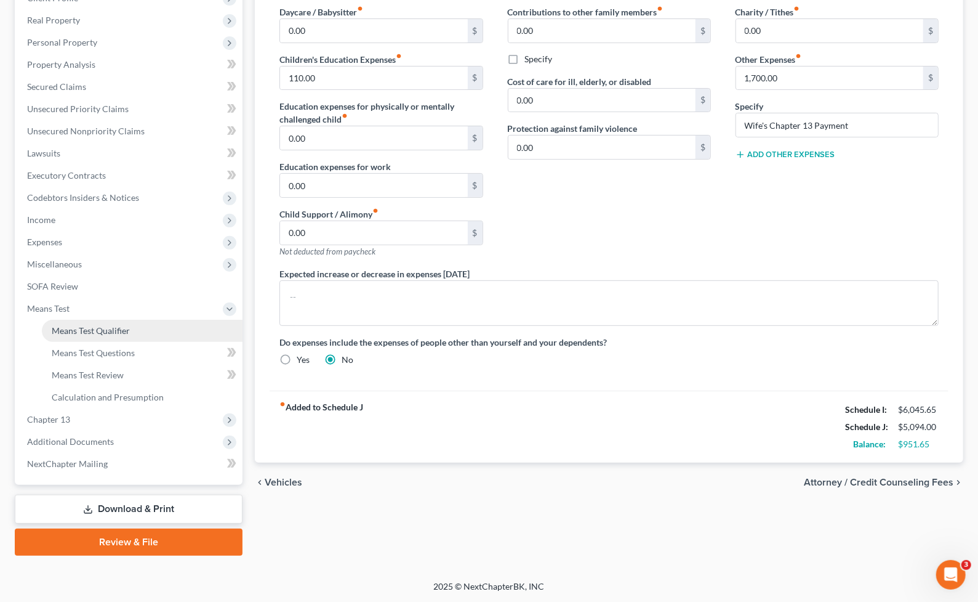
click at [128, 338] on link "Means Test Qualifier" at bounding box center [142, 331] width 201 height 22
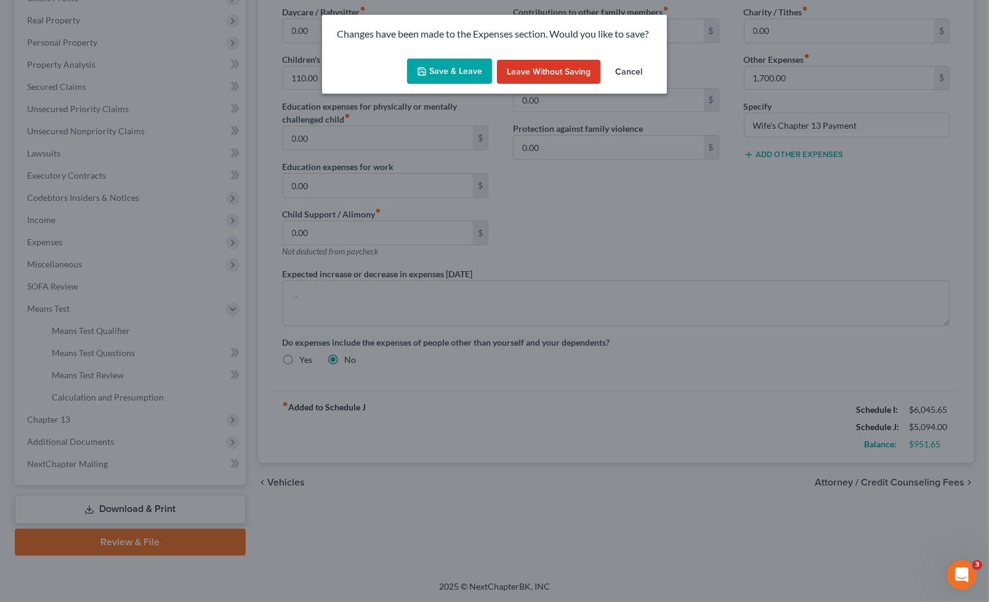
click at [466, 74] on button "Save & Leave" at bounding box center [449, 71] width 85 height 26
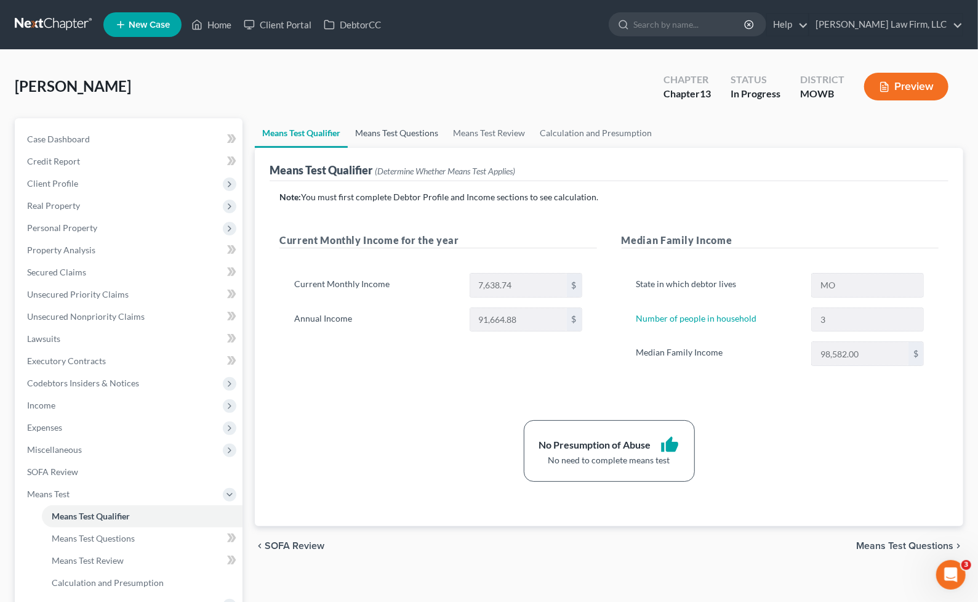
click at [356, 139] on link "Means Test Questions" at bounding box center [397, 133] width 98 height 30
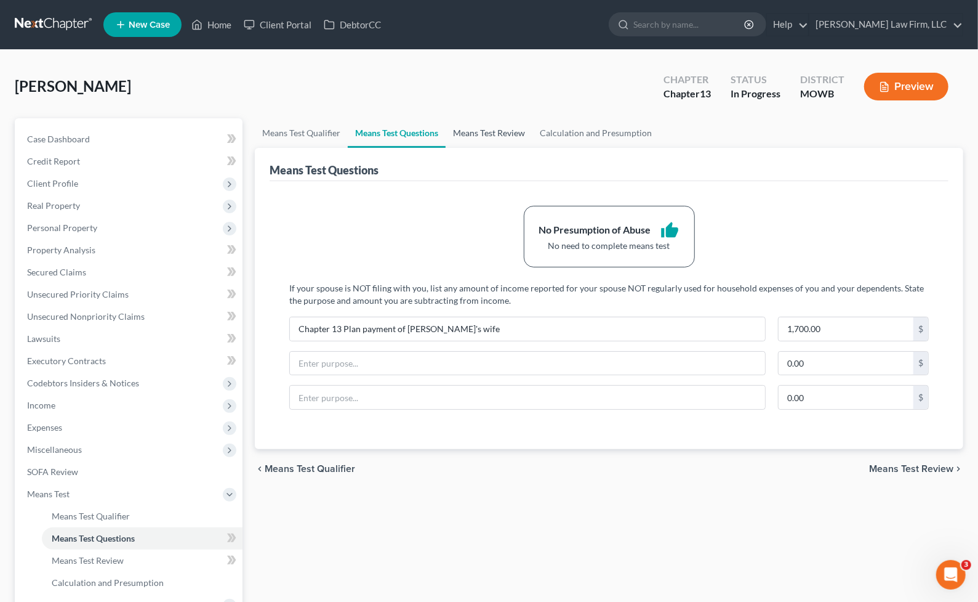
click at [510, 129] on link "Means Test Review" at bounding box center [489, 133] width 87 height 30
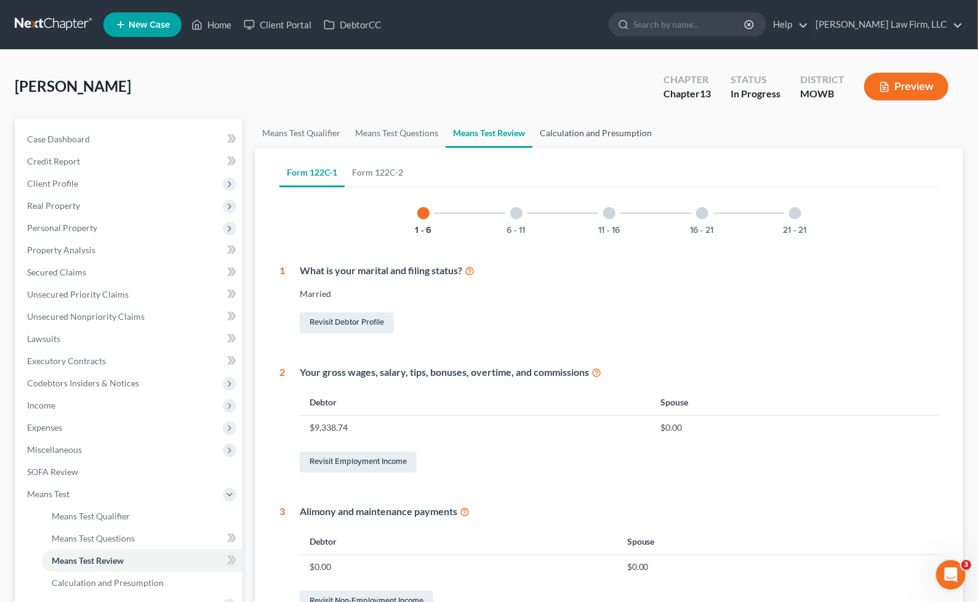
click at [621, 124] on link "Calculation and Presumption" at bounding box center [596, 133] width 127 height 30
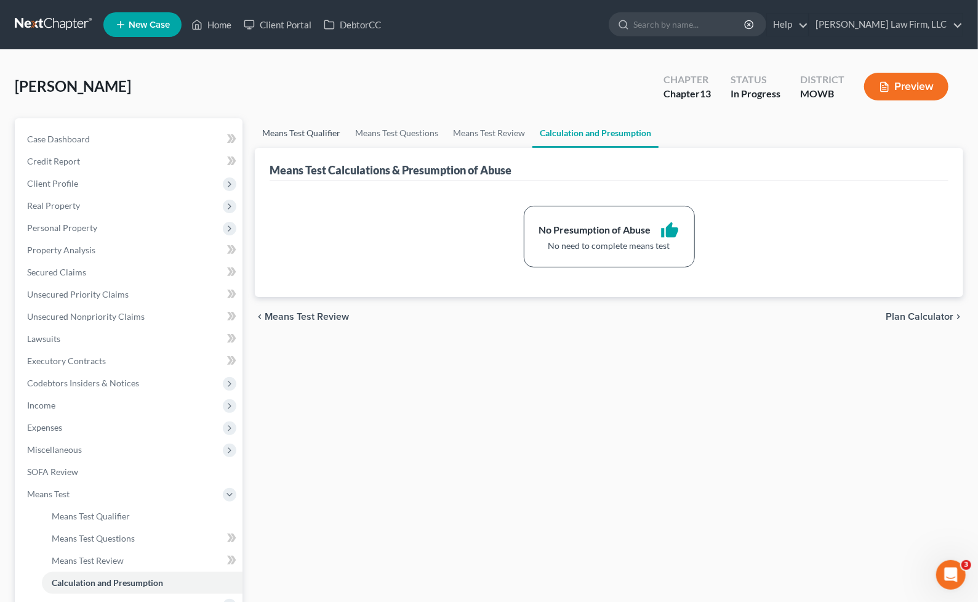
click at [299, 142] on link "Means Test Qualifier" at bounding box center [301, 133] width 93 height 30
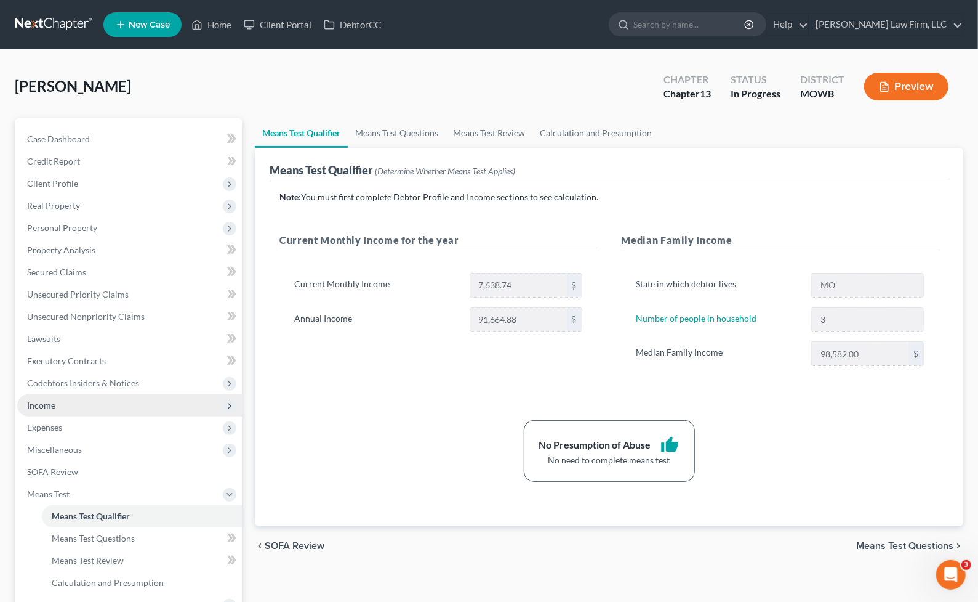
click at [60, 403] on span "Income" at bounding box center [129, 405] width 225 height 22
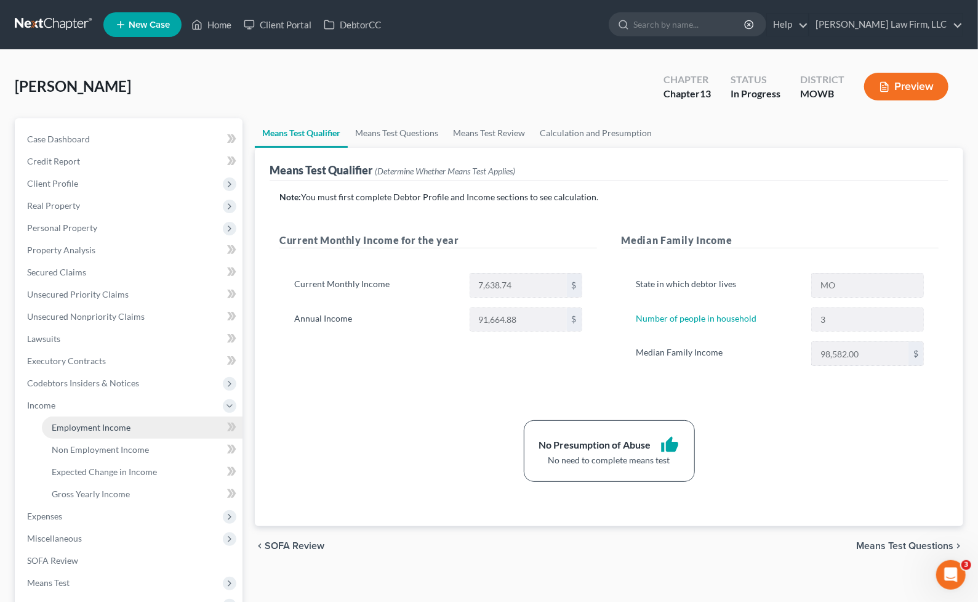
click at [108, 422] on span "Employment Income" at bounding box center [91, 427] width 79 height 10
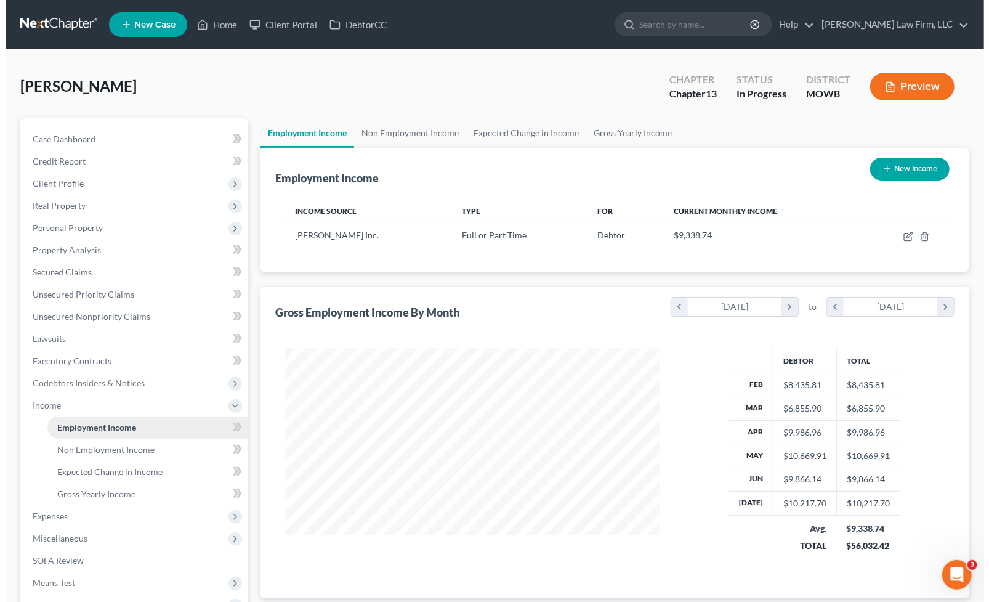
scroll to position [220, 399]
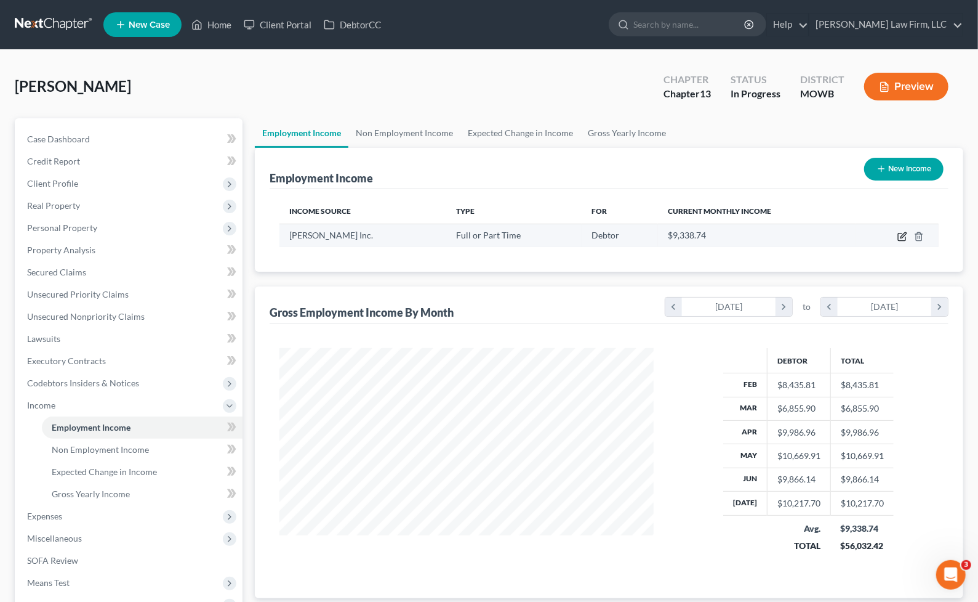
click at [898, 232] on icon "button" at bounding box center [903, 237] width 10 height 10
select select "0"
select select "39"
select select "3"
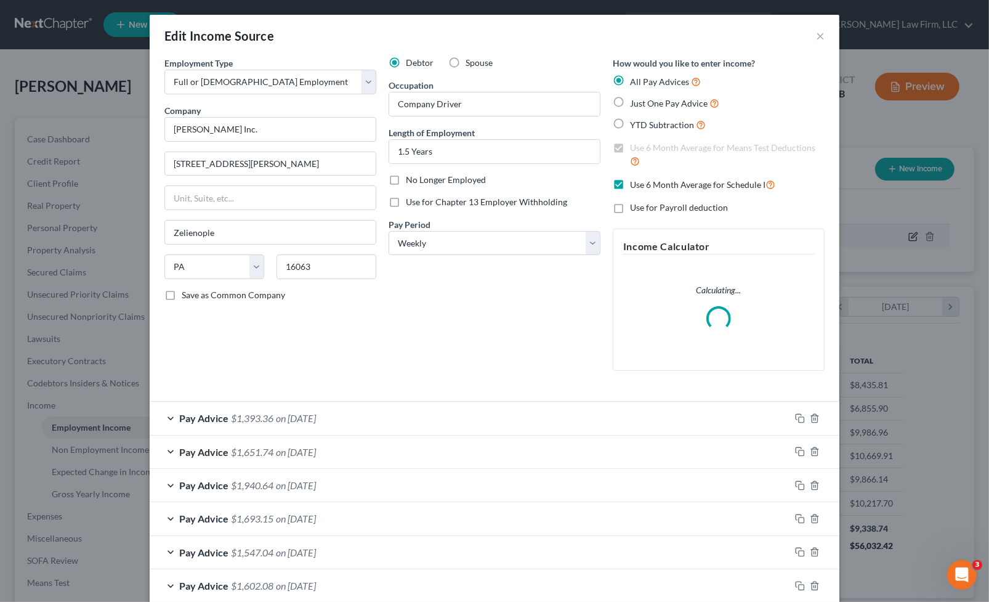
scroll to position [220, 404]
click at [413, 304] on div "Debtor Spouse Occupation Company Driver Length of Employment 1.5 Years No Longe…" at bounding box center [494, 219] width 224 height 324
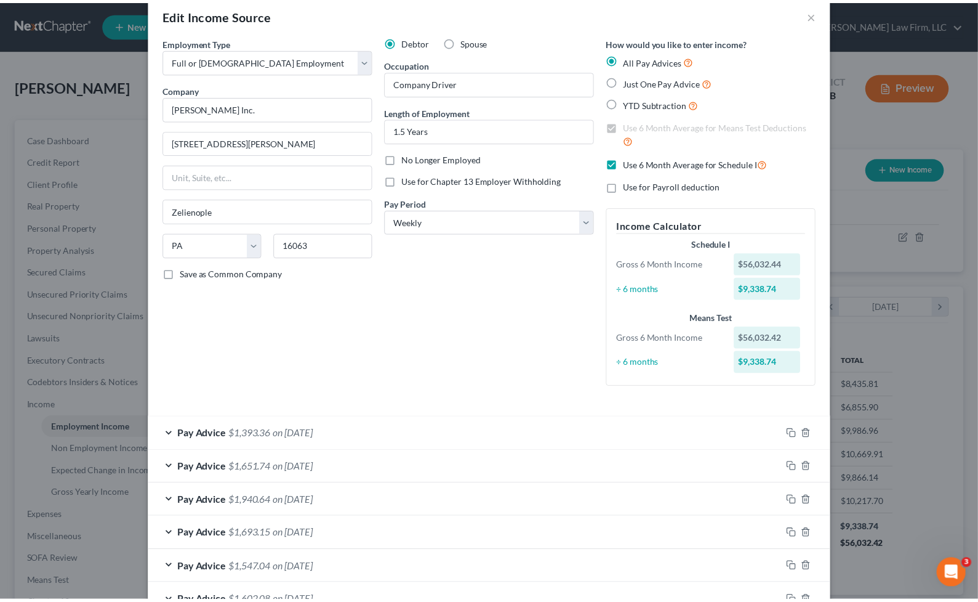
scroll to position [0, 0]
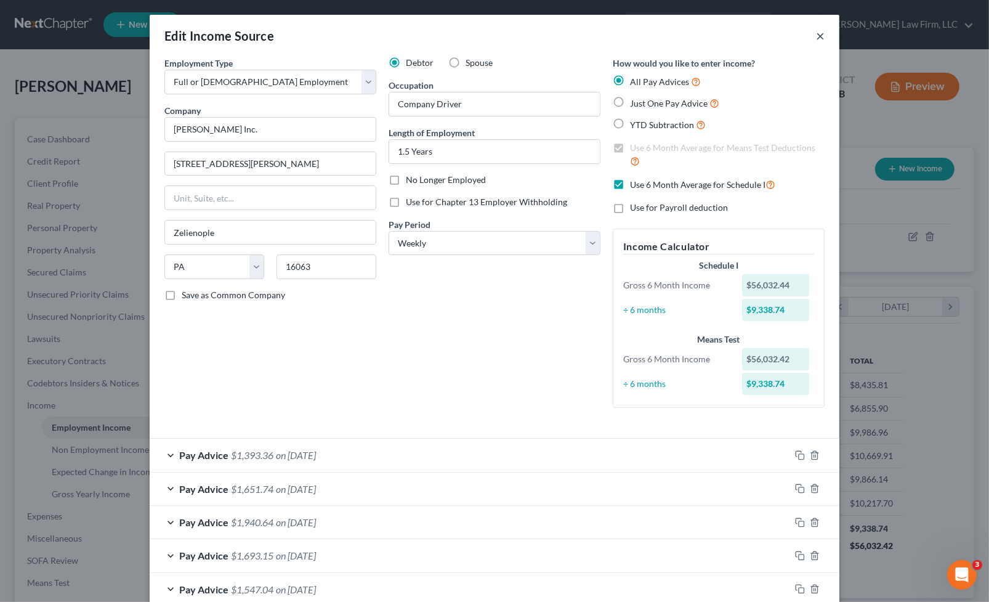
drag, startPoint x: 811, startPoint y: 35, endPoint x: 379, endPoint y: 155, distance: 447.8
click at [816, 35] on button "×" at bounding box center [820, 35] width 9 height 15
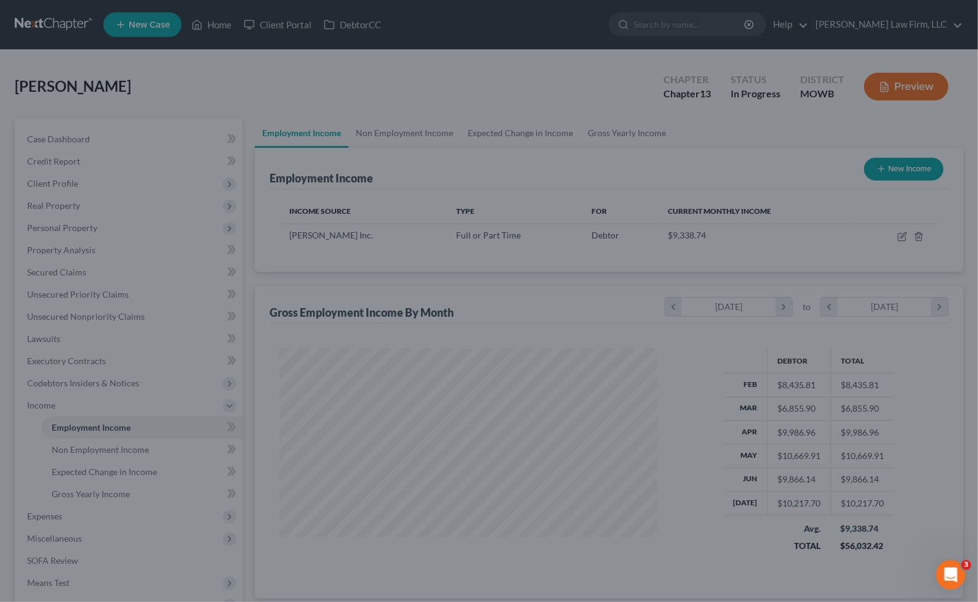
scroll to position [615480, 615302]
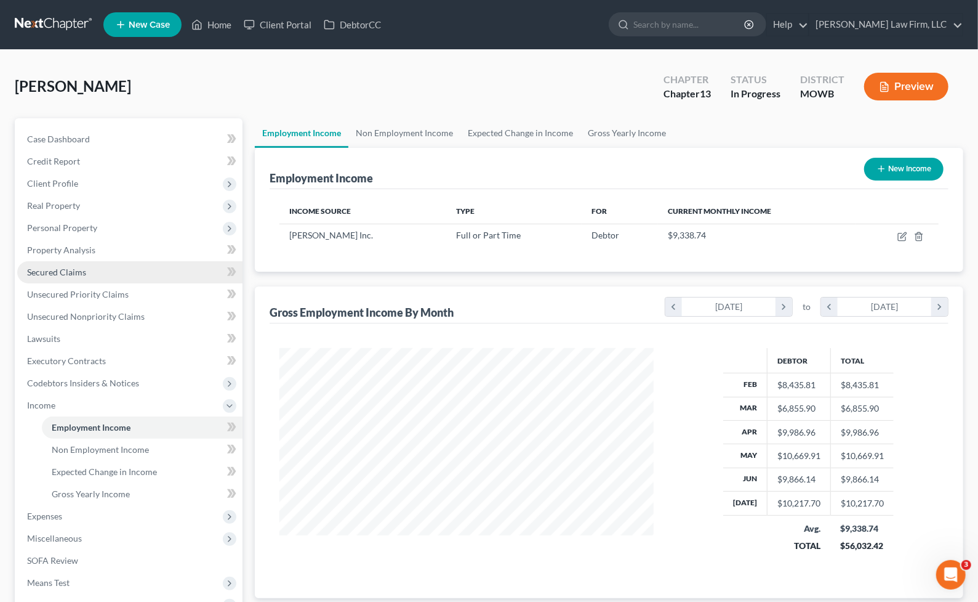
click at [89, 270] on link "Secured Claims" at bounding box center [129, 272] width 225 height 22
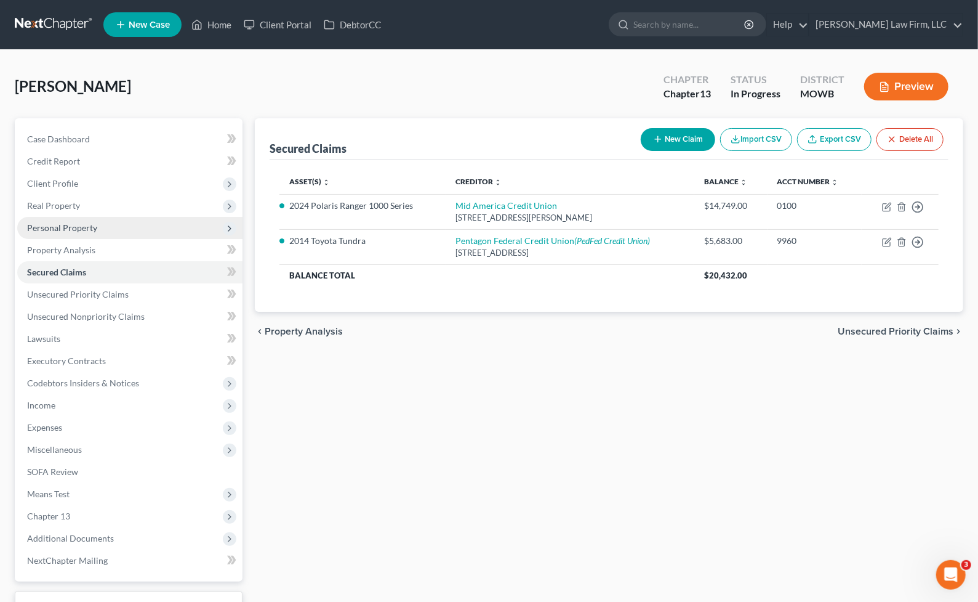
click at [97, 225] on span "Personal Property" at bounding box center [129, 228] width 225 height 22
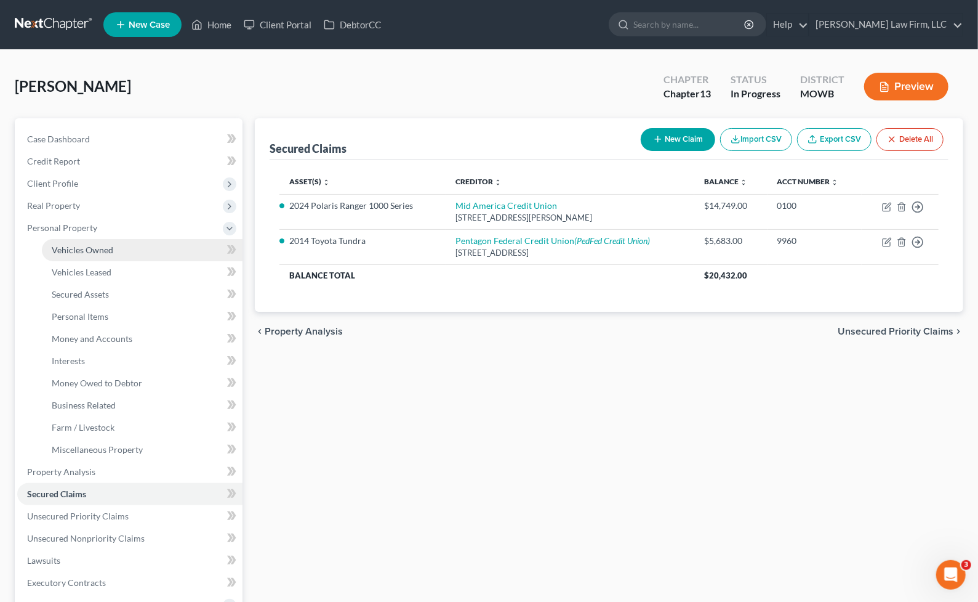
click at [95, 244] on span "Vehicles Owned" at bounding box center [83, 249] width 62 height 10
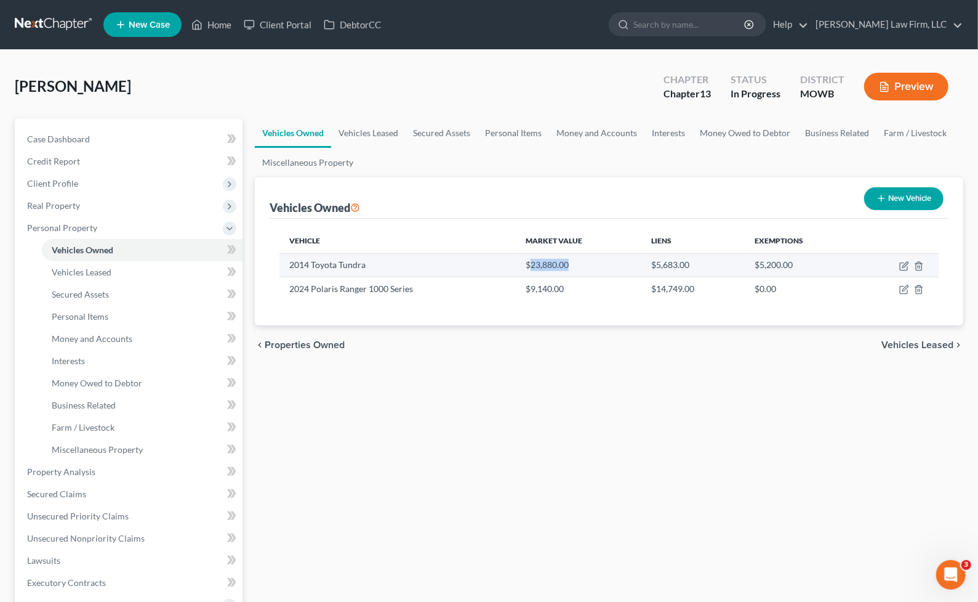
drag, startPoint x: 531, startPoint y: 264, endPoint x: 579, endPoint y: 264, distance: 47.4
click at [579, 264] on td "$23,880.00" at bounding box center [579, 264] width 126 height 23
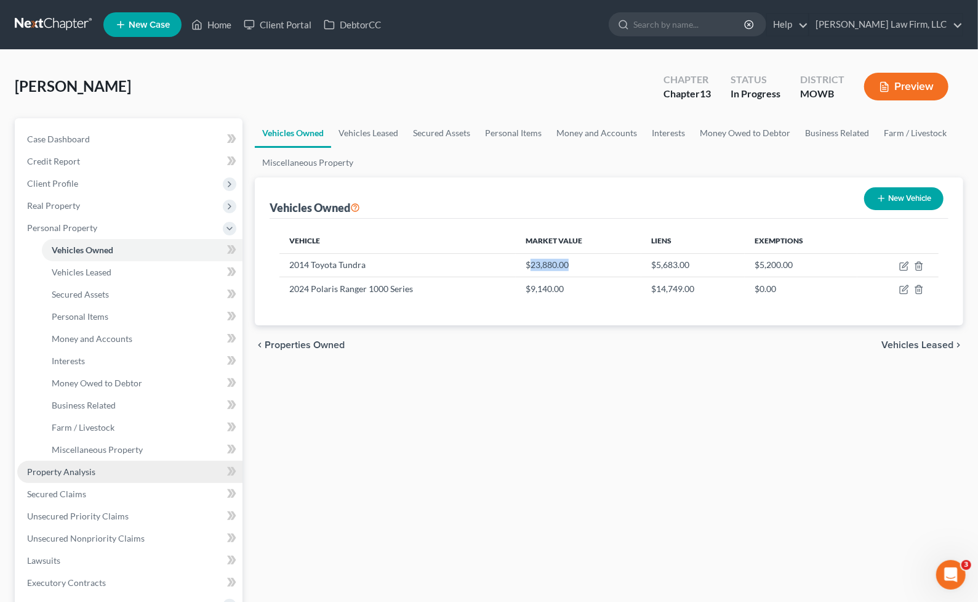
click at [108, 469] on link "Property Analysis" at bounding box center [129, 472] width 225 height 22
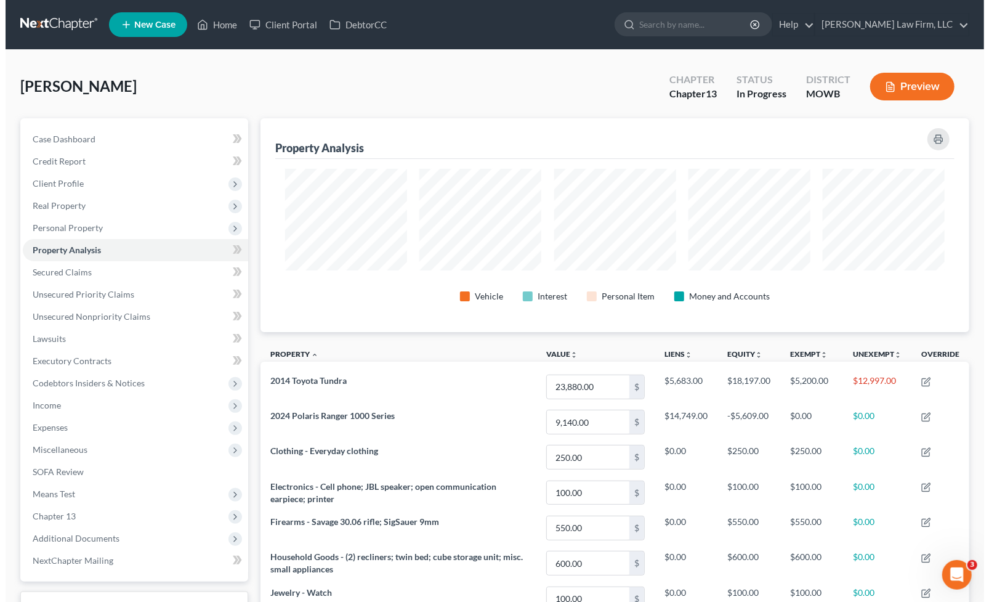
scroll to position [214, 709]
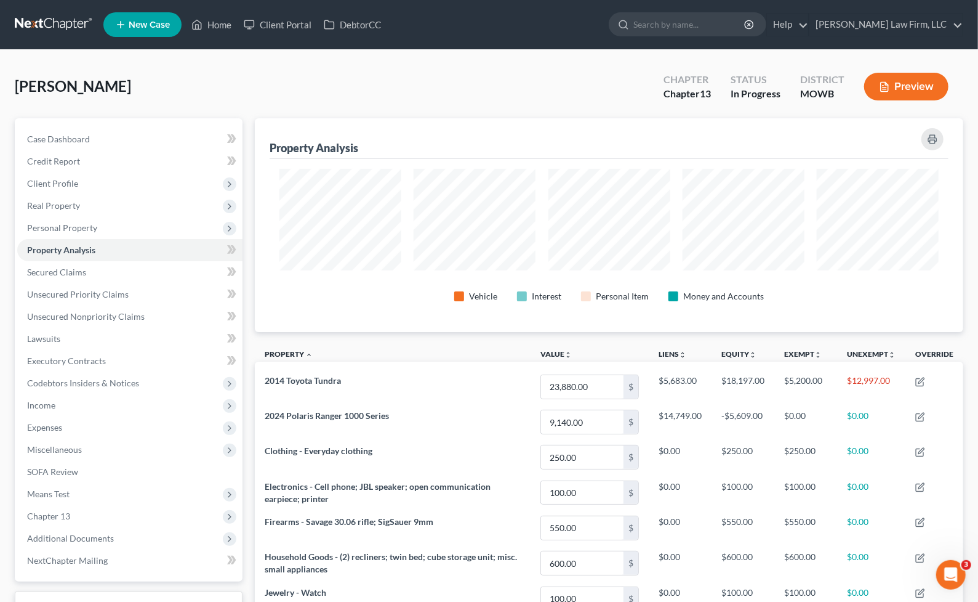
click at [502, 66] on div "Fontanilla, Keoni Upgraded Chapter Chapter 13 Status In Progress District MOWB …" at bounding box center [489, 92] width 949 height 54
click at [911, 83] on button "Preview" at bounding box center [906, 87] width 84 height 28
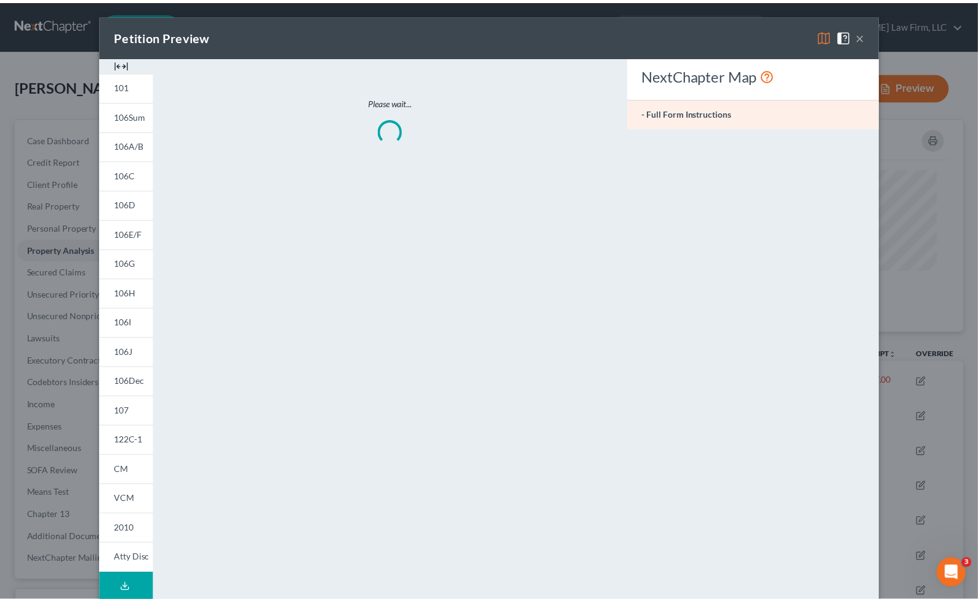
scroll to position [214, 716]
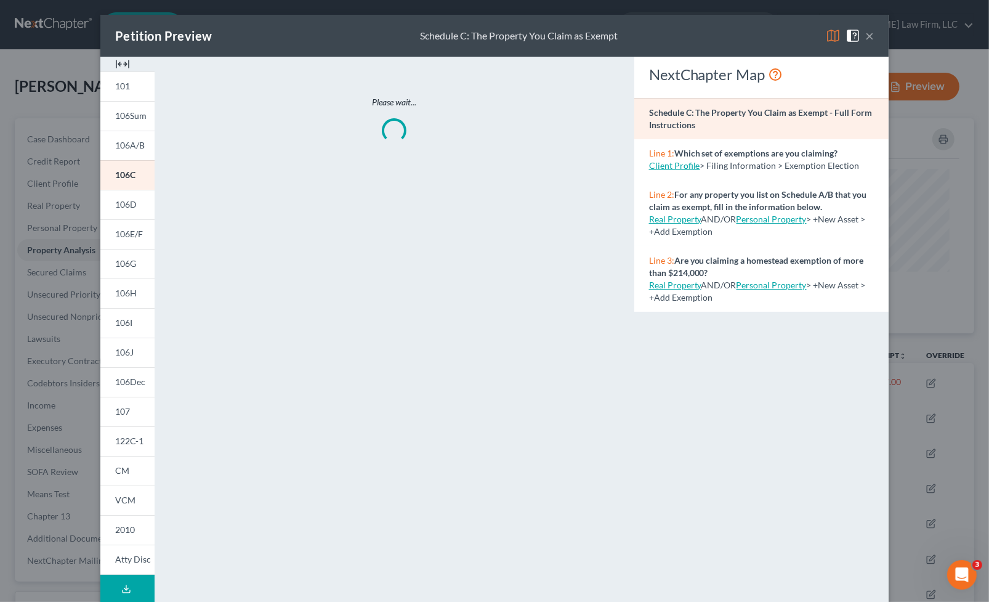
drag, startPoint x: 130, startPoint y: 589, endPoint x: 138, endPoint y: 584, distance: 9.7
click at [130, 589] on button "Download Draft" at bounding box center [127, 588] width 54 height 28
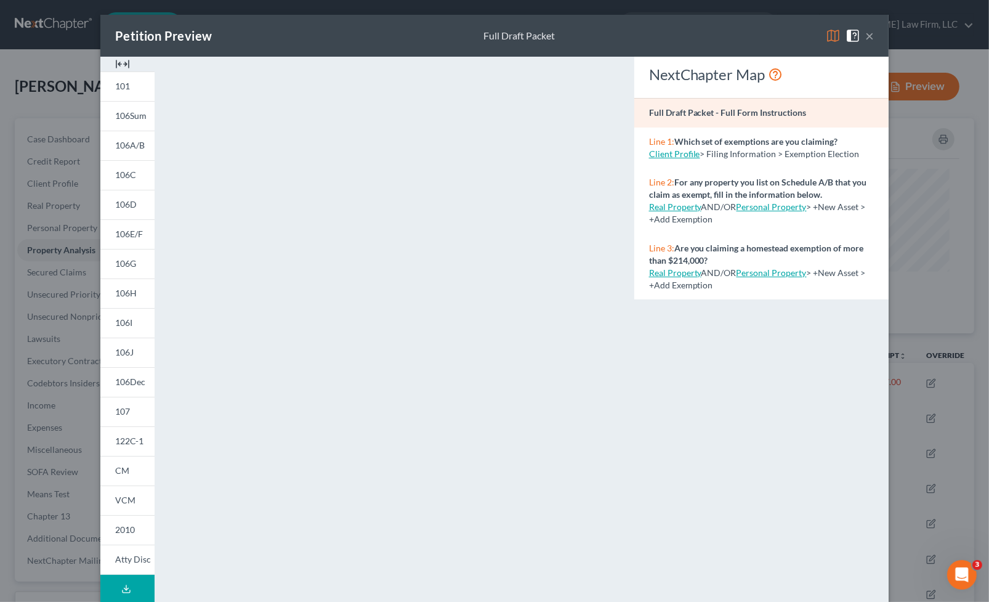
click at [806, 426] on div "NextChapter Map Full Draft Packet - Full Form Instructions Line 1: Which set of…" at bounding box center [761, 362] width 267 height 611
click at [608, 159] on div "<object ng-attr-data='https://nextchapter-prod.s3.amazonaws.com/pdfs/2aca8b57-9…" at bounding box center [394, 368] width 454 height 623
click at [46, 97] on div "Petition Preview Full Draft Packet × 101 106Sum 106A/B 106C 106D 106E/F 106G 10…" at bounding box center [494, 301] width 989 height 602
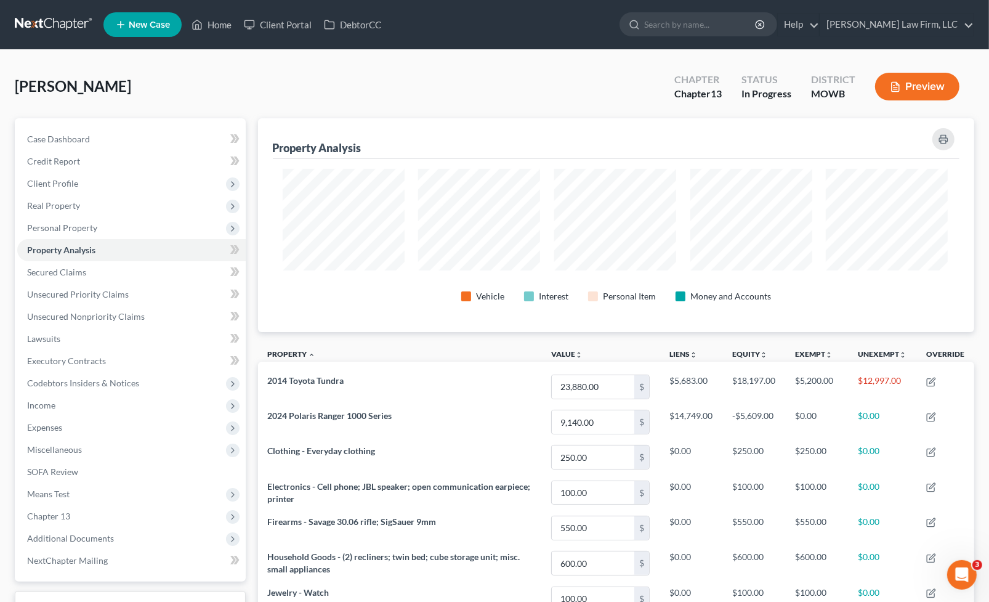
scroll to position [615487, 614992]
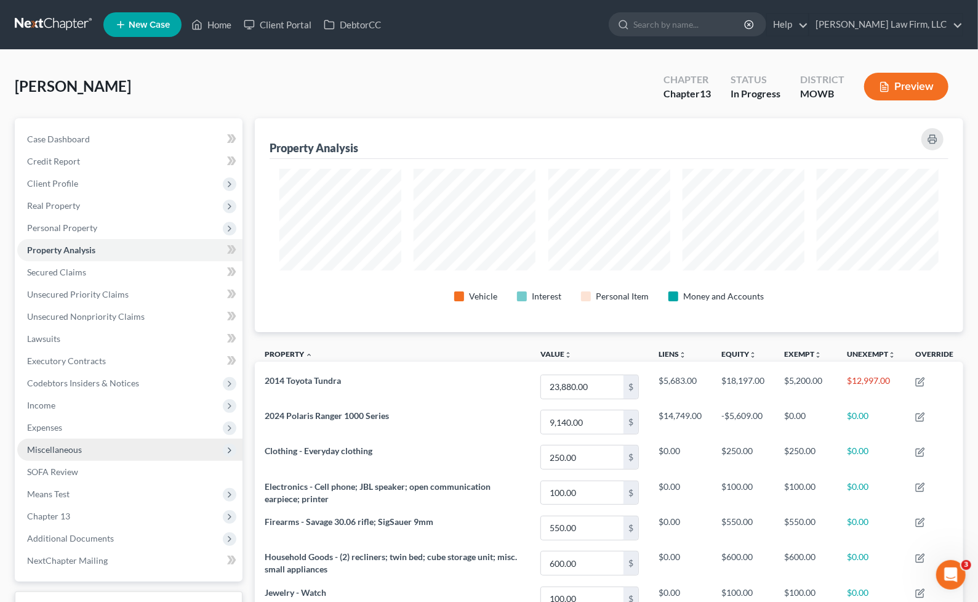
click at [71, 448] on span "Miscellaneous" at bounding box center [54, 449] width 55 height 10
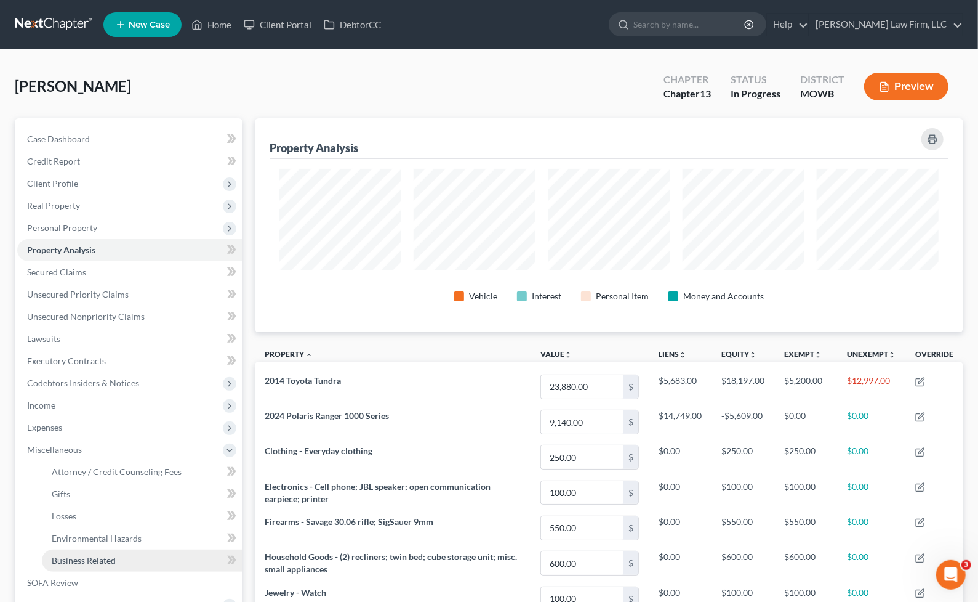
click at [85, 555] on span "Business Related" at bounding box center [84, 560] width 64 height 10
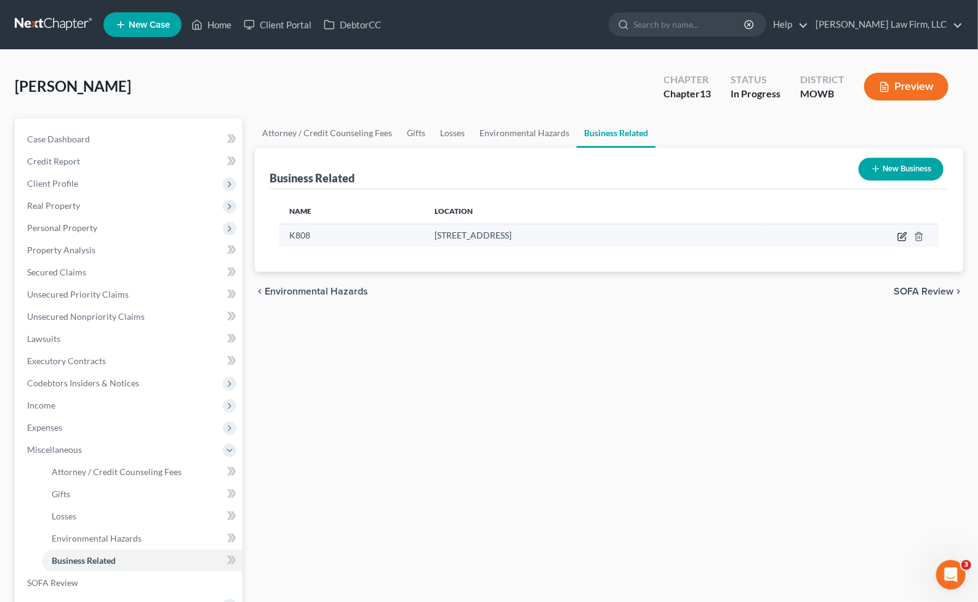
click at [900, 238] on icon "button" at bounding box center [903, 237] width 10 height 10
select select "member"
select select "12"
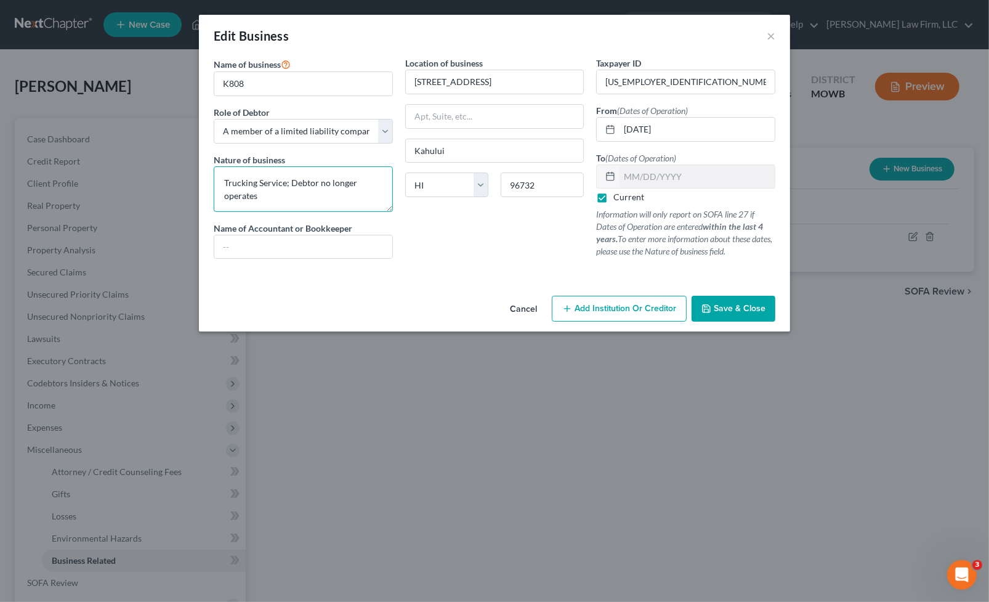
click at [338, 199] on textarea "Trucking Service; Debtor no longer operates" at bounding box center [303, 189] width 179 height 46
click at [293, 204] on textarea "Trucking Service; Debtor no longer operates" at bounding box center [303, 189] width 179 height 46
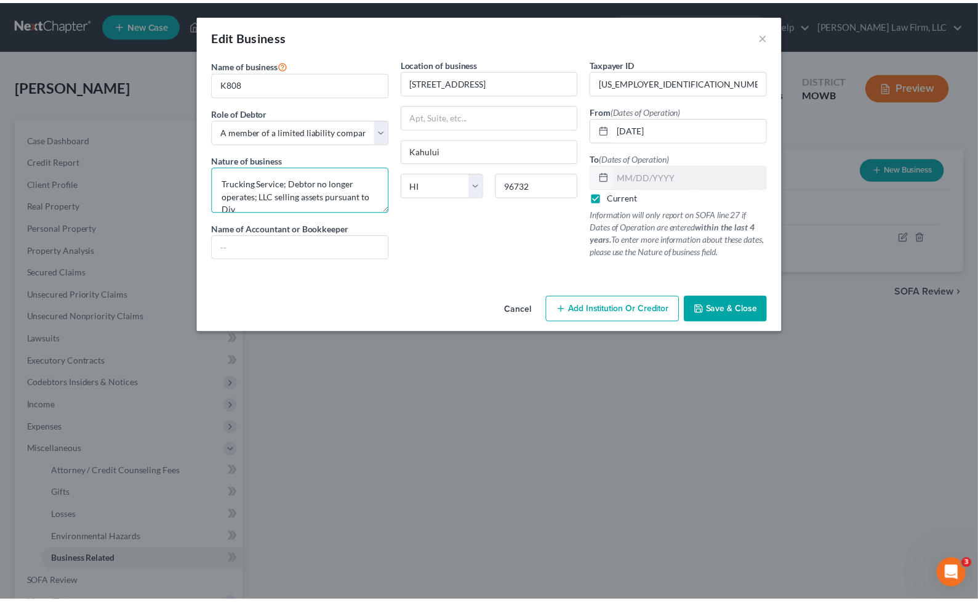
scroll to position [2, 0]
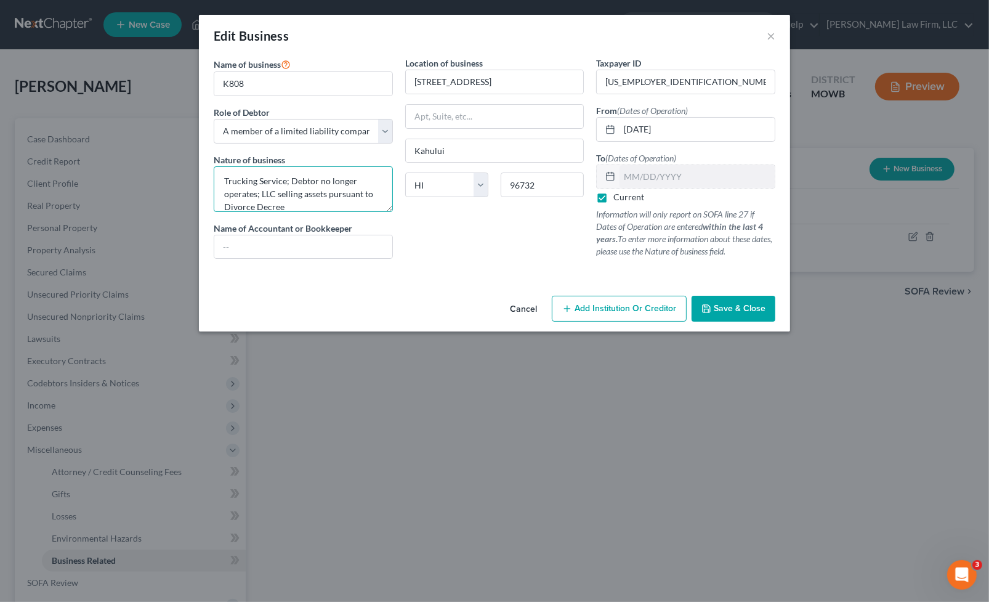
type textarea "Trucking Service; Debtor no longer operates; LLC selling assets pursuant to Div…"
click at [725, 298] on button "Save & Close" at bounding box center [733, 309] width 84 height 26
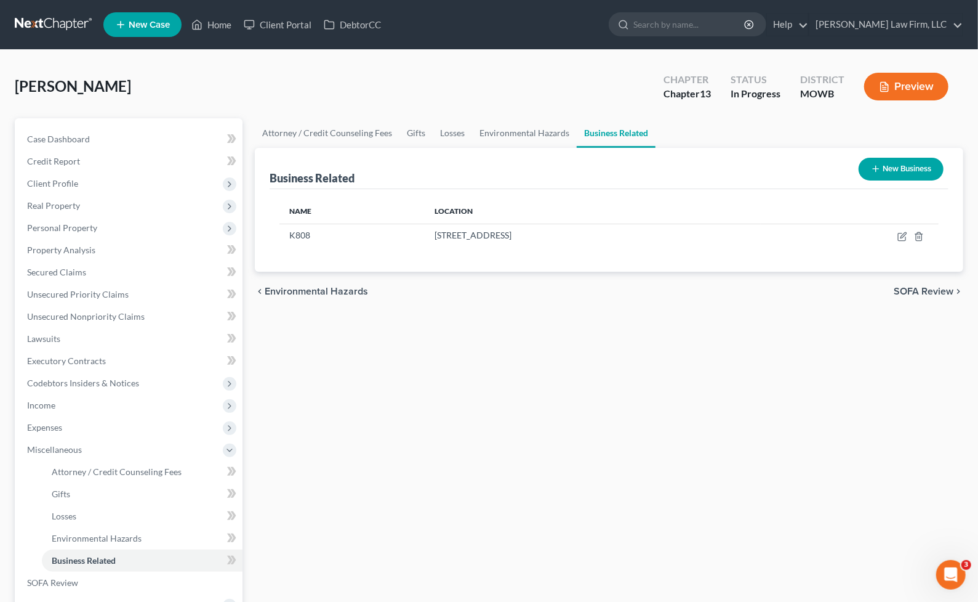
click at [458, 319] on div "Attorney / Credit Counseling Fees Gifts Losses Environmental Hazards Business R…" at bounding box center [609, 440] width 721 height 645
click at [709, 28] on input "search" at bounding box center [690, 24] width 113 height 23
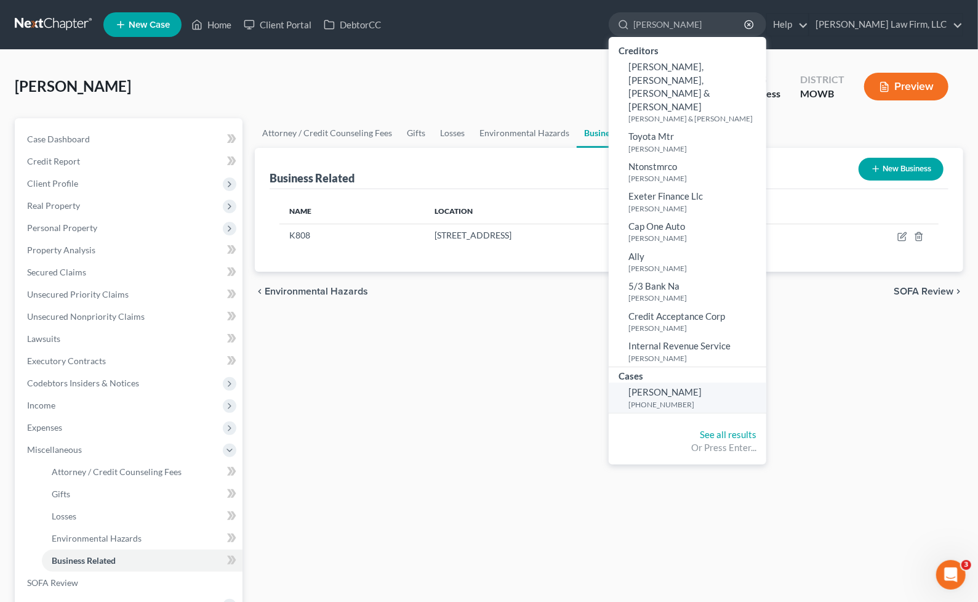
type input "simpson"
click at [702, 386] on span "[PERSON_NAME]" at bounding box center [665, 391] width 73 height 11
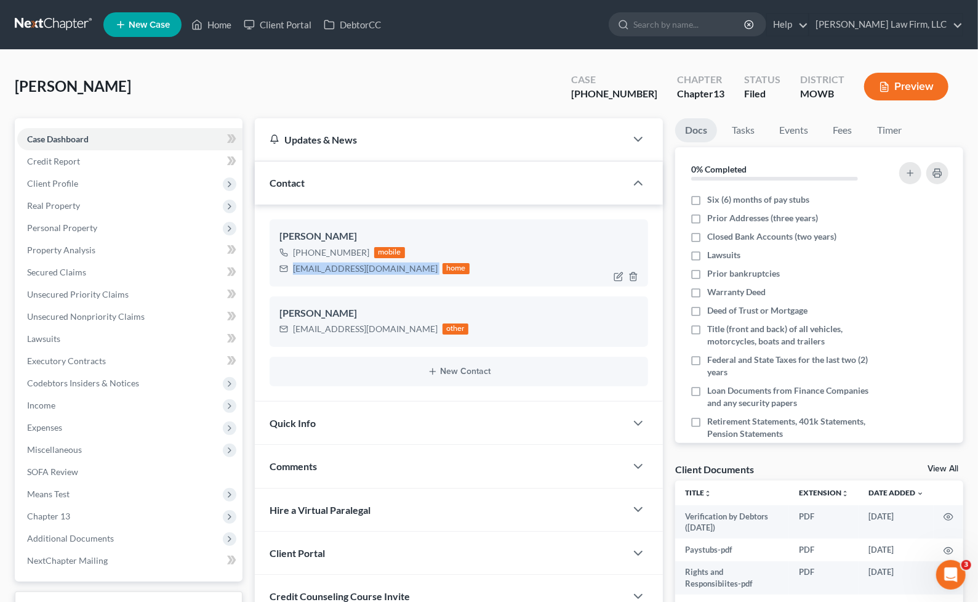
drag, startPoint x: 286, startPoint y: 273, endPoint x: 400, endPoint y: 272, distance: 113.9
click at [400, 272] on div "NSimpson006@yahoo.com home" at bounding box center [375, 268] width 190 height 16
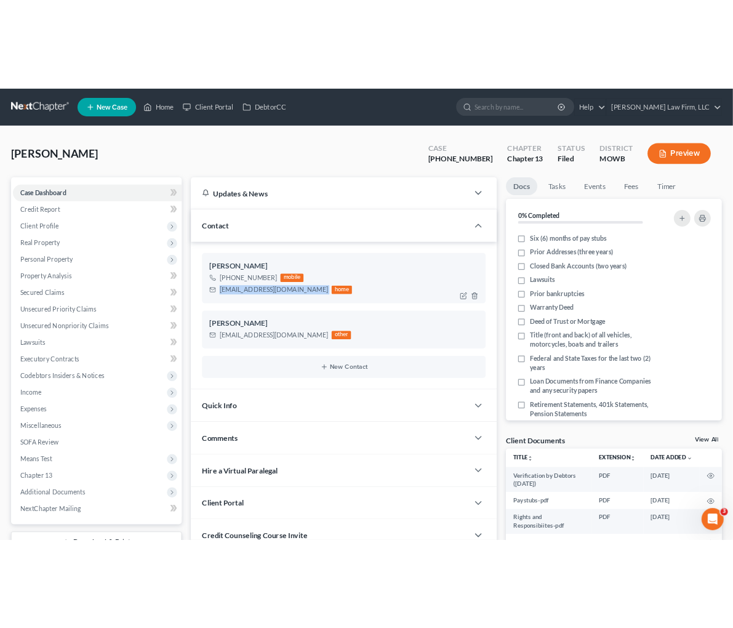
scroll to position [1866, 0]
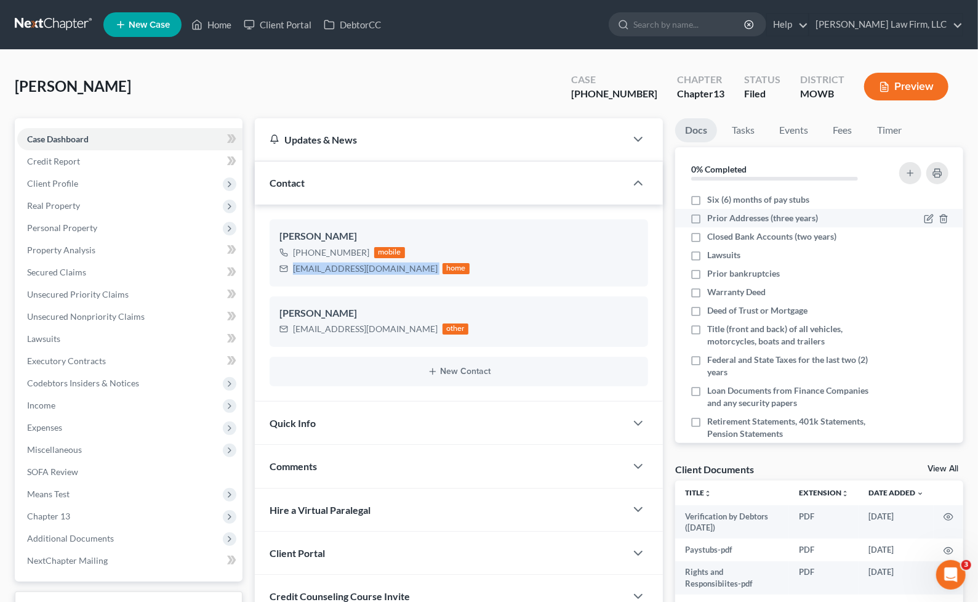
copy div "[EMAIL_ADDRESS][DOMAIN_NAME]"
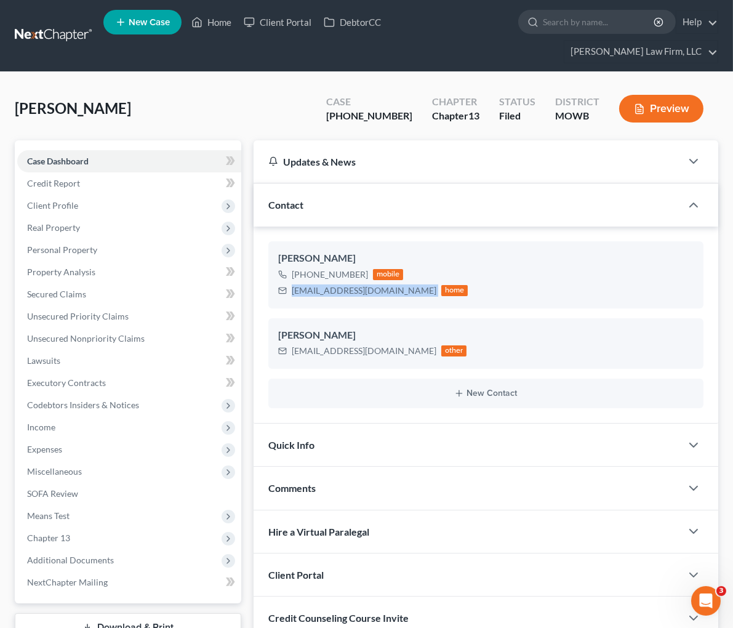
scroll to position [2075, 0]
click at [543, 25] on input "search" at bounding box center [599, 21] width 113 height 23
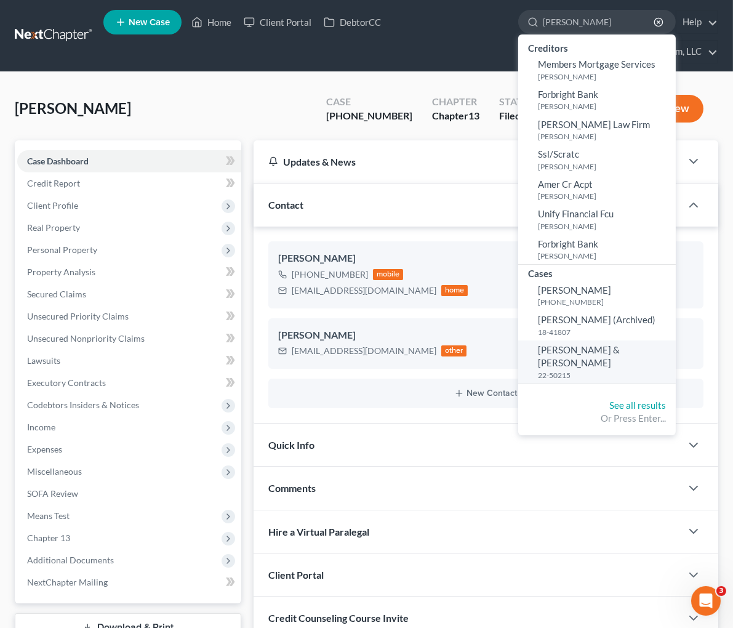
type input "elliott"
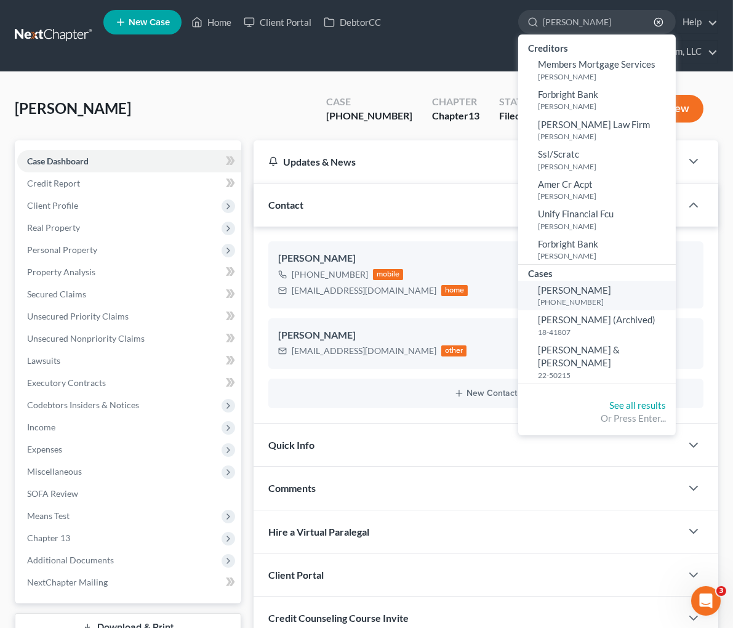
click at [538, 288] on span "Elliott, Geoffrey" at bounding box center [574, 289] width 73 height 11
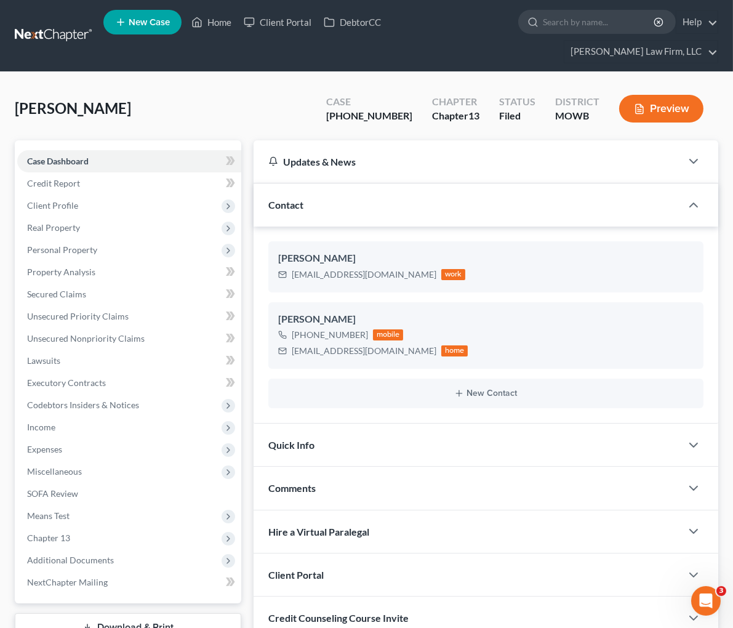
drag, startPoint x: 159, startPoint y: 63, endPoint x: 321, endPoint y: 183, distance: 201.6
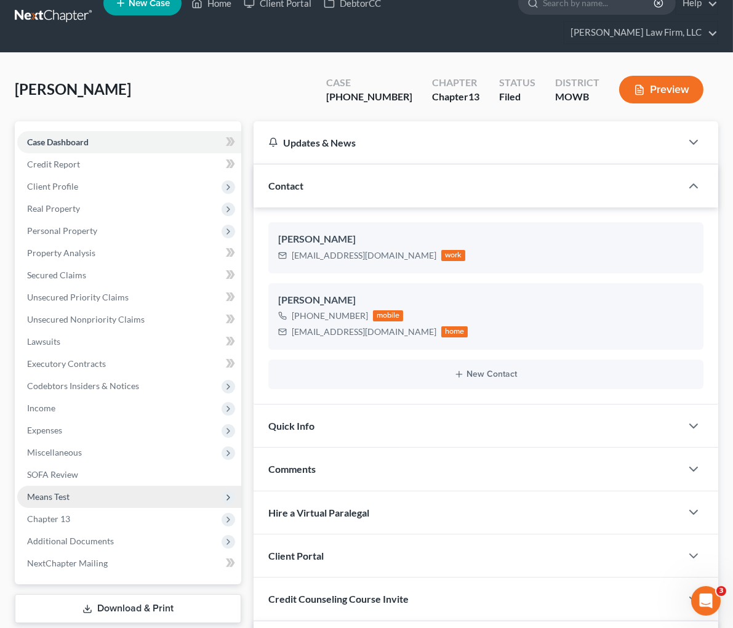
scroll to position [342, 0]
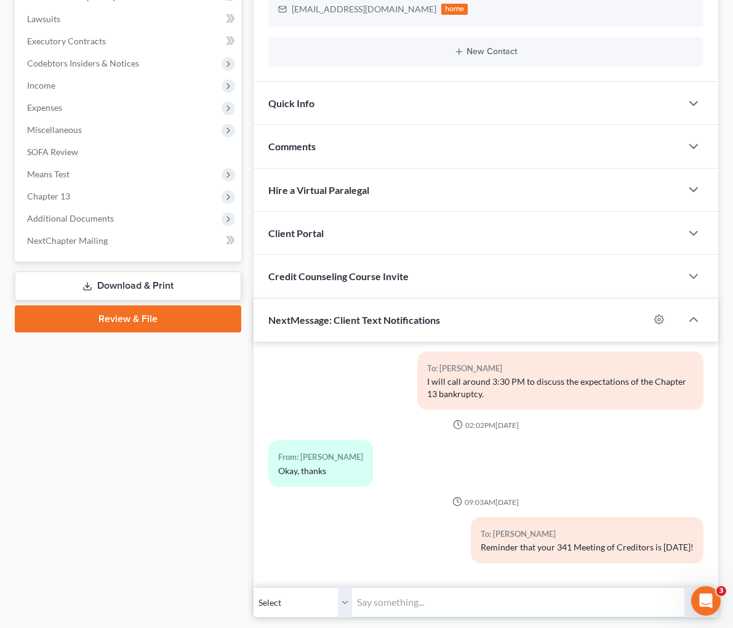
click at [352, 587] on input "text" at bounding box center [518, 602] width 332 height 30
type input "Geoff, I'm on the Zoom. Are you able to sign in?"
click at [685, 588] on button "submit" at bounding box center [702, 602] width 34 height 29
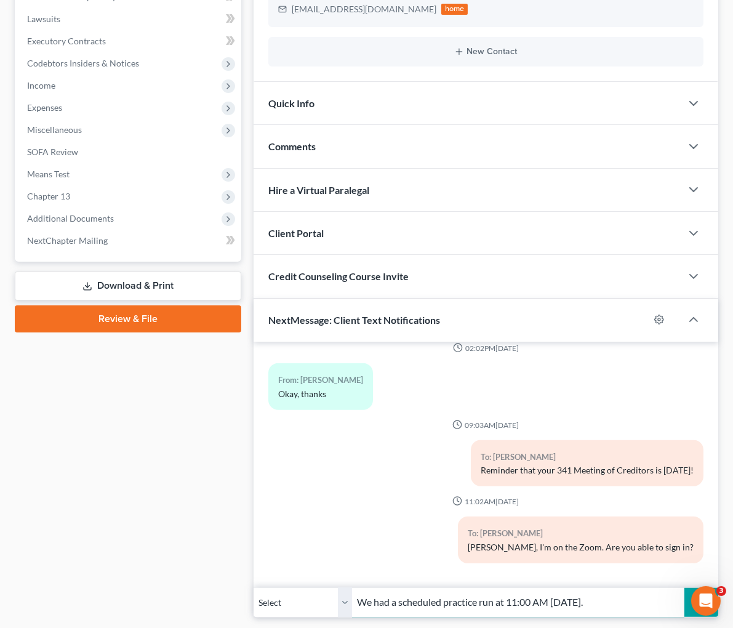
scroll to position [0, 68]
type input "We had a scheduled practice run at 11:00 AM today."
click at [685, 588] on button "submit" at bounding box center [702, 602] width 34 height 29
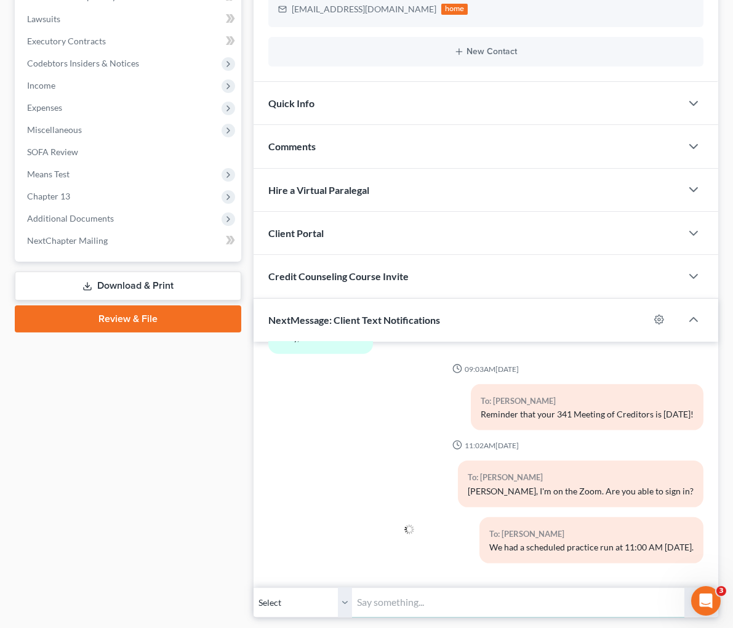
scroll to position [2787, 0]
click at [262, 461] on div "To: Geoffrey Elliott Geoff, I'm on the Zoom. Are you able to sign in?" at bounding box center [486, 489] width 448 height 56
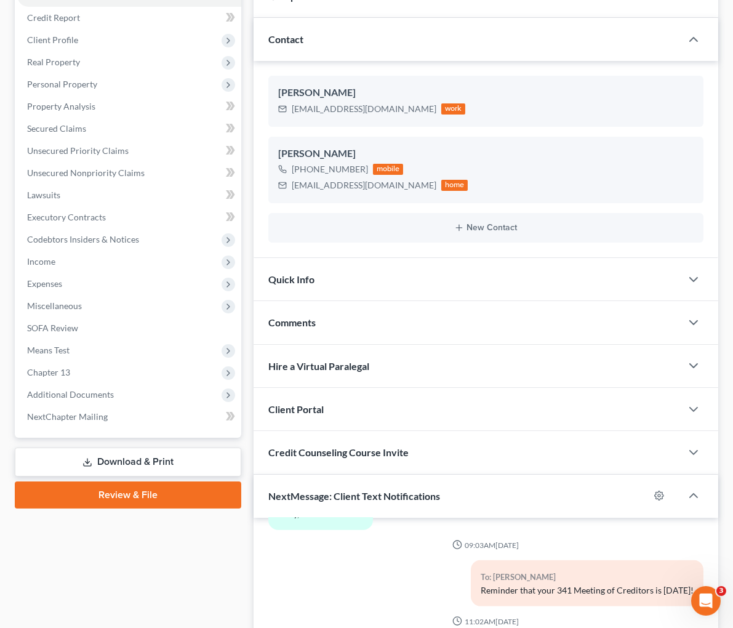
scroll to position [0, 0]
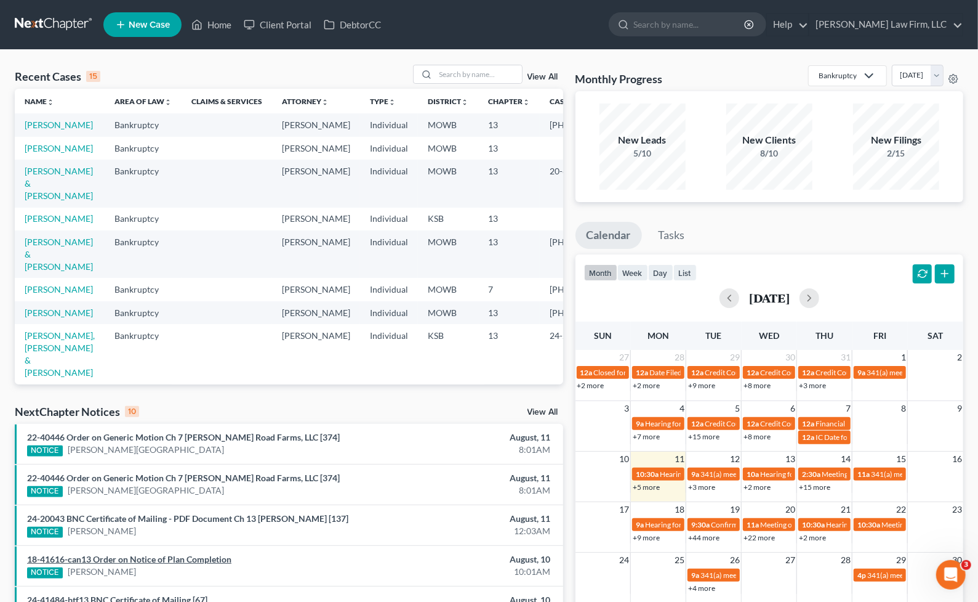
click at [102, 558] on link "18-41616-can13 Order on Notice of Plan Completion" at bounding box center [129, 559] width 204 height 10
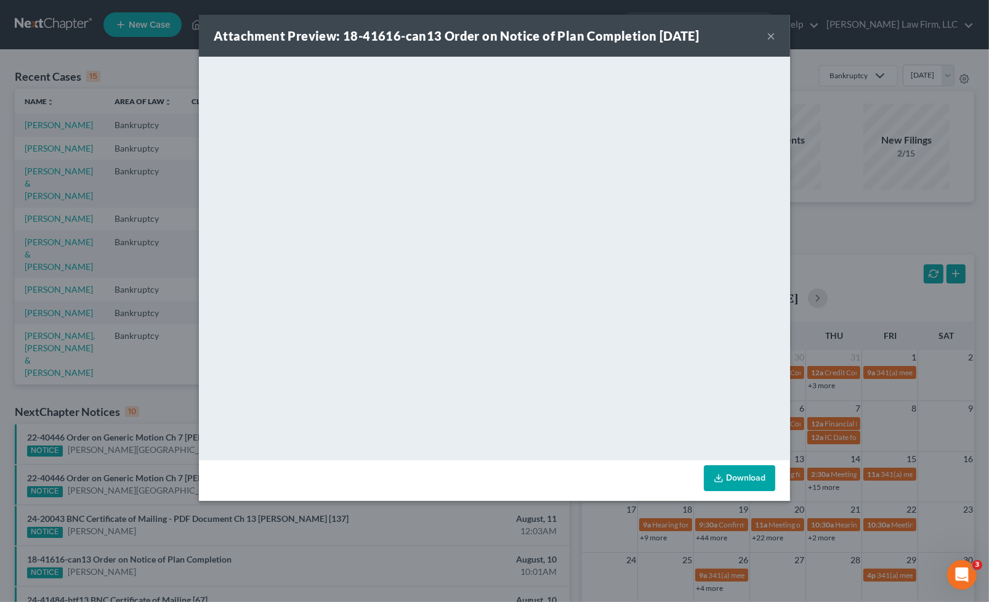
click at [431, 533] on div "Attachment Preview: 18-41616-can13 Order on Notice of Plan Completion 08/10/202…" at bounding box center [494, 301] width 989 height 602
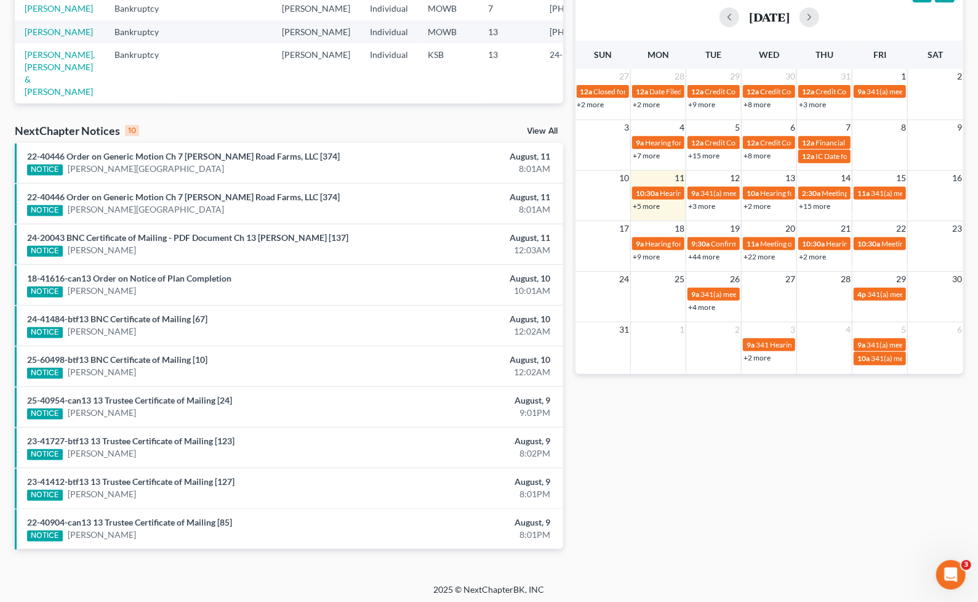
scroll to position [281, 0]
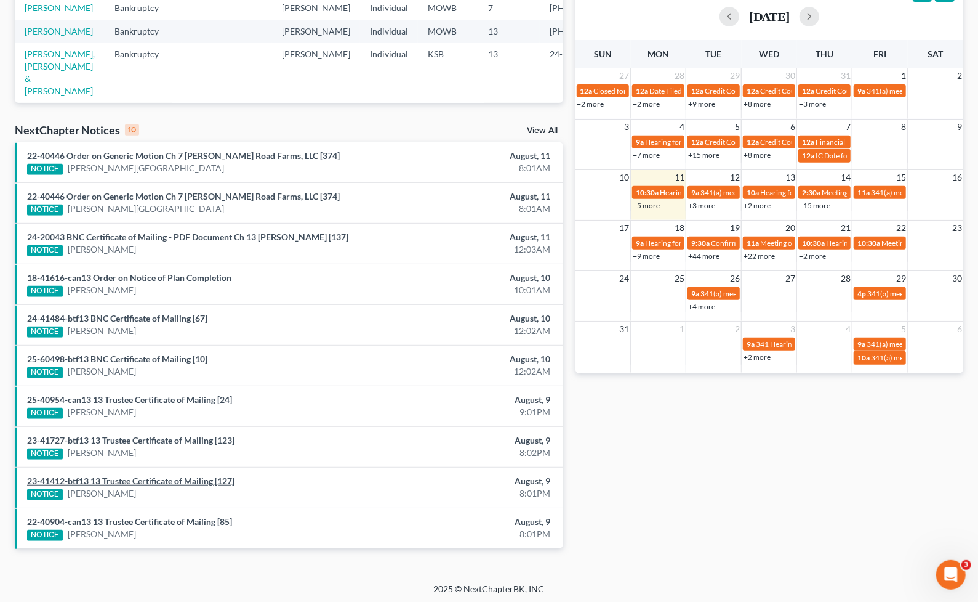
click at [153, 476] on link "23-41412-btf13 13 Trustee Certificate of Mailing [127]" at bounding box center [130, 480] width 207 height 10
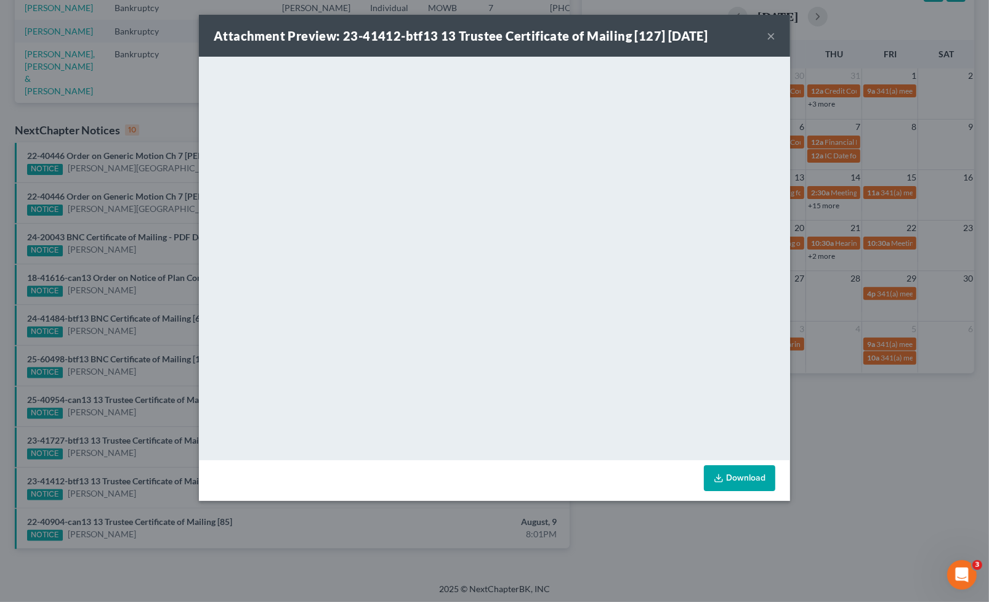
click at [871, 533] on div "Attachment Preview: 23-41412-btf13 13 Trustee Certificate of Mailing [127] 08/0…" at bounding box center [494, 301] width 989 height 602
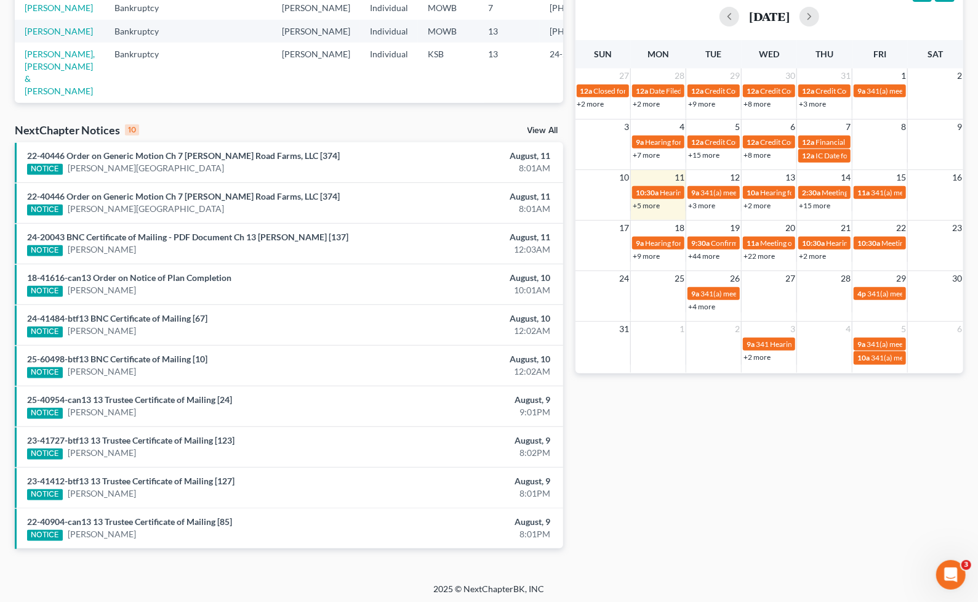
click at [557, 131] on link "View All" at bounding box center [543, 130] width 31 height 9
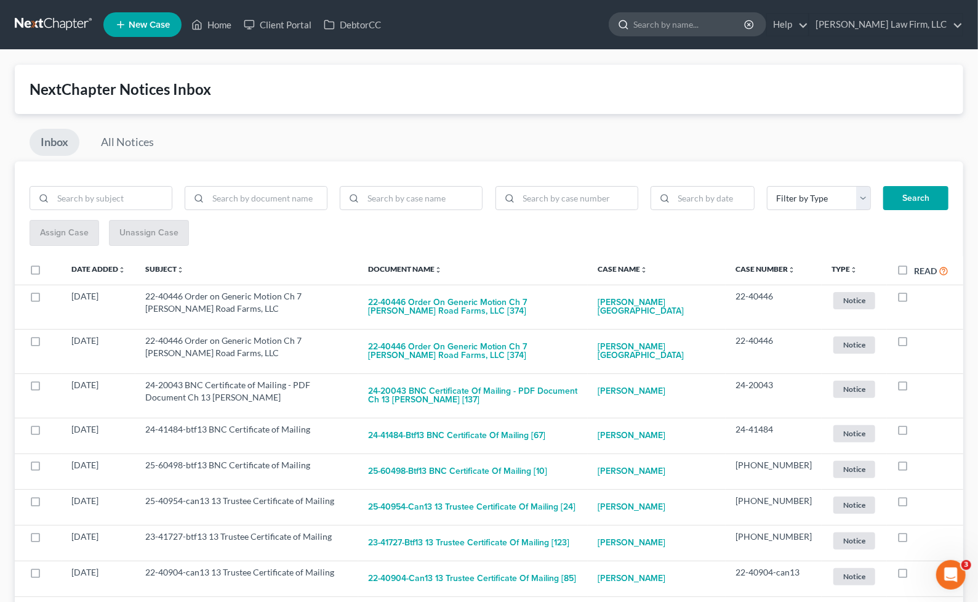
click at [730, 34] on input "search" at bounding box center [690, 24] width 113 height 23
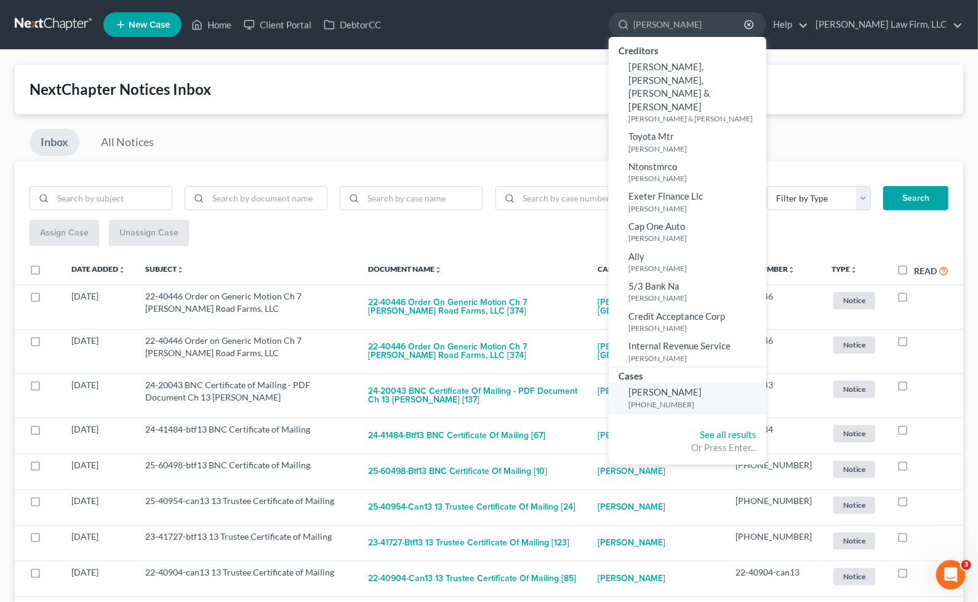
type input "simpson"
click at [724, 399] on small "[PHONE_NUMBER]" at bounding box center [696, 404] width 135 height 10
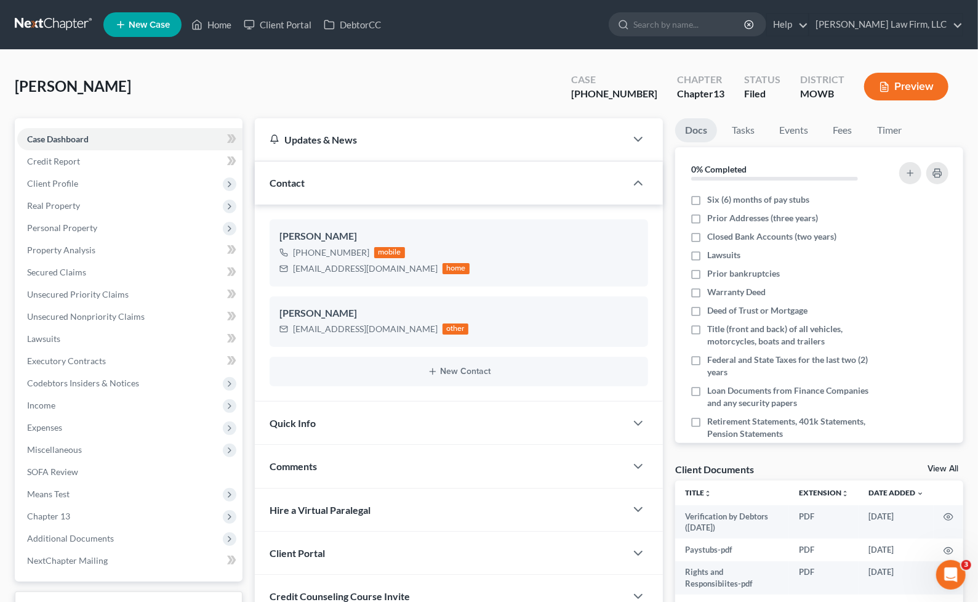
scroll to position [1810, 0]
click at [618, 275] on icon "button" at bounding box center [621, 275] width 6 height 6
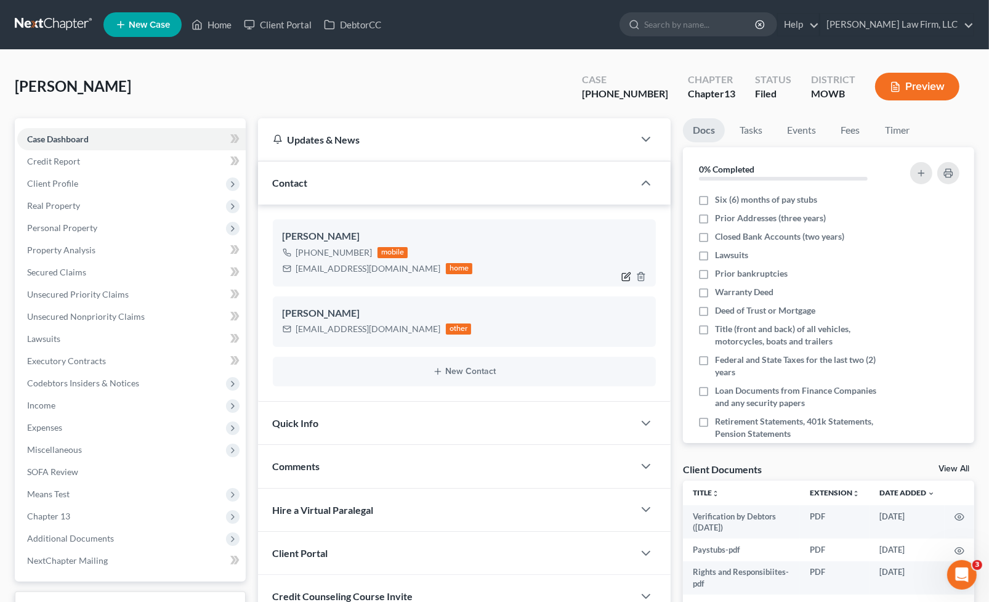
select select "0"
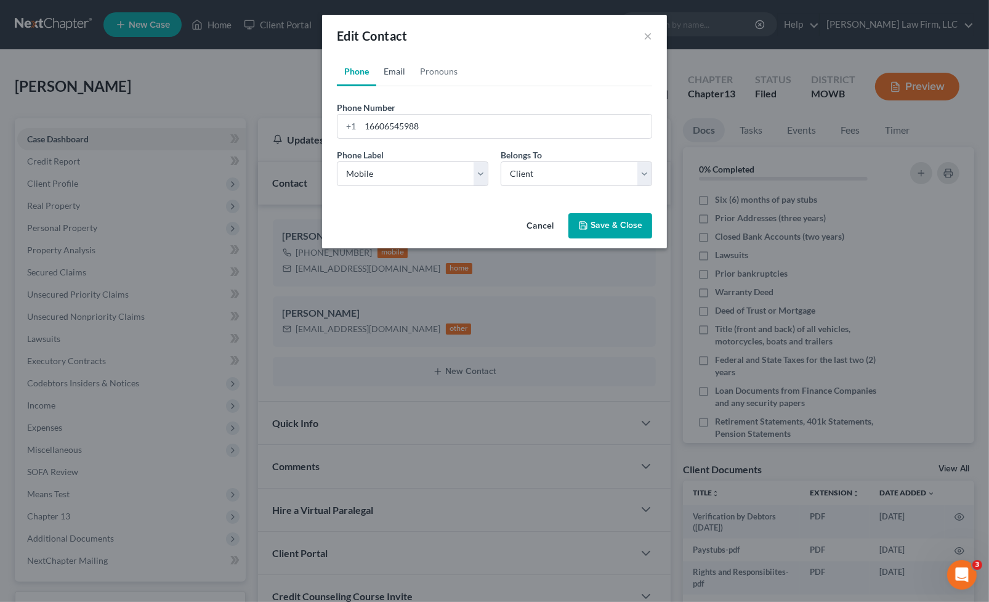
click at [402, 67] on link "Email" at bounding box center [394, 72] width 36 height 30
drag, startPoint x: 506, startPoint y: 132, endPoint x: 235, endPoint y: 128, distance: 270.9
click at [235, 128] on div "Edit Contact × Phone Email Pronouns Phone Number * +1 16606545988 Ext. Phone La…" at bounding box center [494, 301] width 989 height 602
paste input "006"
type input "[EMAIL_ADDRESS][DOMAIN_NAME]"
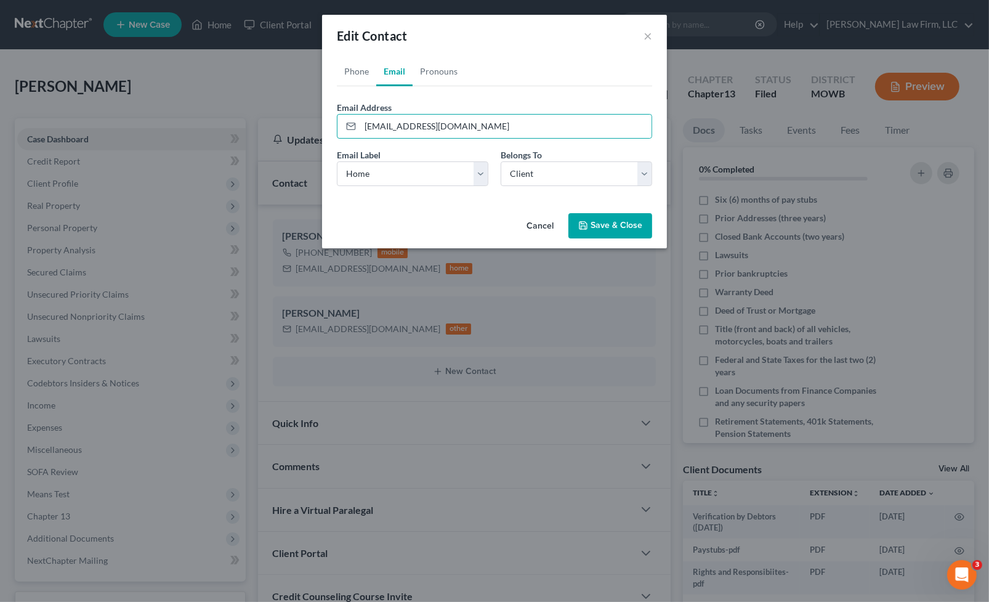
click at [623, 217] on button "Save & Close" at bounding box center [610, 226] width 84 height 26
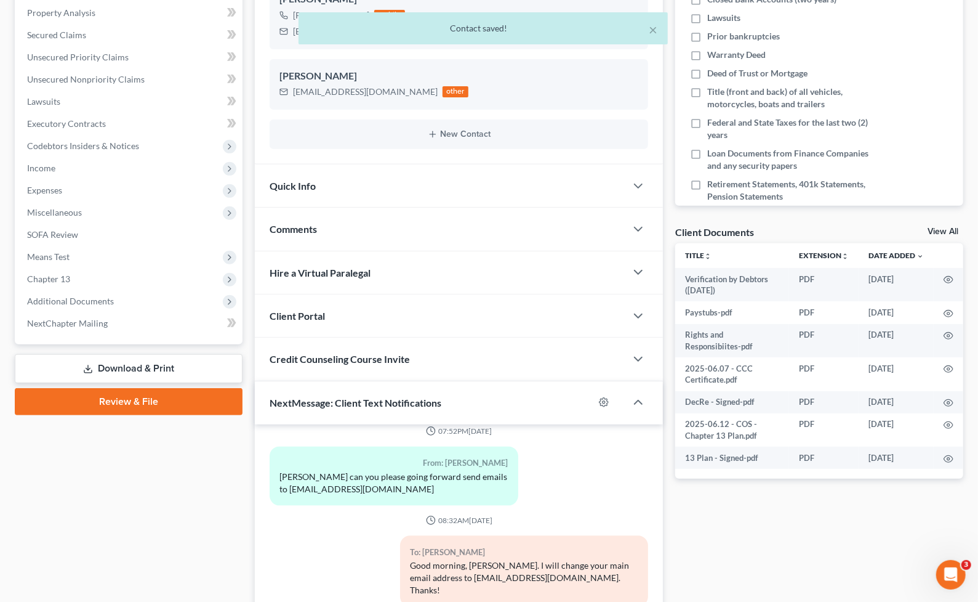
scroll to position [381, 0]
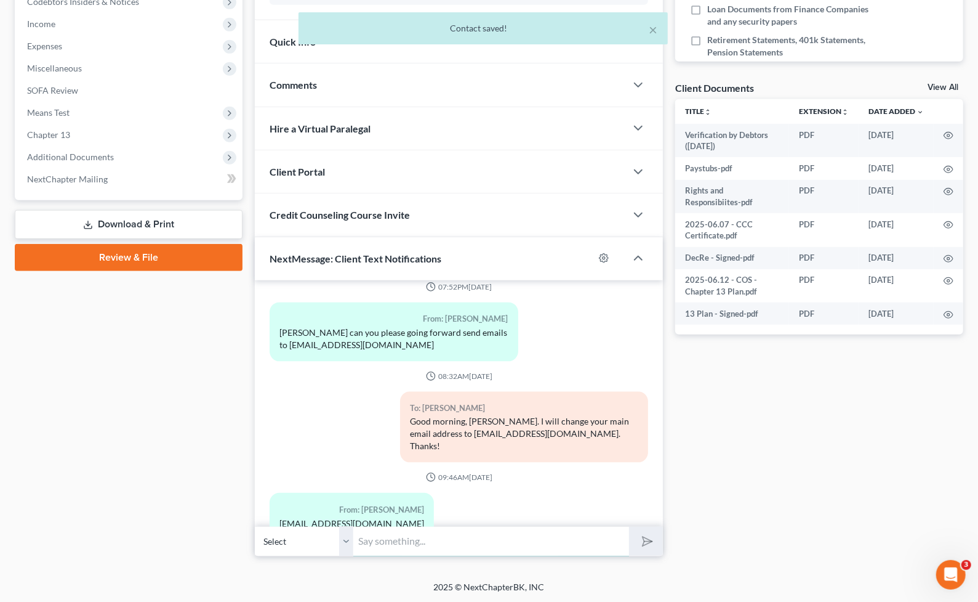
click at [409, 538] on input "text" at bounding box center [491, 541] width 276 height 30
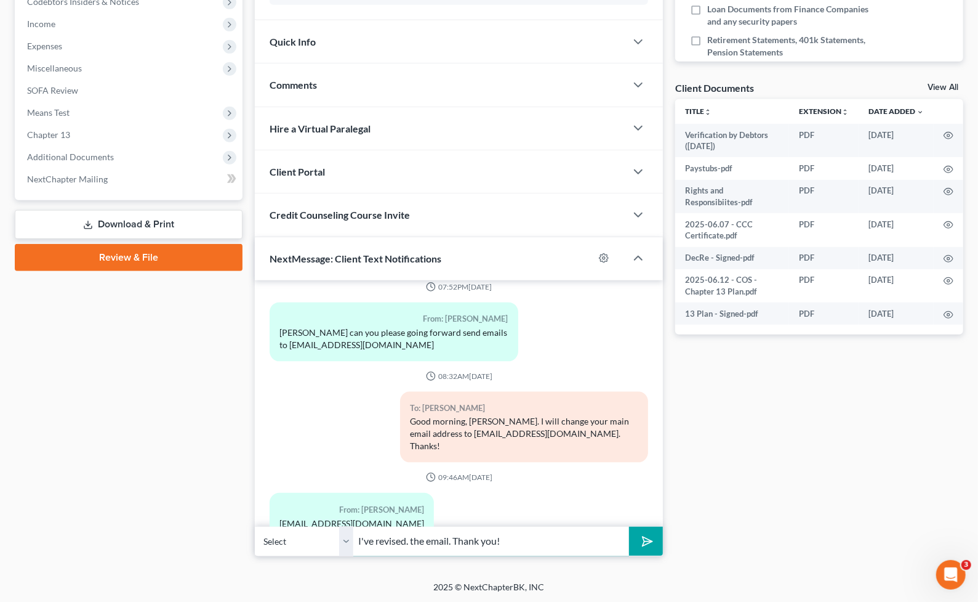
type input "I've revised. the email. Thank you!"
click at [629, 526] on button "submit" at bounding box center [646, 540] width 34 height 29
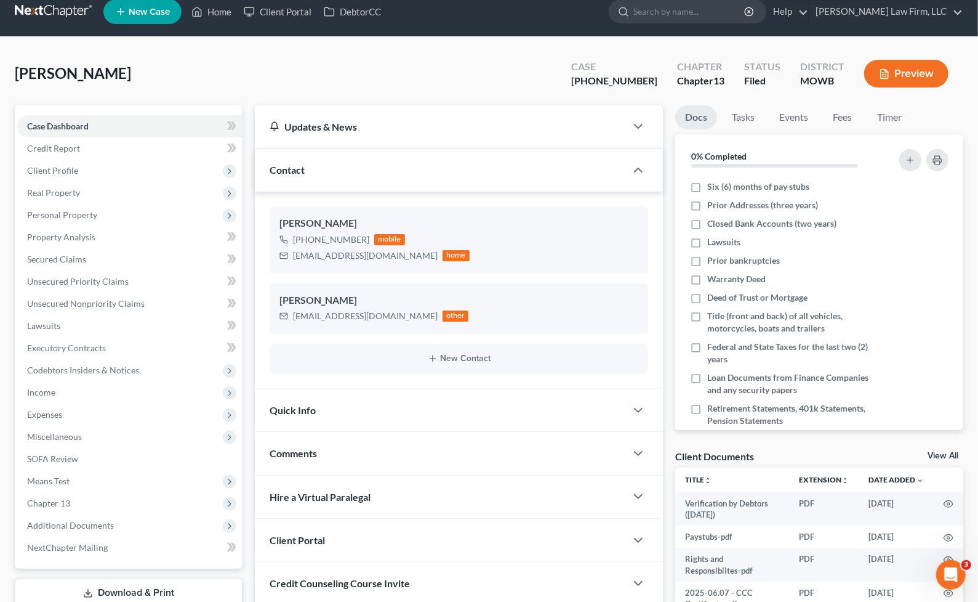
scroll to position [0, 0]
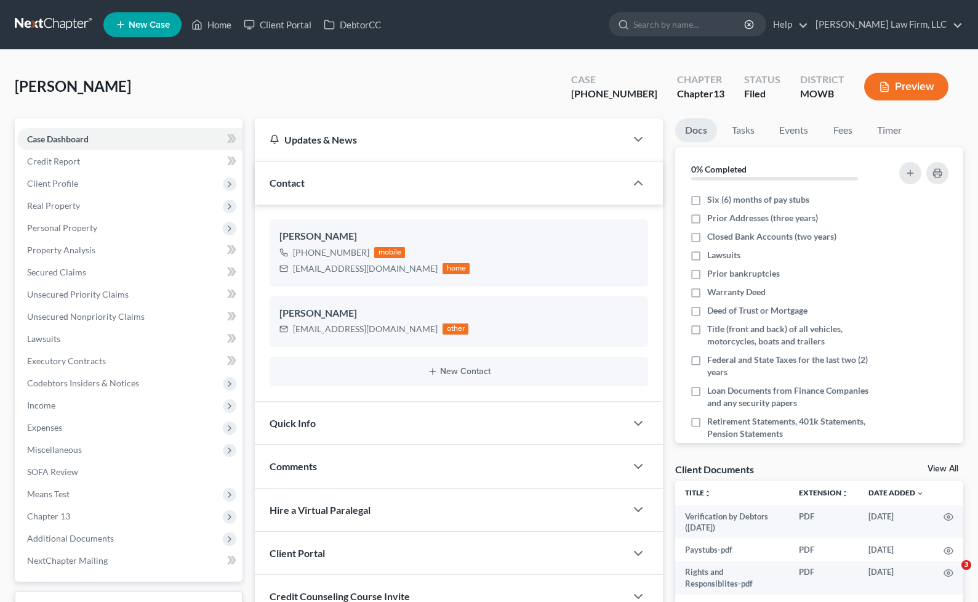
select select "0"
